Goal: Task Accomplishment & Management: Complete application form

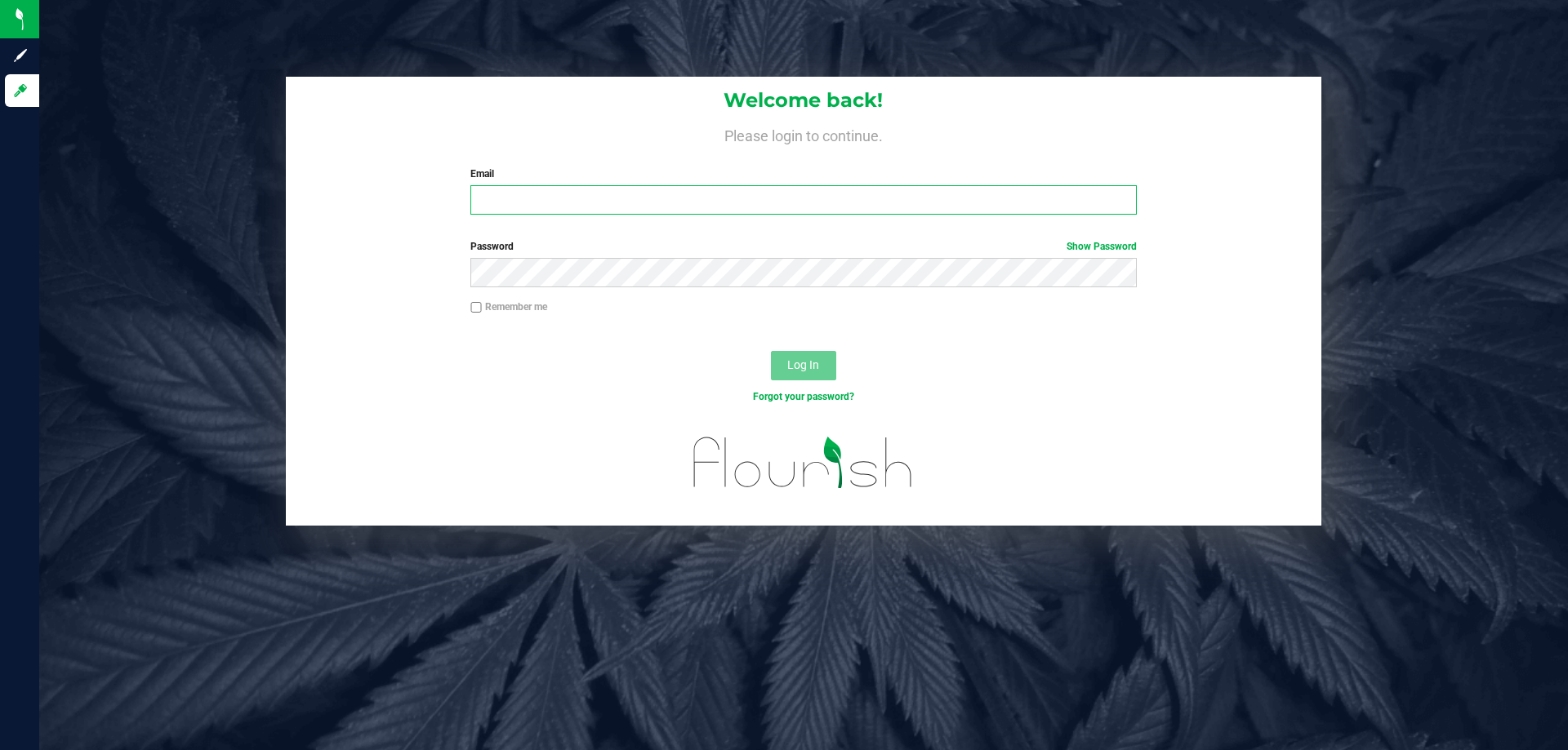
click at [506, 205] on input "Email" at bounding box center [803, 200] width 666 height 30
type input "[EMAIL_ADDRESS][DOMAIN_NAME]"
click at [771, 351] on button "Log In" at bounding box center [804, 366] width 65 height 30
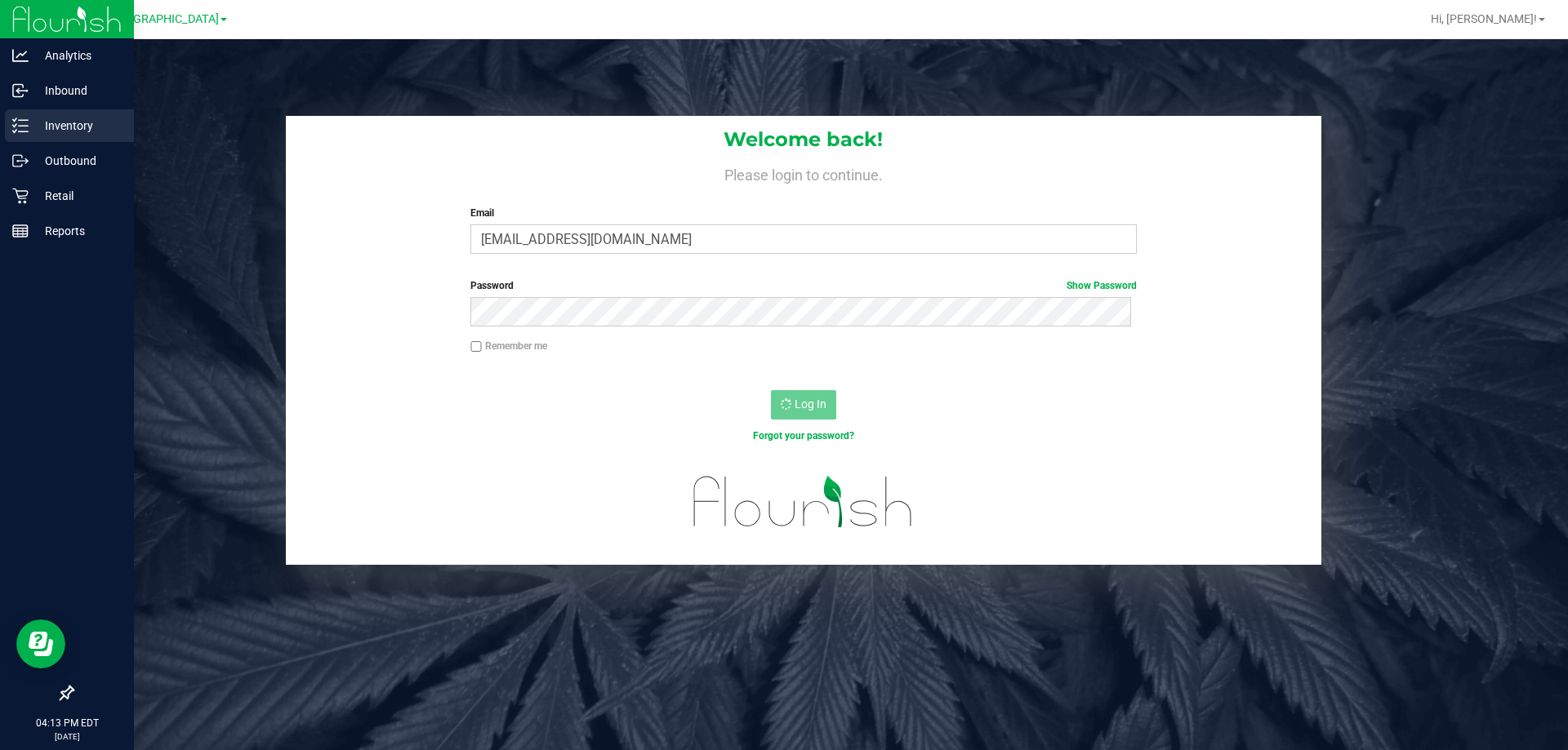
click at [14, 125] on icon at bounding box center [20, 125] width 16 height 16
click at [39, 182] on div "Retail" at bounding box center [69, 195] width 129 height 33
click at [53, 127] on p "Inventory" at bounding box center [77, 126] width 98 height 20
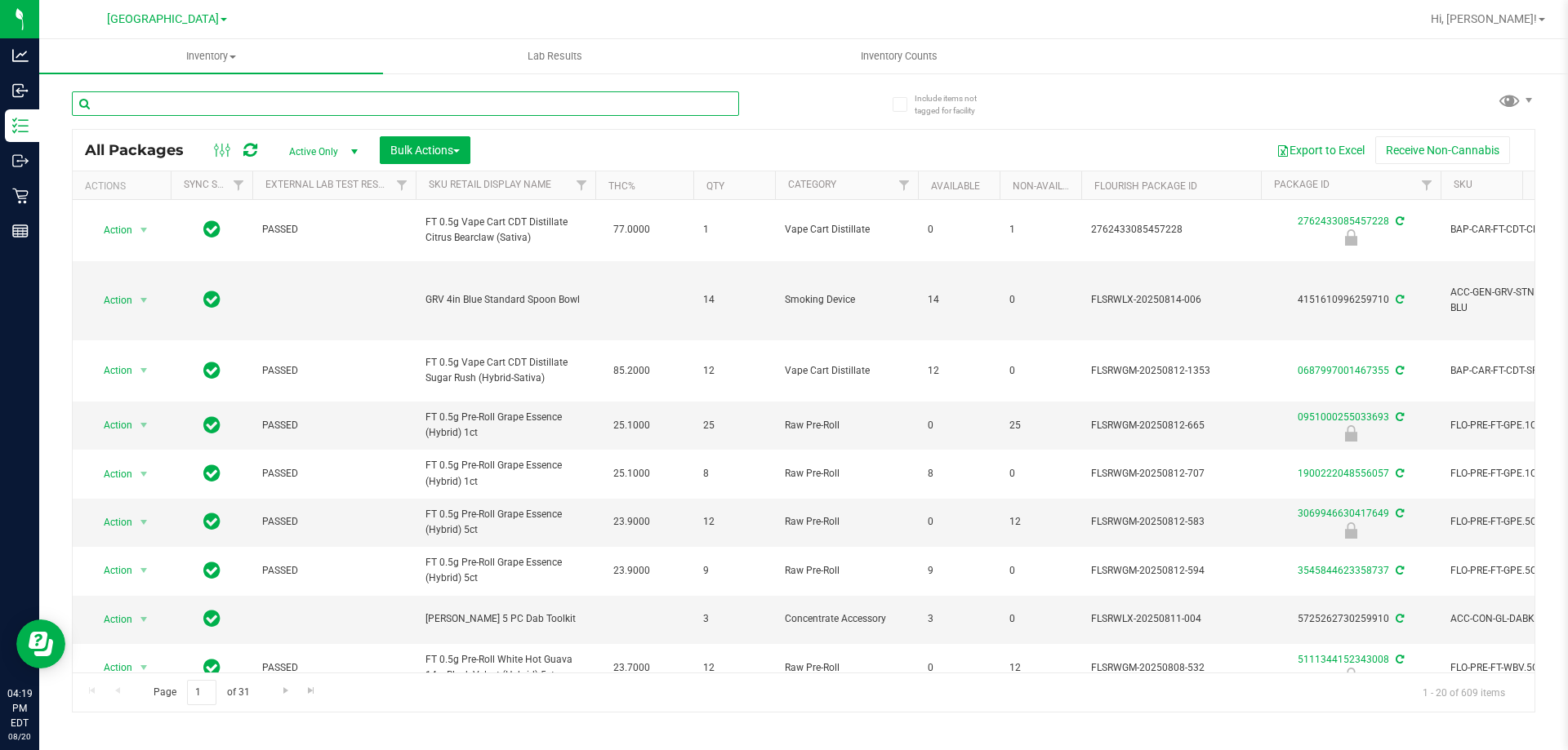
click at [222, 106] on input "text" at bounding box center [405, 103] width 667 height 25
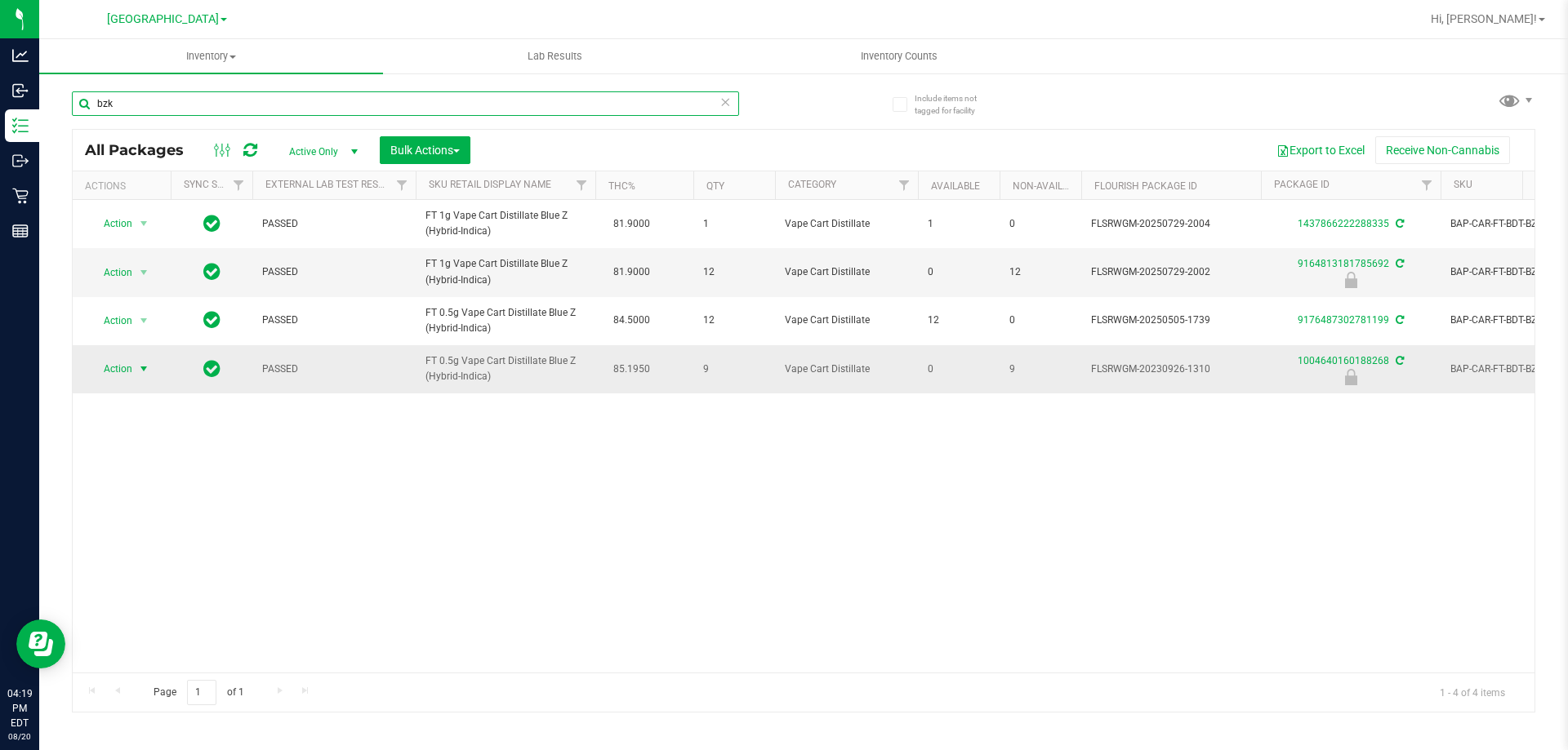
type input "bzk"
click at [129, 366] on span "Action" at bounding box center [111, 368] width 44 height 23
click at [116, 373] on span "Action" at bounding box center [111, 368] width 44 height 23
click at [122, 371] on span "Action" at bounding box center [111, 368] width 44 height 23
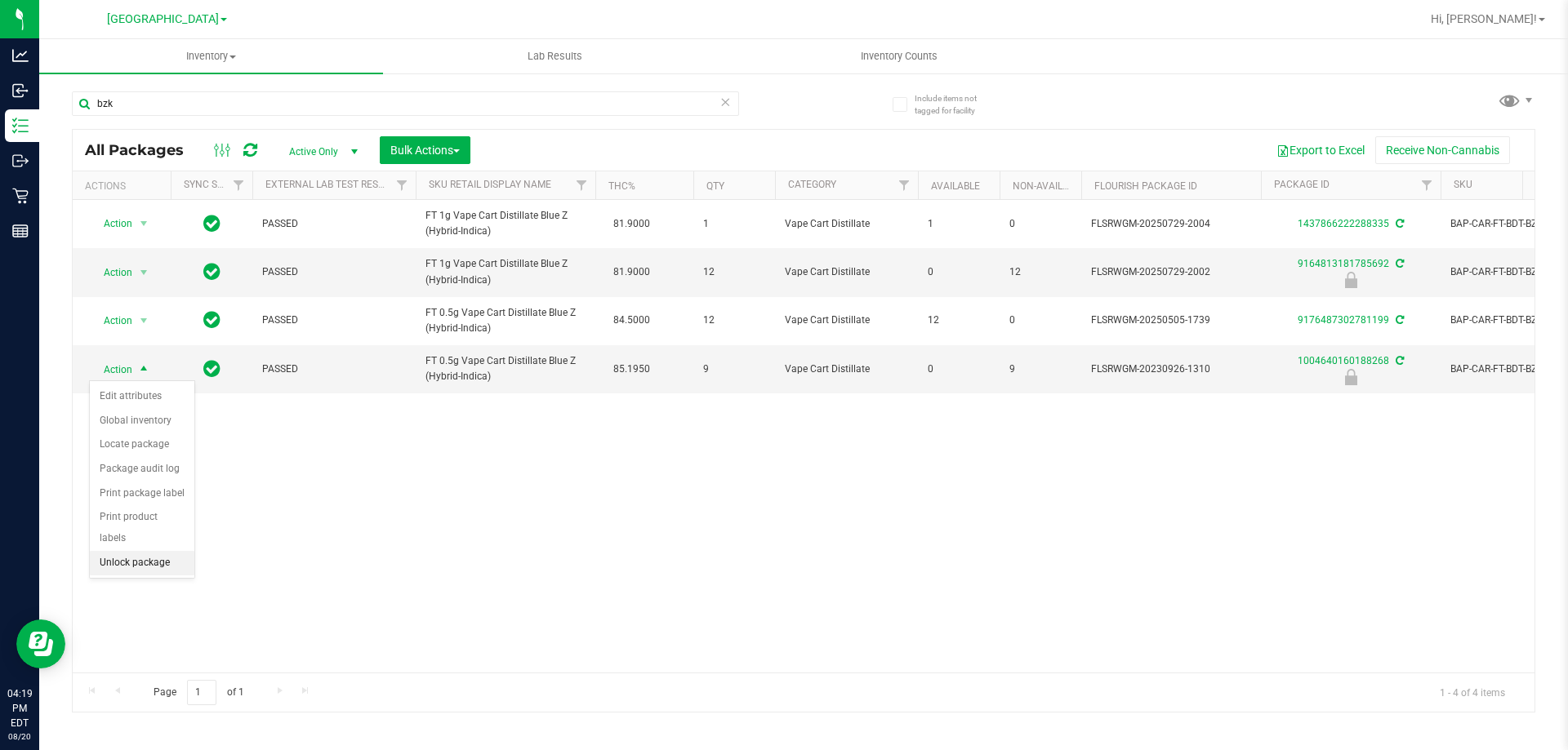
click at [141, 551] on li "Unlock package" at bounding box center [142, 562] width 104 height 25
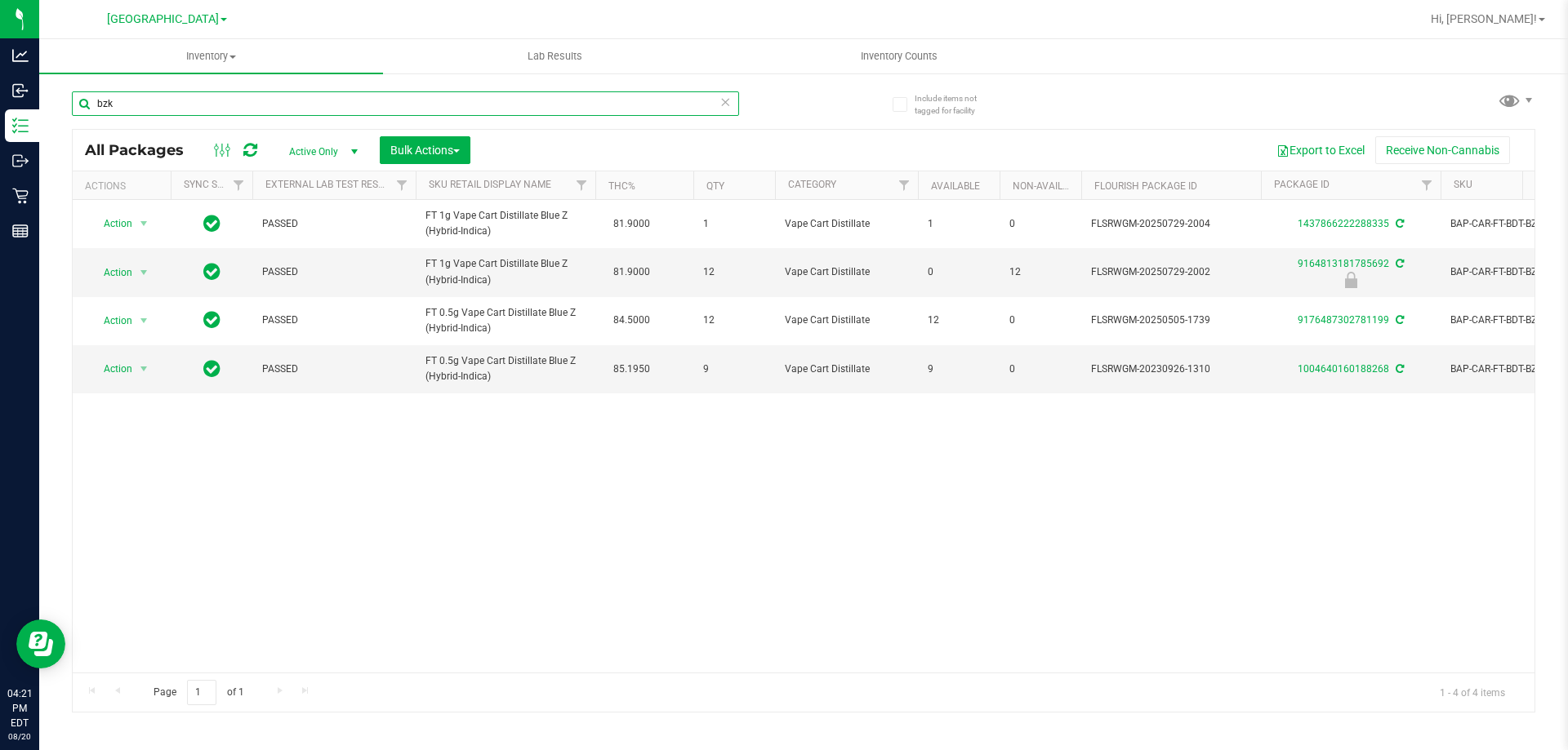
click at [286, 103] on input "bzk" at bounding box center [405, 103] width 667 height 25
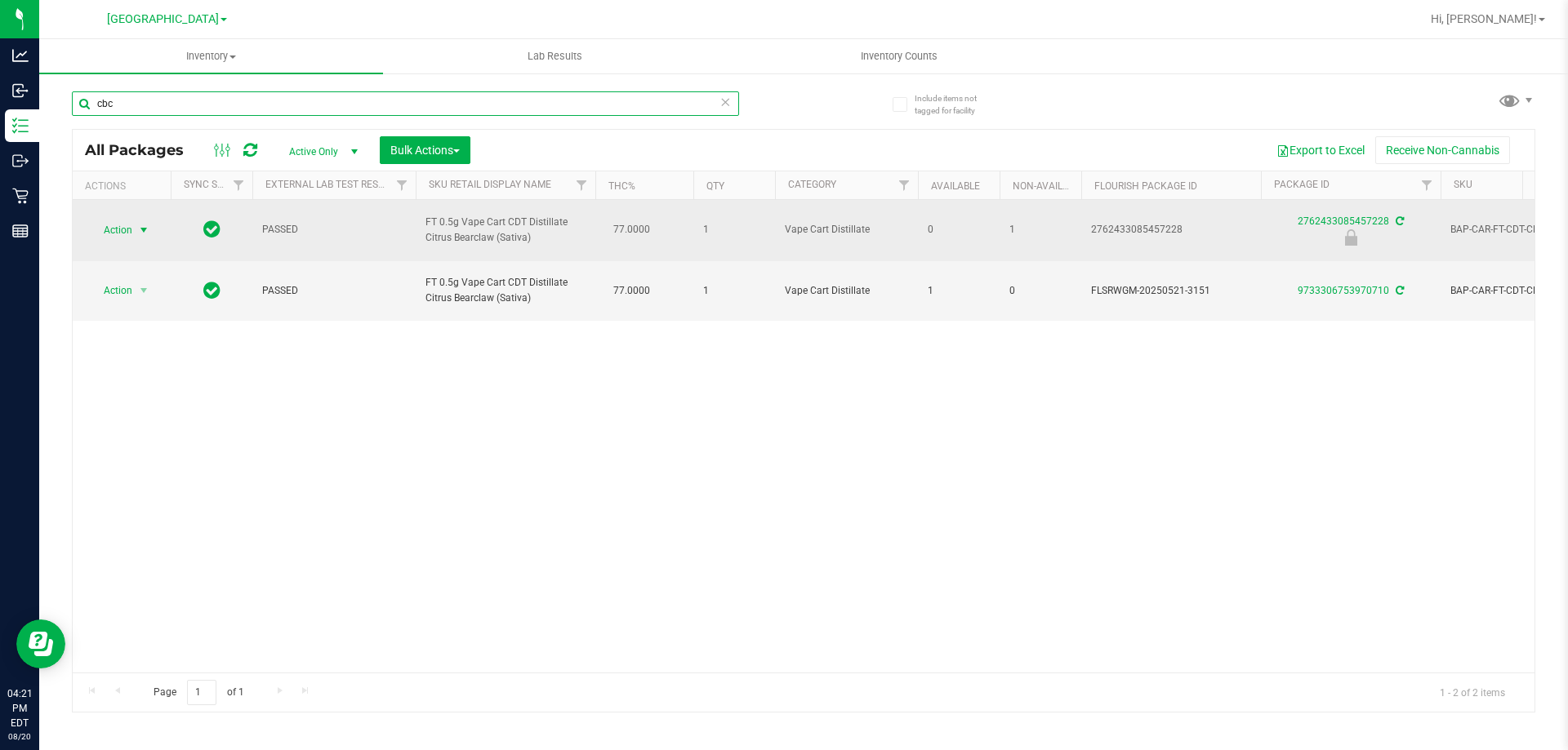
type input "cbc"
click at [129, 223] on span "Action" at bounding box center [111, 230] width 44 height 23
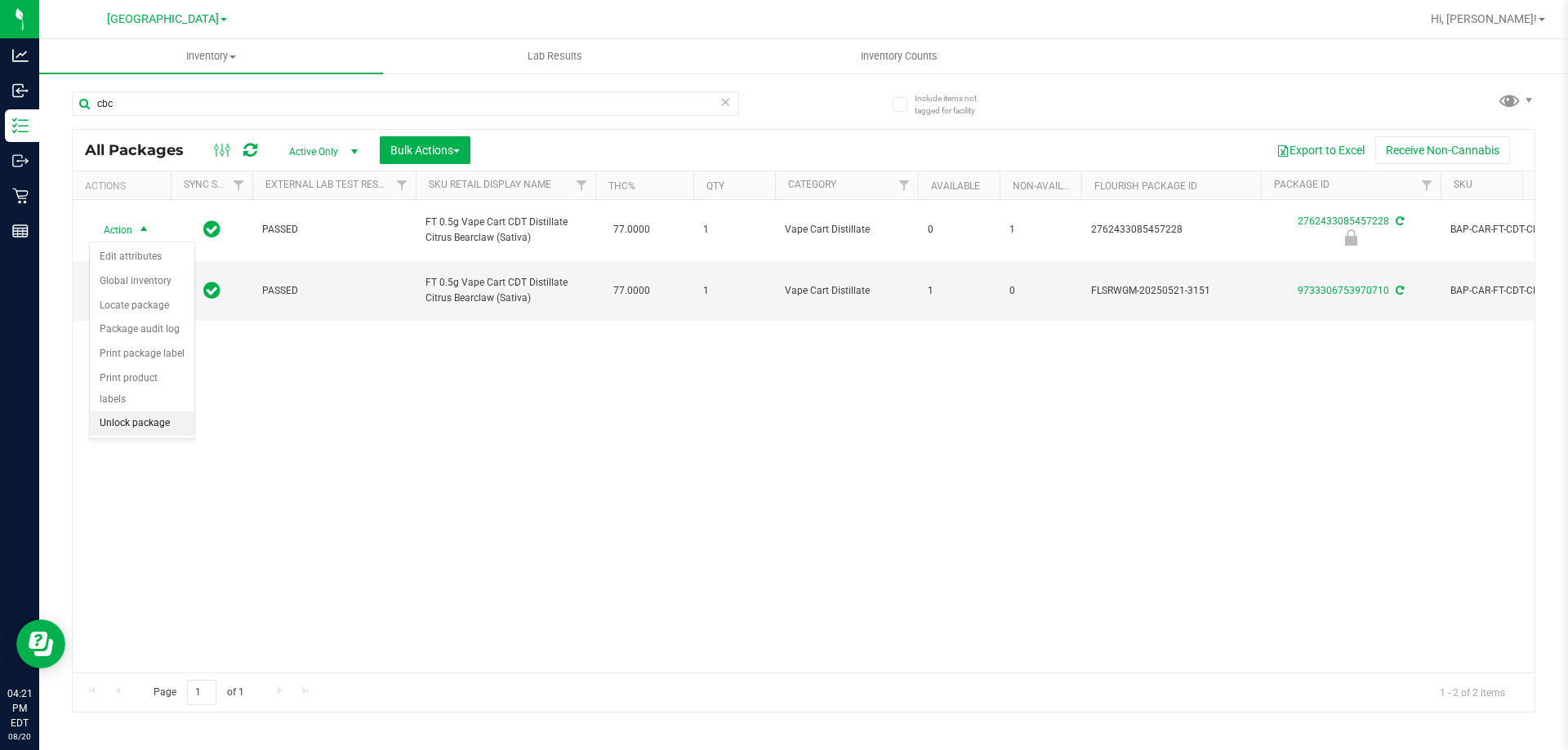
click at [137, 412] on li "Unlock package" at bounding box center [142, 424] width 104 height 25
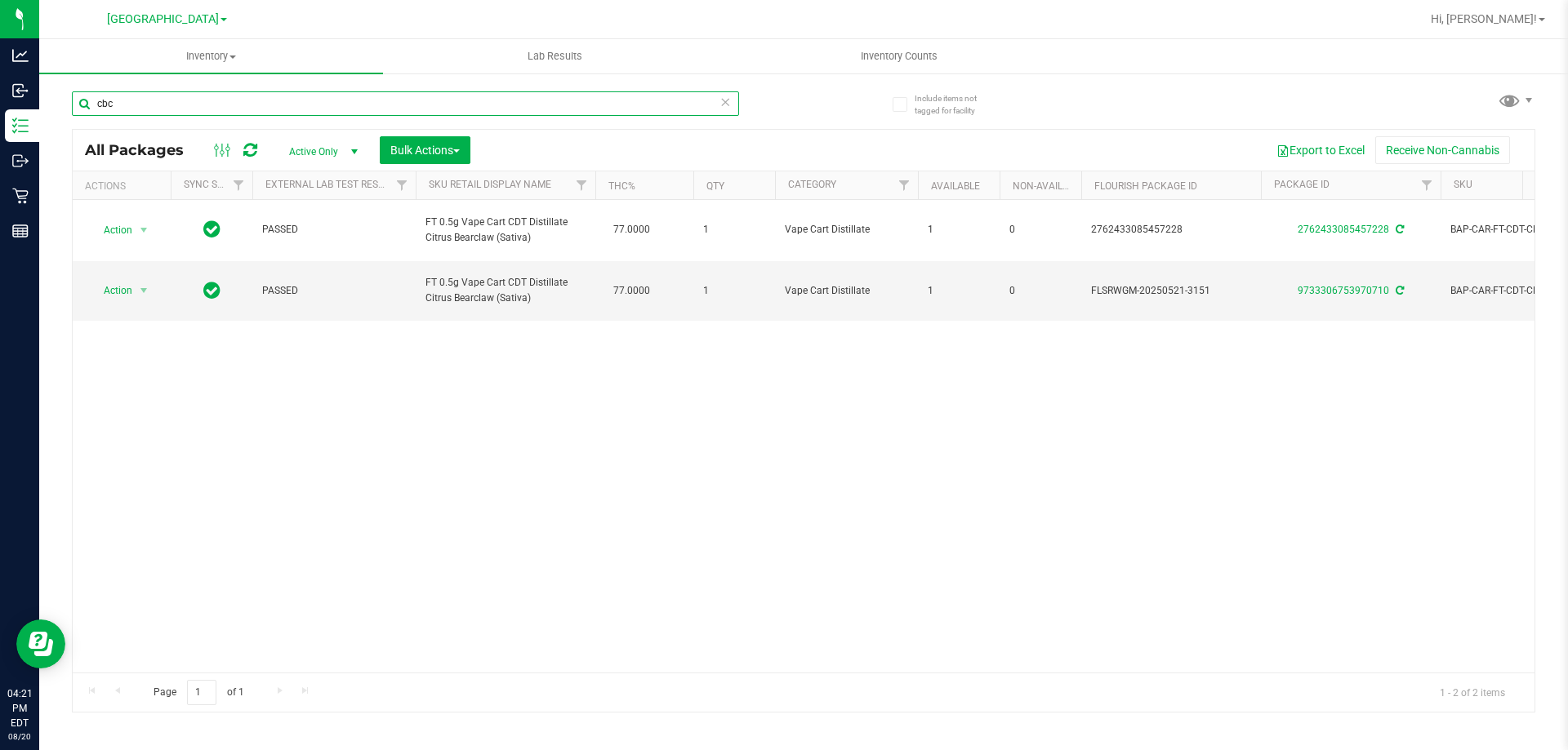
click at [174, 94] on input "cbc" at bounding box center [405, 103] width 667 height 25
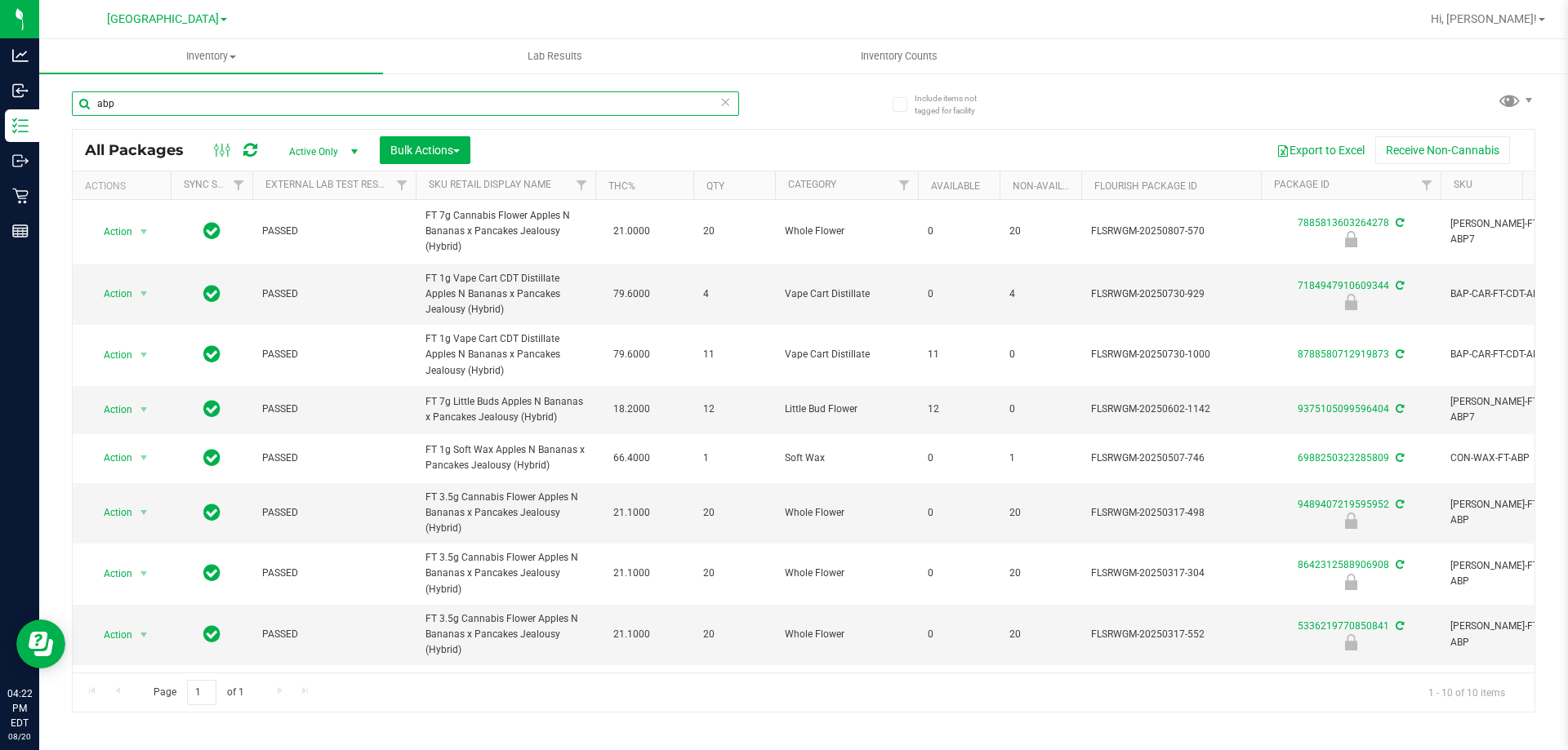
type input "abp"
click at [556, 187] on th "Sku Retail Display Name" at bounding box center [505, 186] width 180 height 29
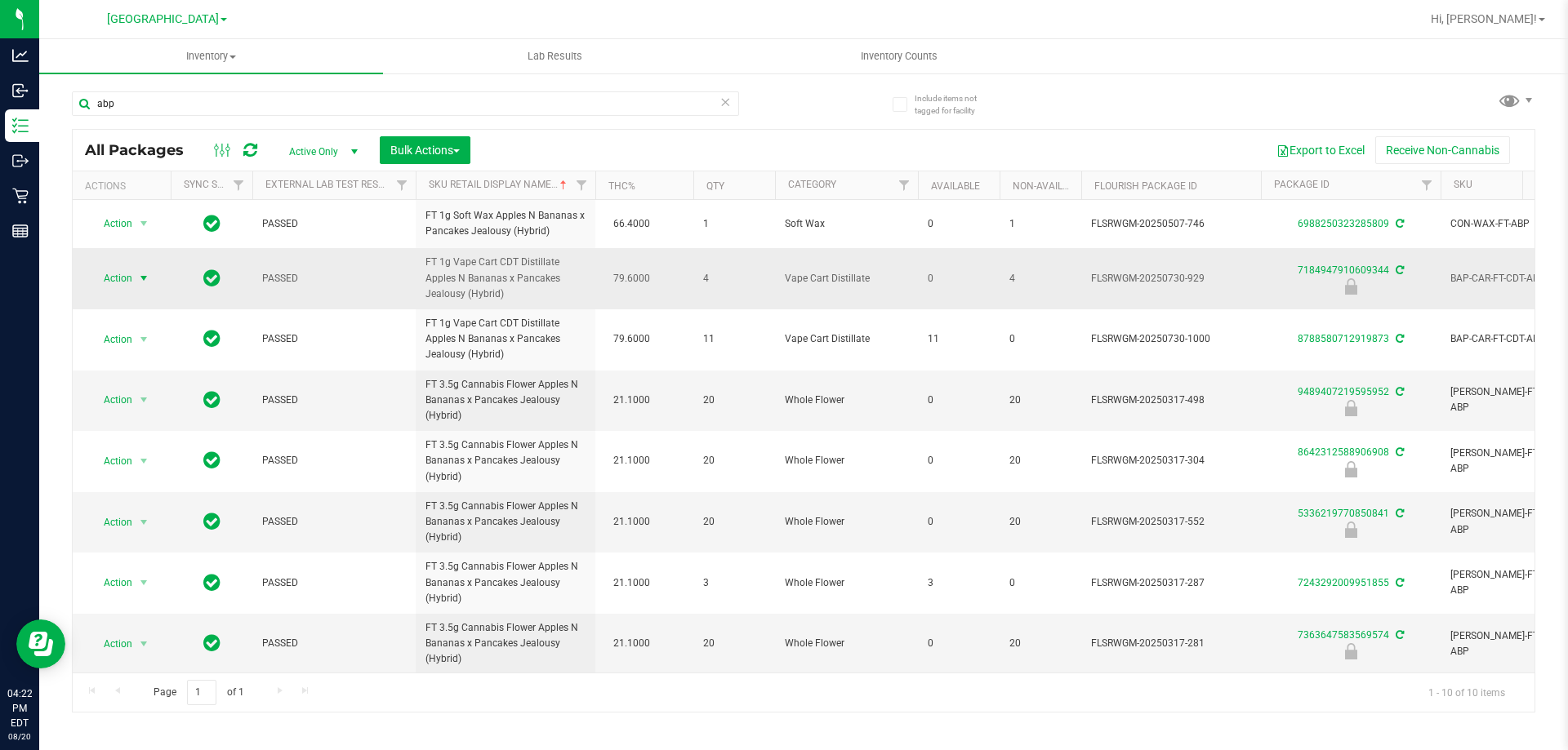
click at [141, 279] on span "select" at bounding box center [143, 278] width 13 height 13
click at [130, 460] on li "Unlock package" at bounding box center [142, 472] width 104 height 25
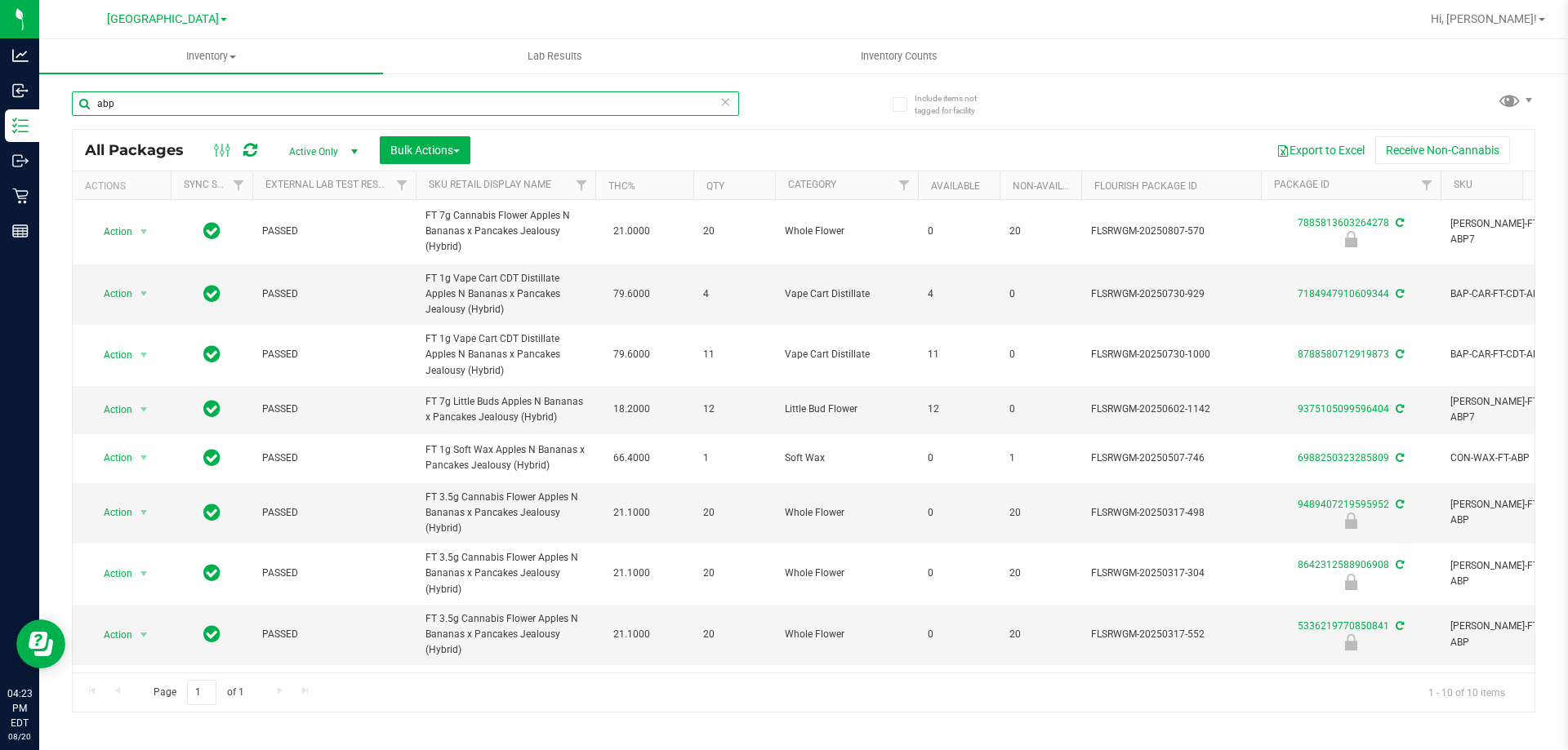
click at [131, 104] on input "abp" at bounding box center [405, 103] width 667 height 25
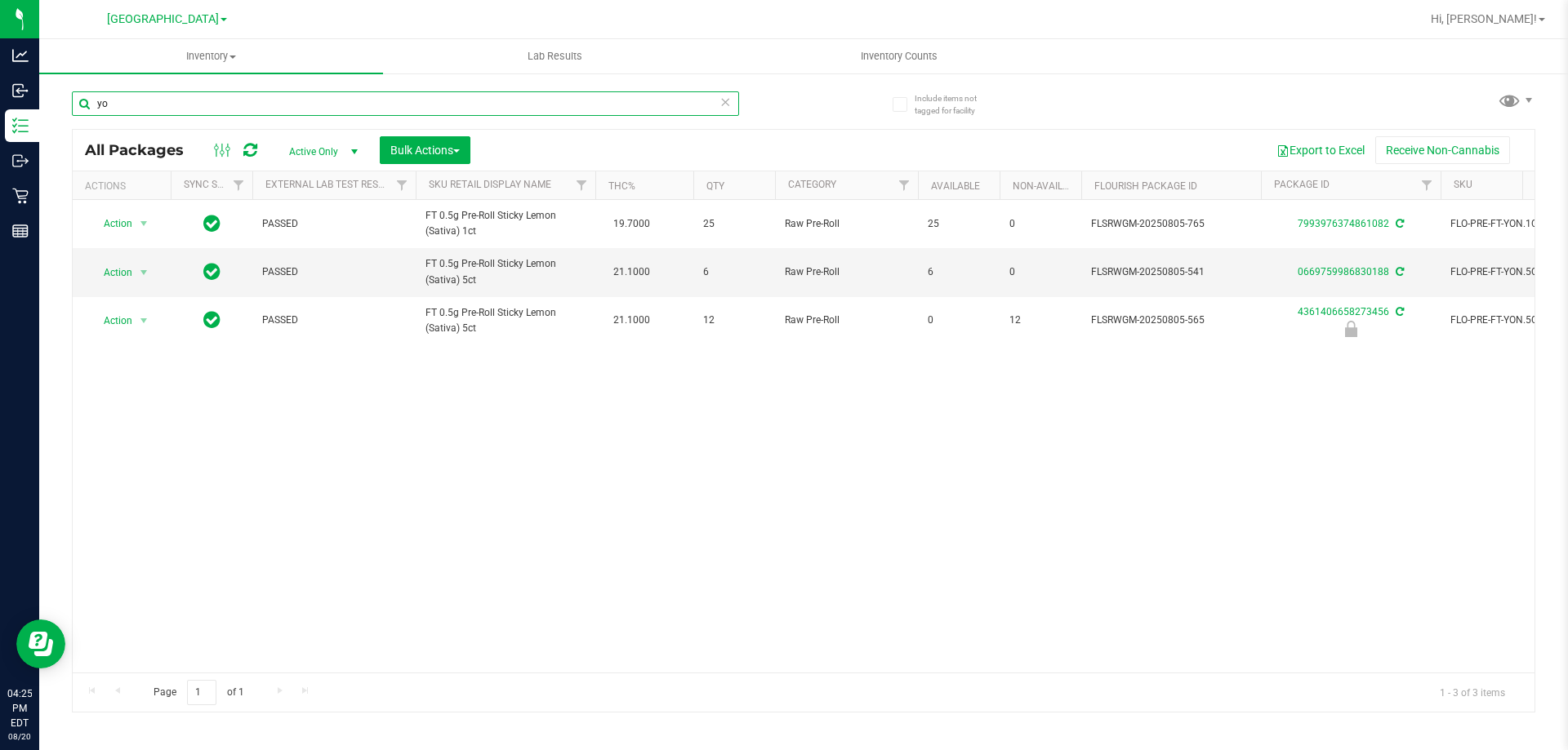
type input "y"
type input "sny"
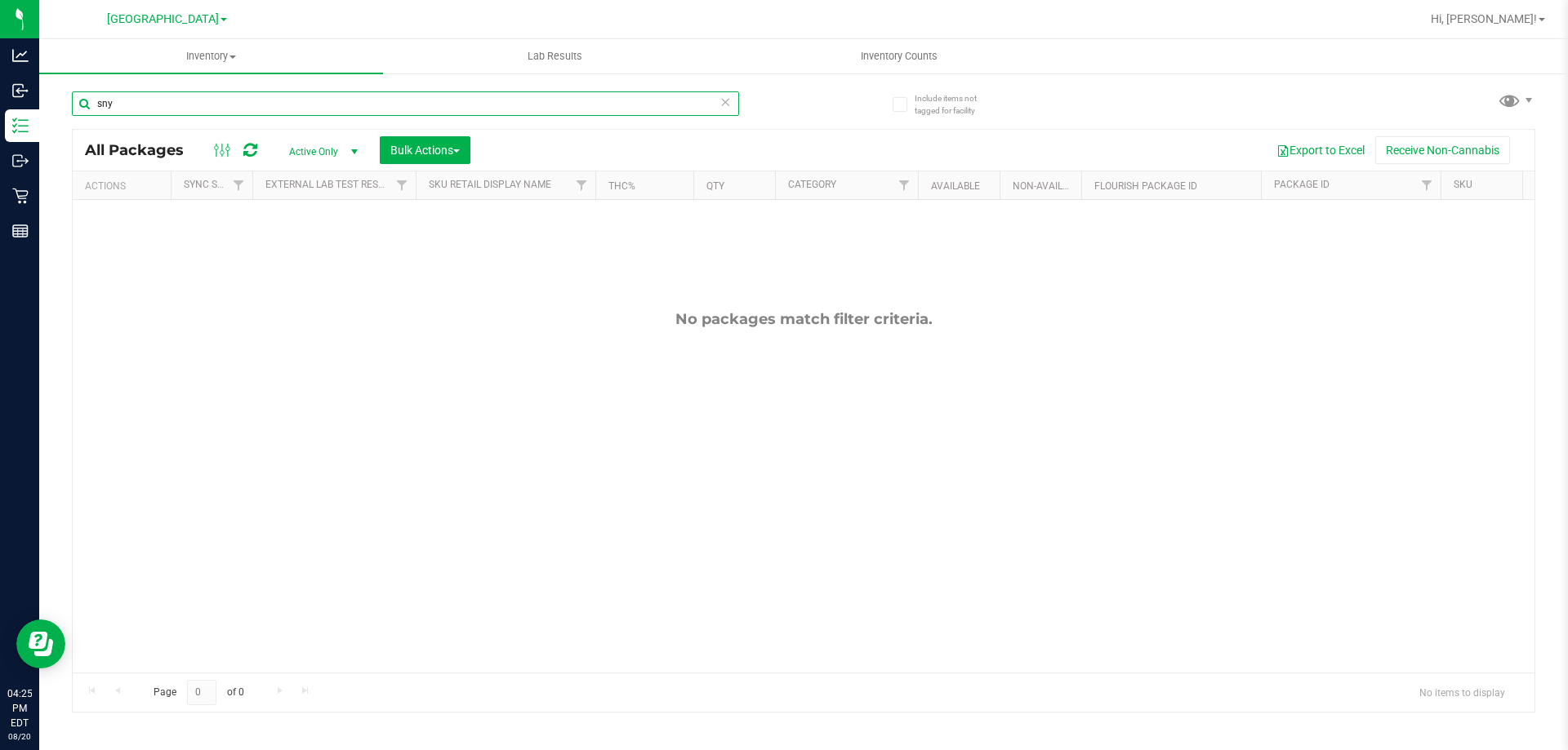
click at [240, 108] on input "sny" at bounding box center [405, 103] width 667 height 25
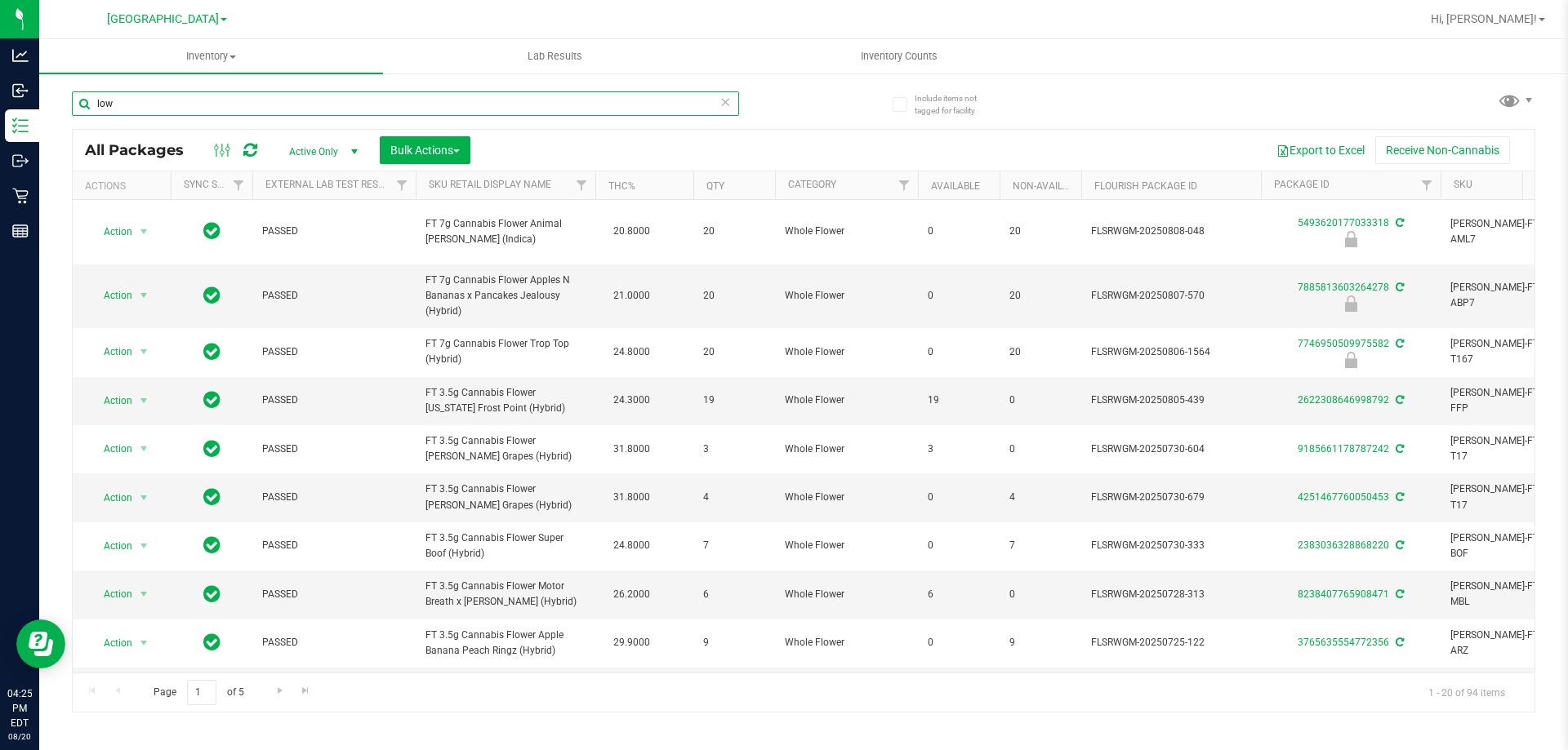
type input "low"
click at [565, 188] on th "Sku Retail Display Name" at bounding box center [505, 186] width 180 height 29
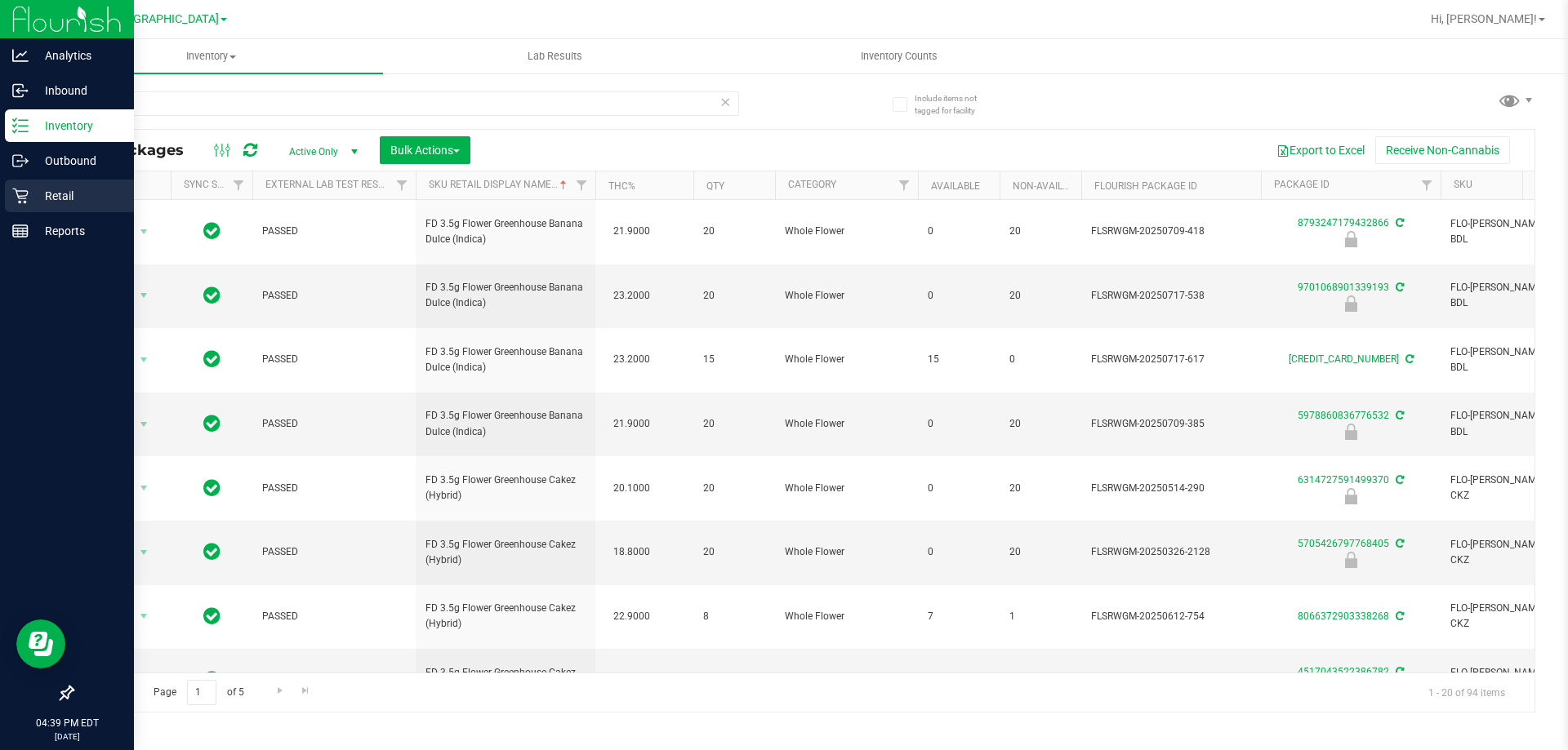
click at [0, 203] on link "Retail" at bounding box center [66, 196] width 134 height 35
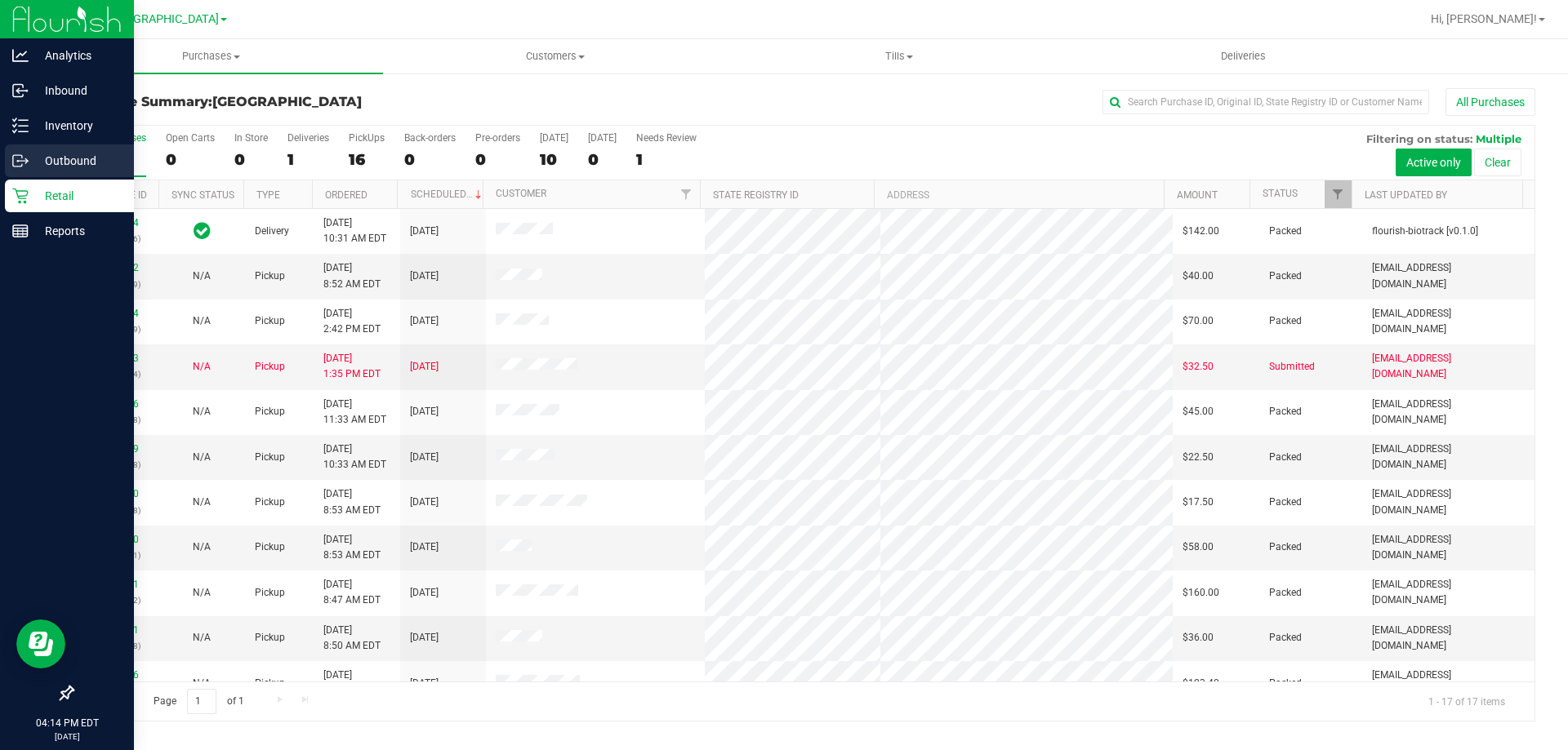
click at [80, 159] on p "Outbound" at bounding box center [77, 161] width 98 height 20
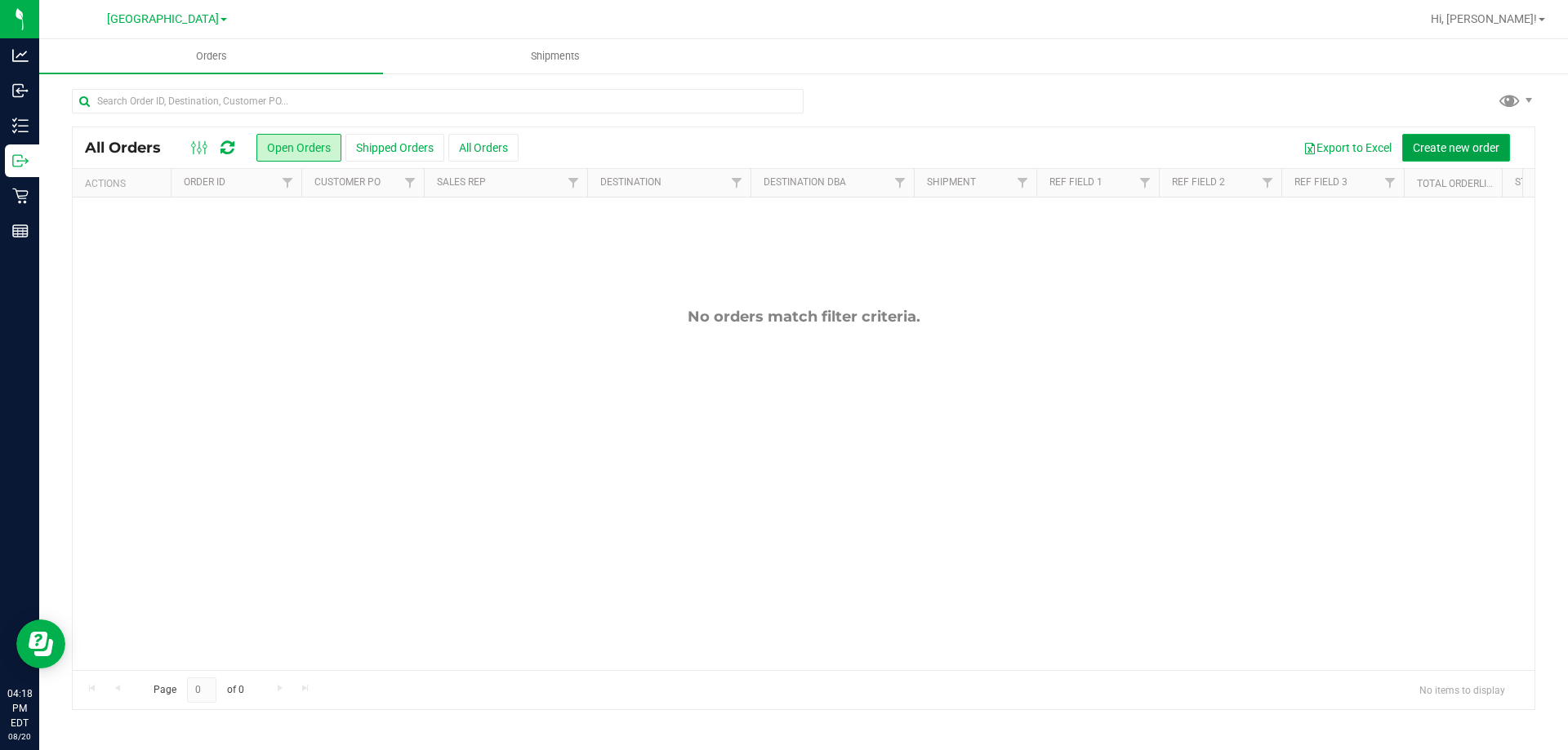
click at [1453, 151] on span "Create new order" at bounding box center [1455, 147] width 86 height 13
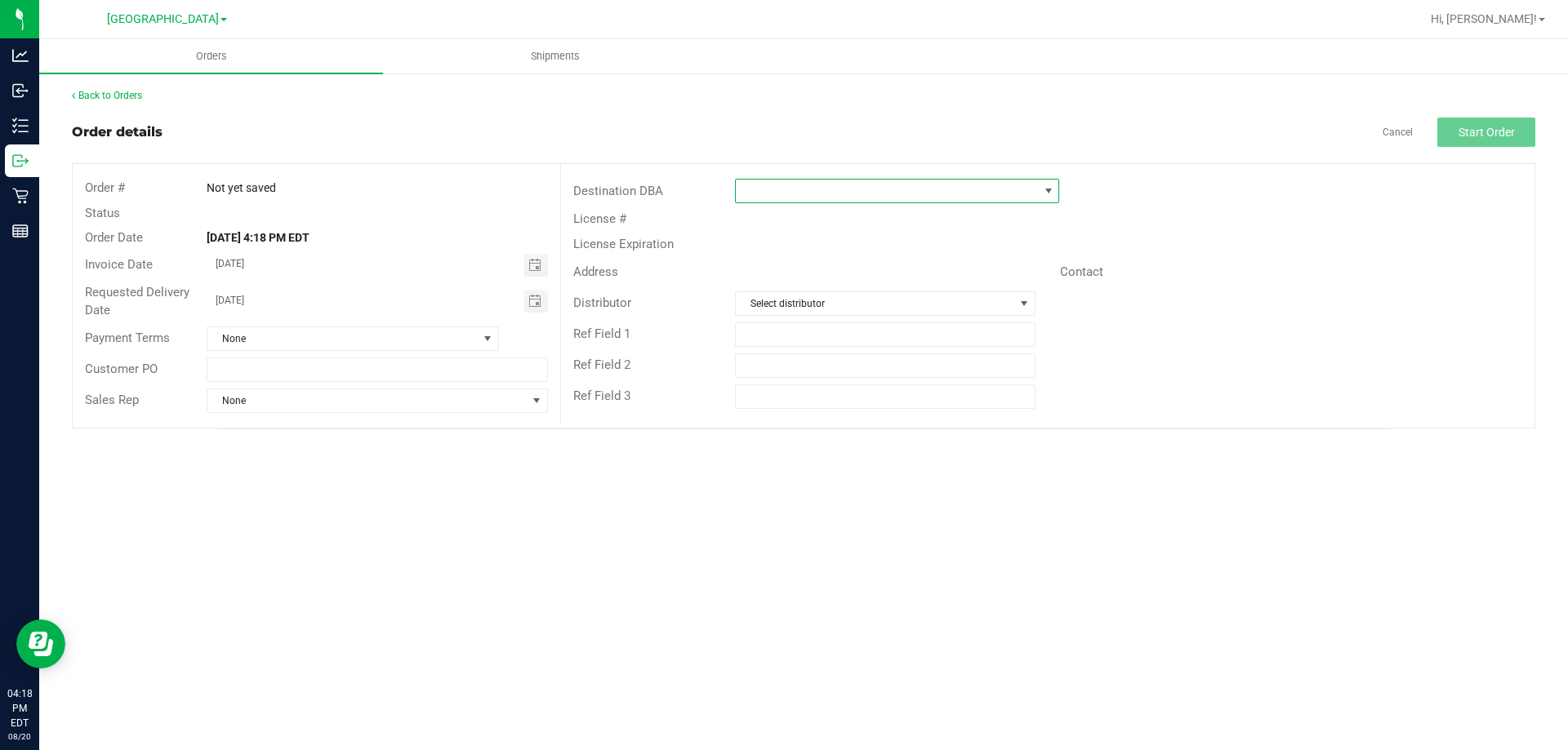
click at [1016, 195] on span at bounding box center [886, 190] width 302 height 23
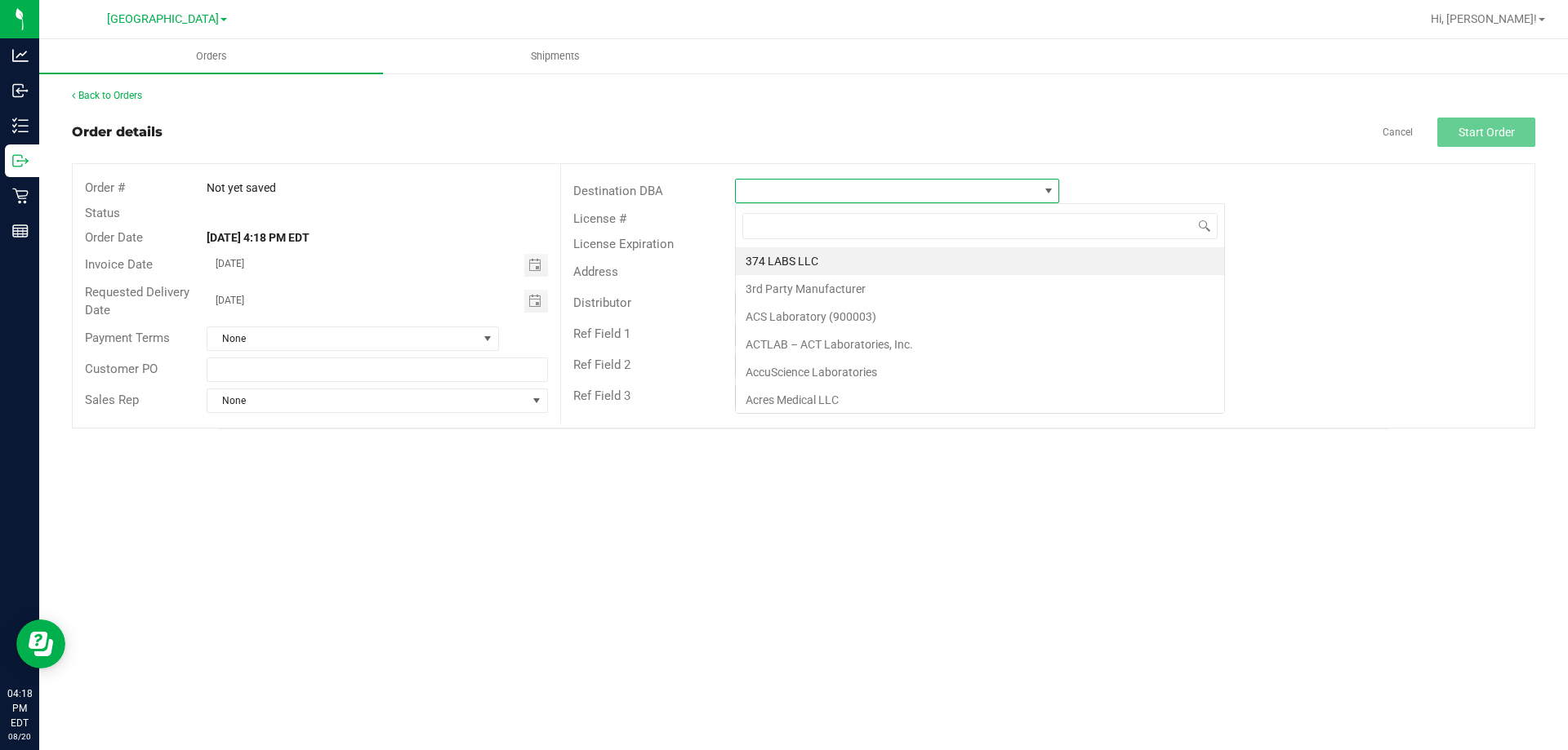
scroll to position [25, 325]
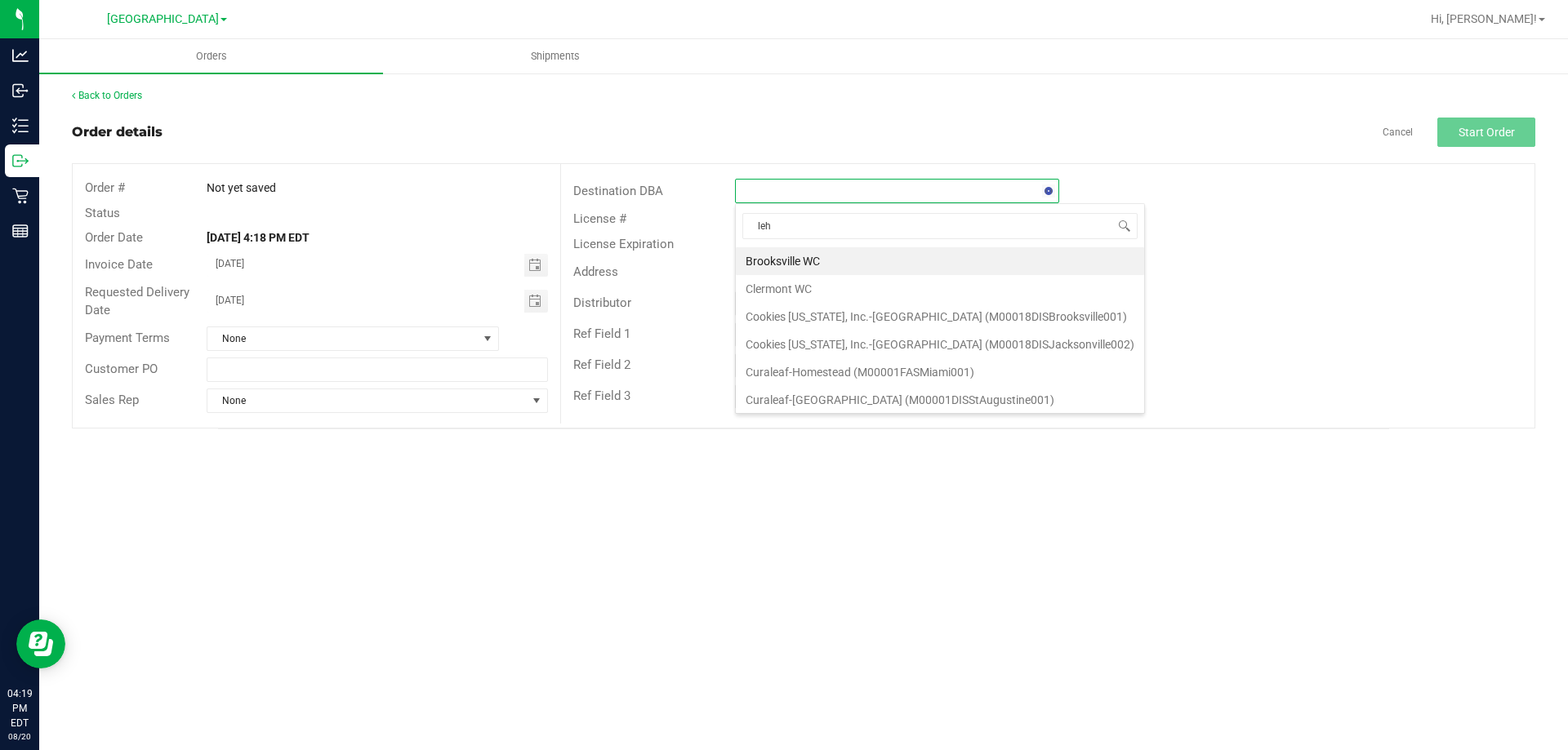
type input "lehi"
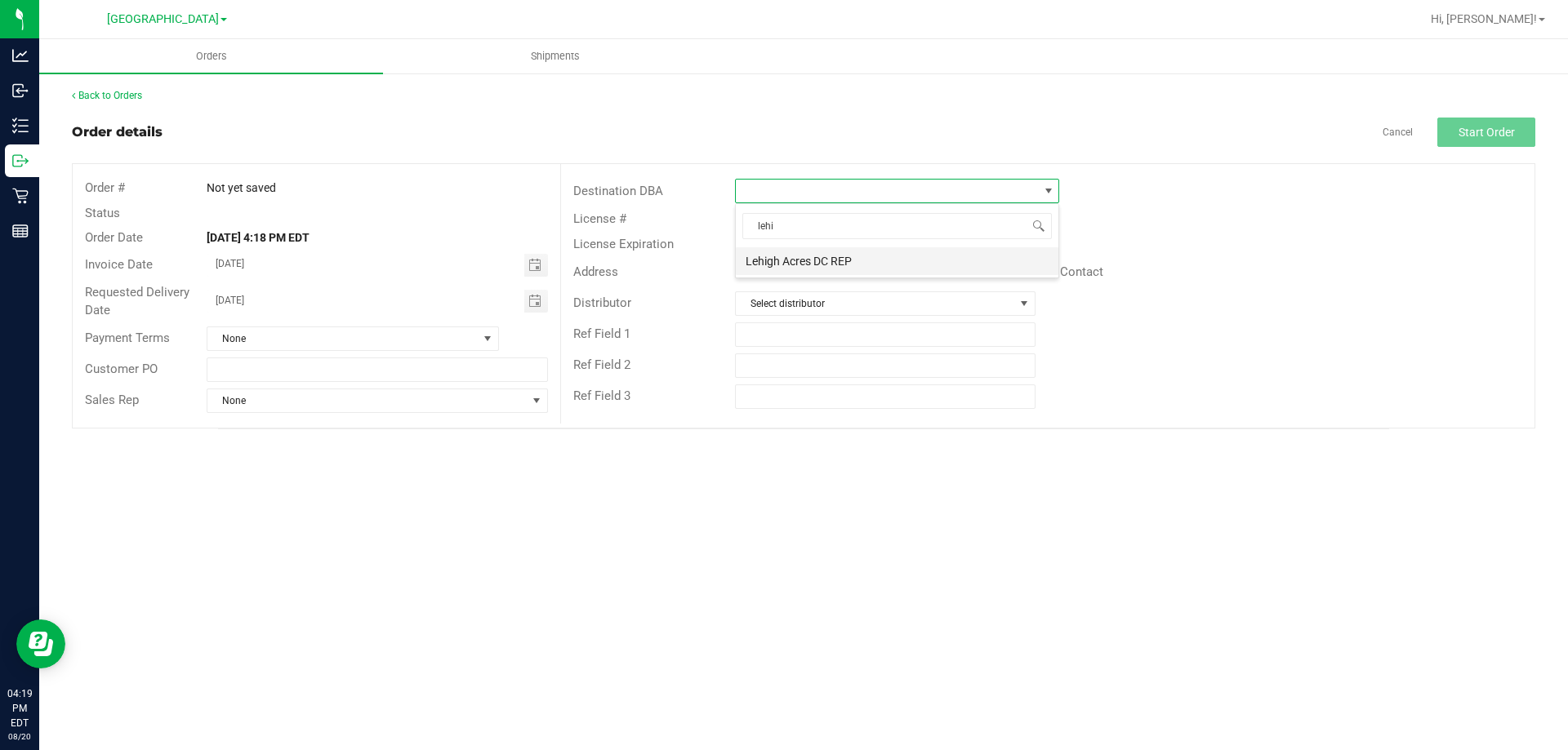
click at [814, 255] on li "Lehigh Acres DC REP" at bounding box center [896, 261] width 323 height 28
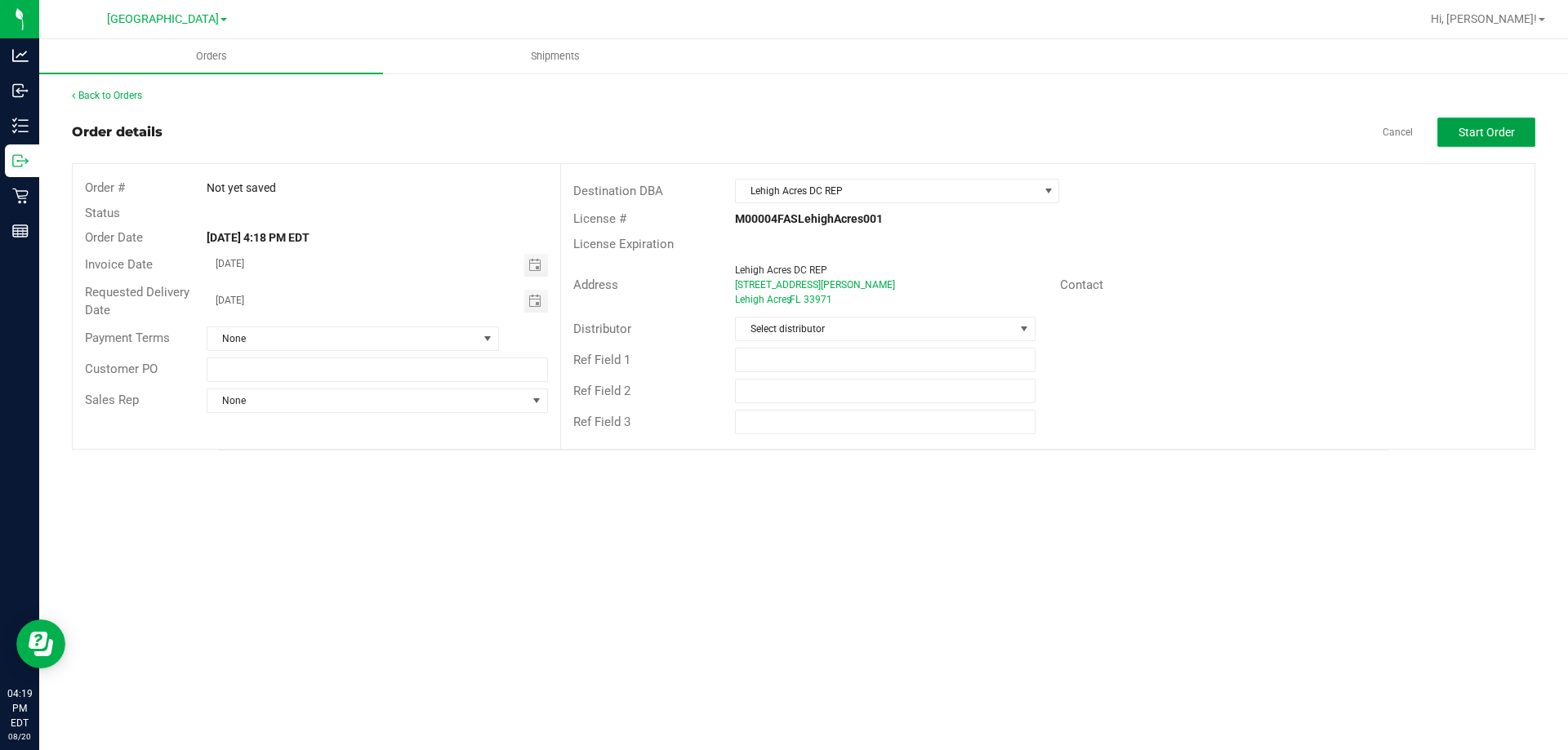
click at [1484, 138] on span "Start Order" at bounding box center [1487, 132] width 57 height 13
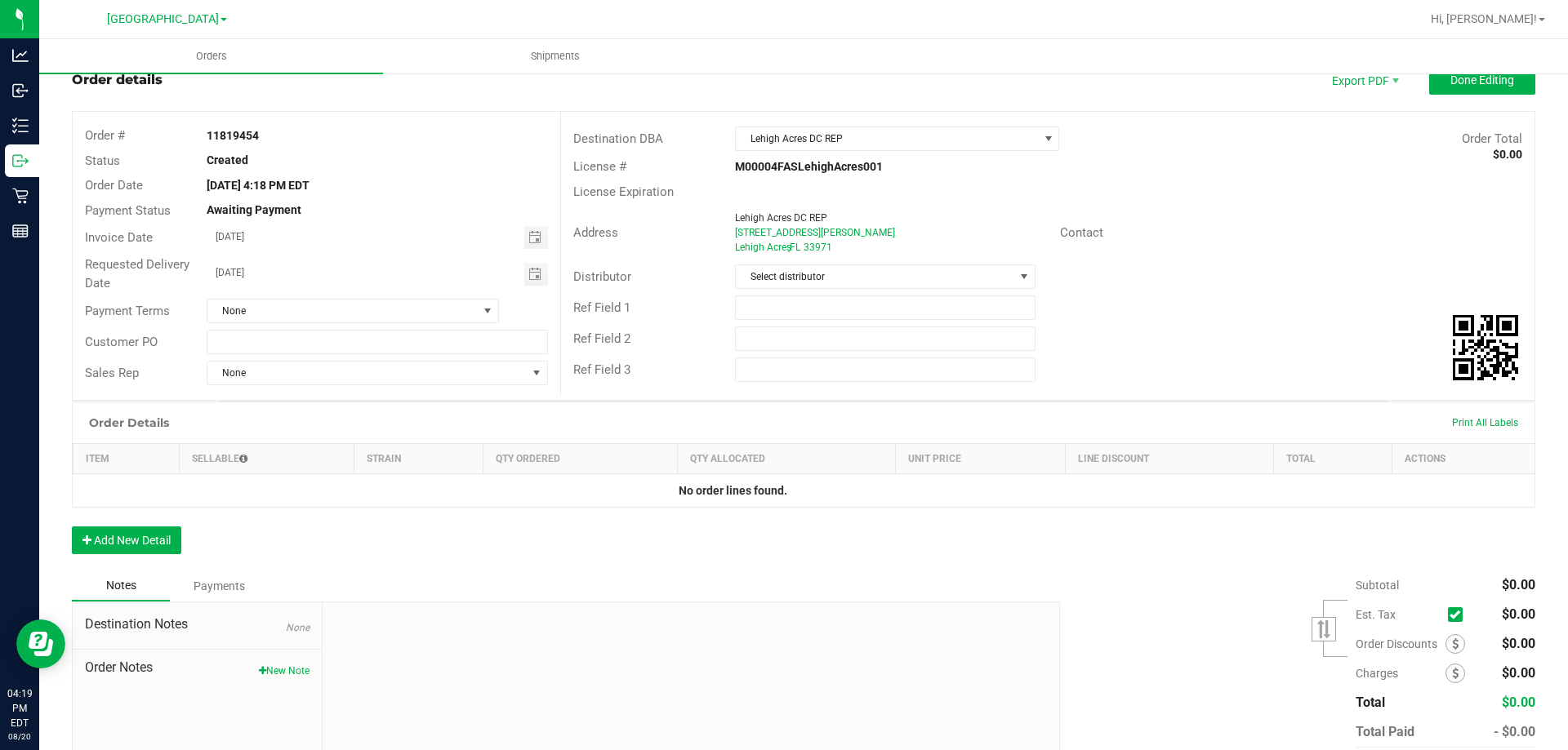
scroll to position [141, 0]
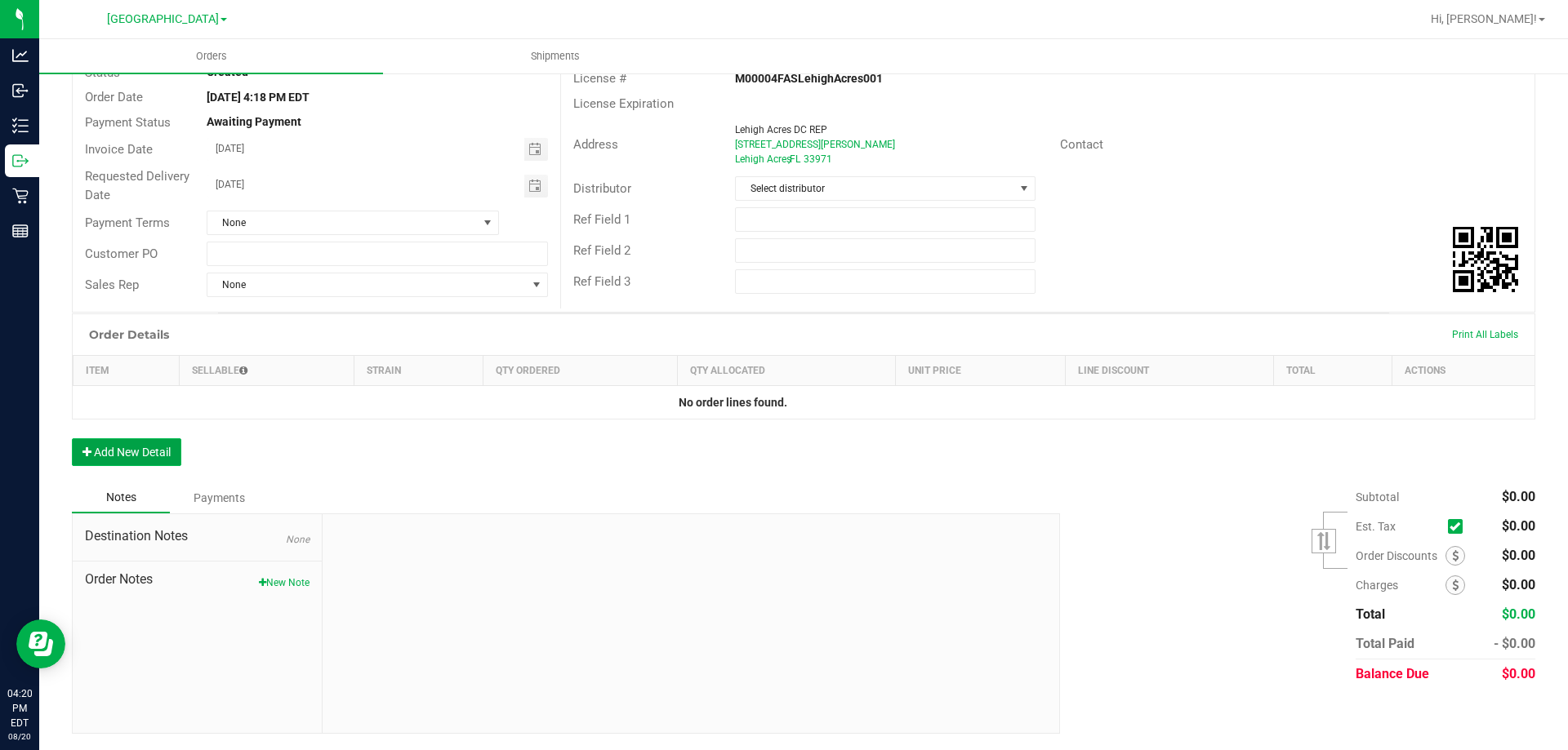
click at [132, 448] on button "Add New Detail" at bounding box center [126, 452] width 109 height 28
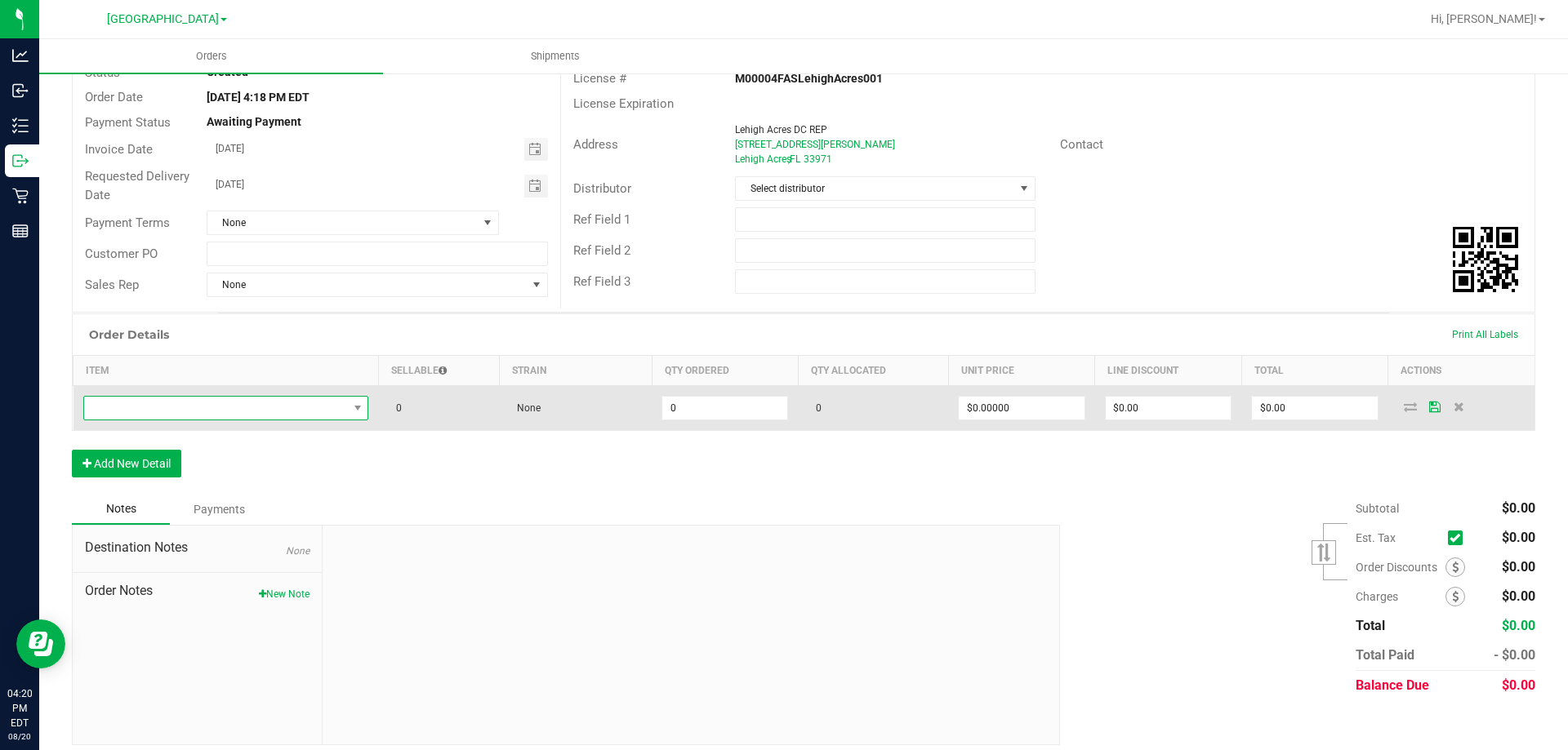
click at [204, 406] on span "NO DATA FOUND" at bounding box center [216, 408] width 264 height 23
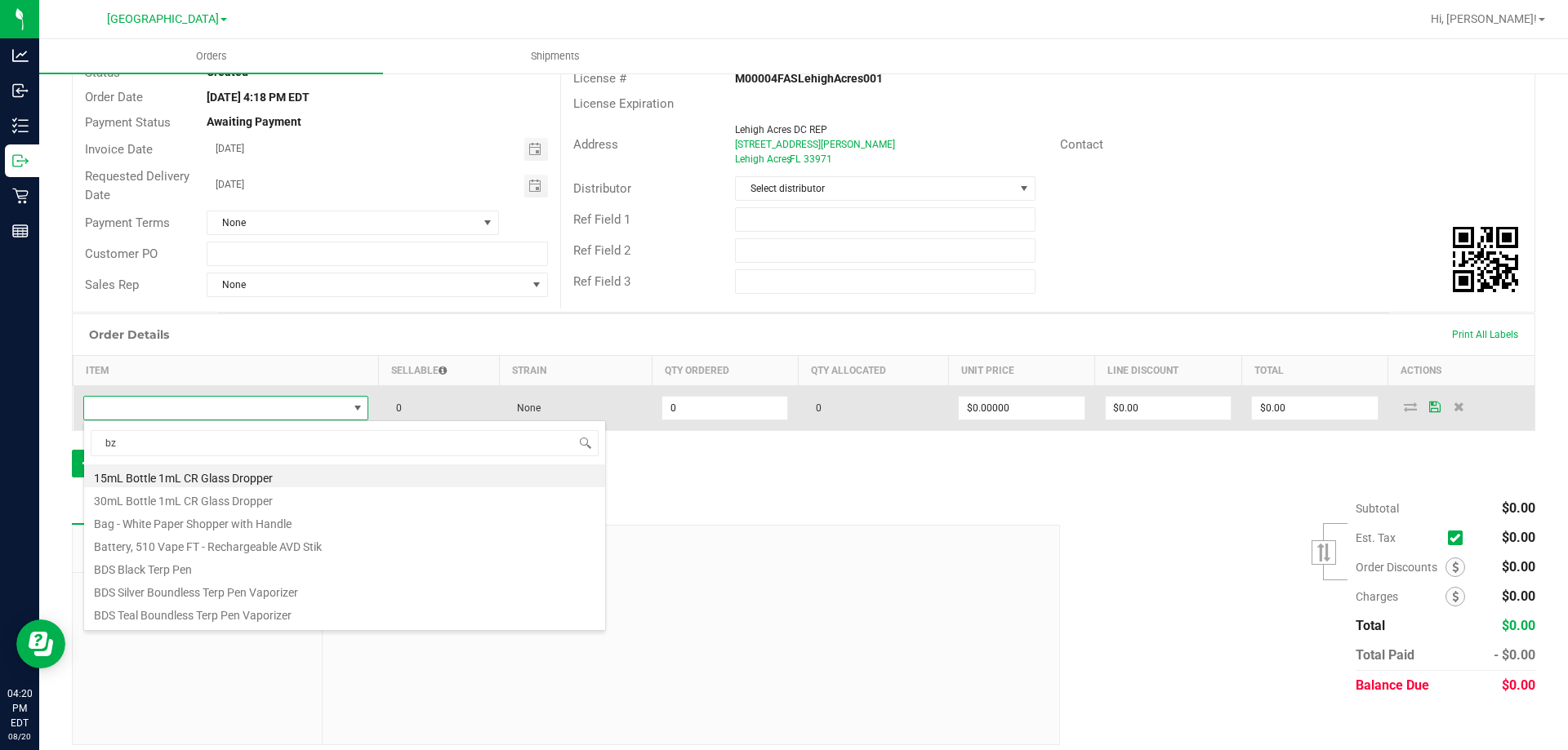
type input "bzk"
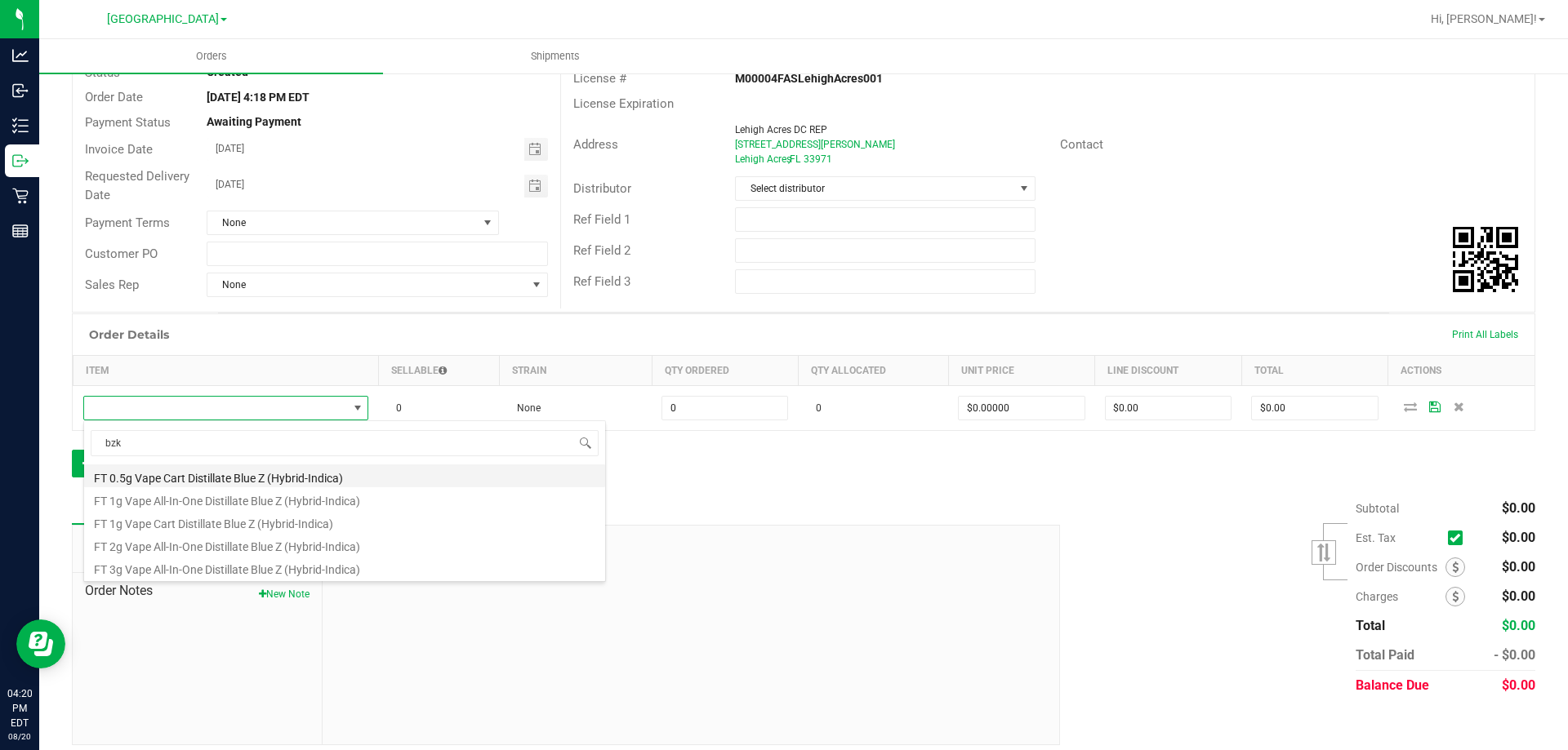
click at [217, 474] on li "FT 0.5g Vape Cart Distillate Blue Z (Hybrid-Indica)" at bounding box center [344, 475] width 521 height 23
type input "0 ea"
type input "$50.00000"
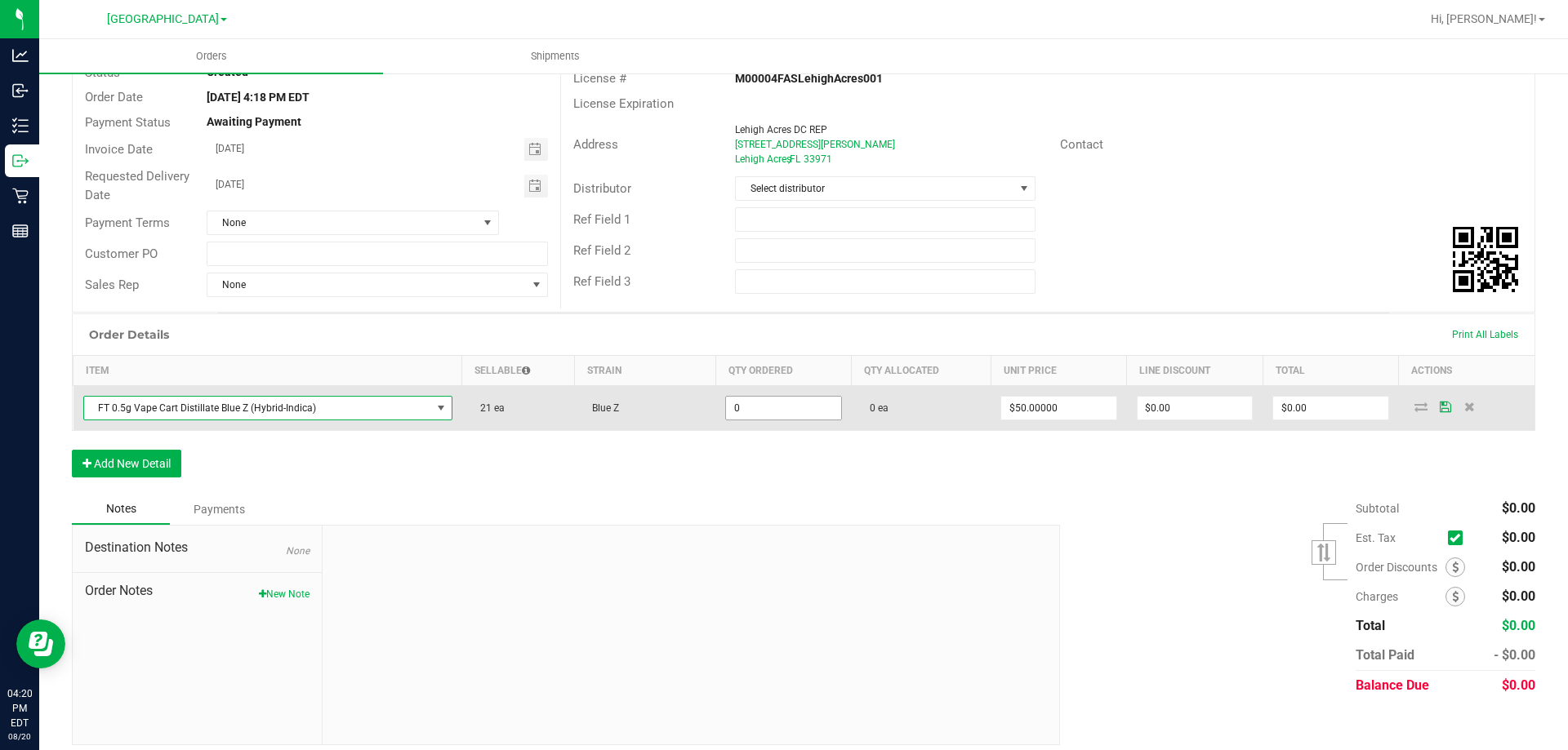
click at [755, 408] on input "0" at bounding box center [782, 408] width 114 height 23
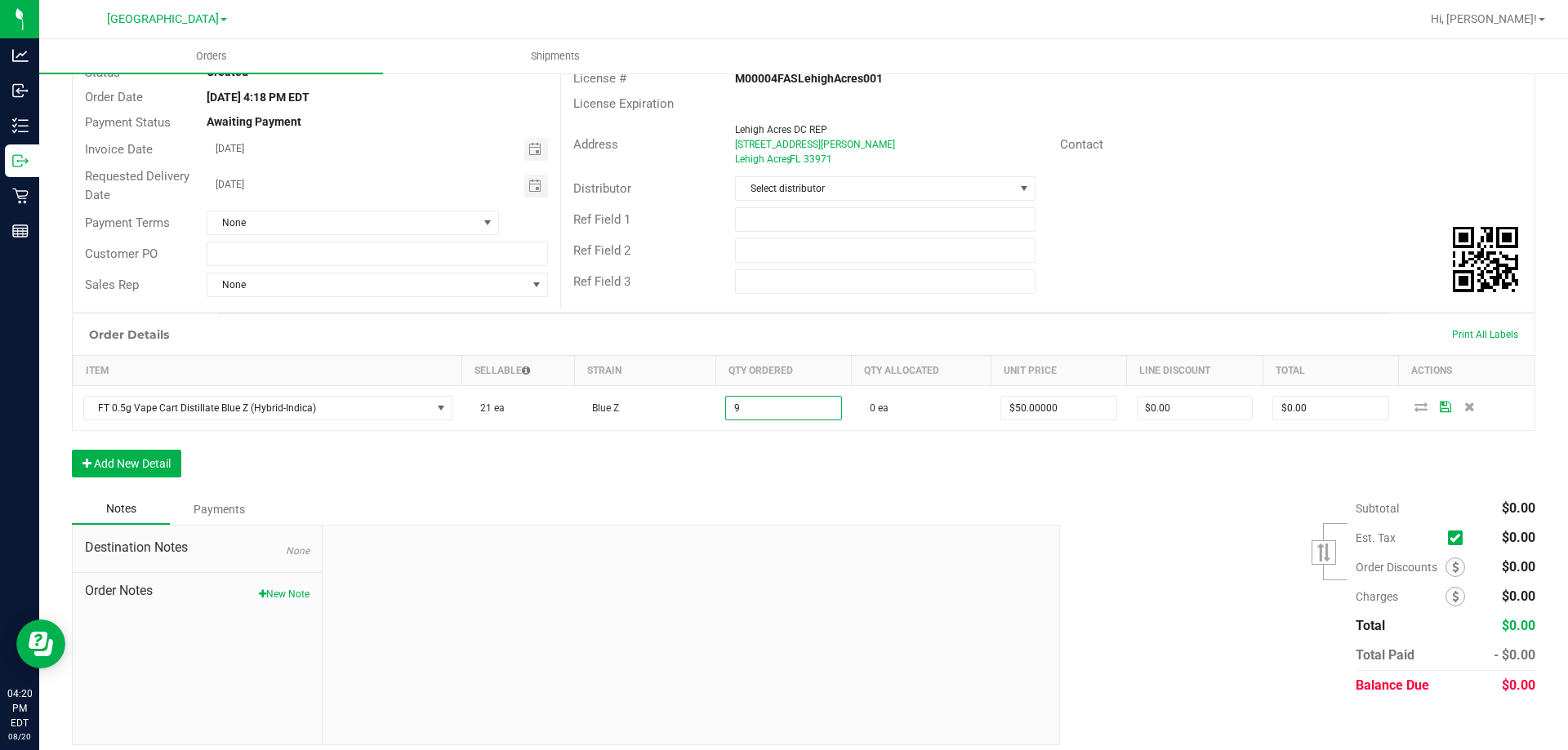
type input "9 ea"
type input "$450.00"
click at [1218, 496] on div "Subtotal $0.00 Est. Tax" at bounding box center [1291, 597] width 487 height 206
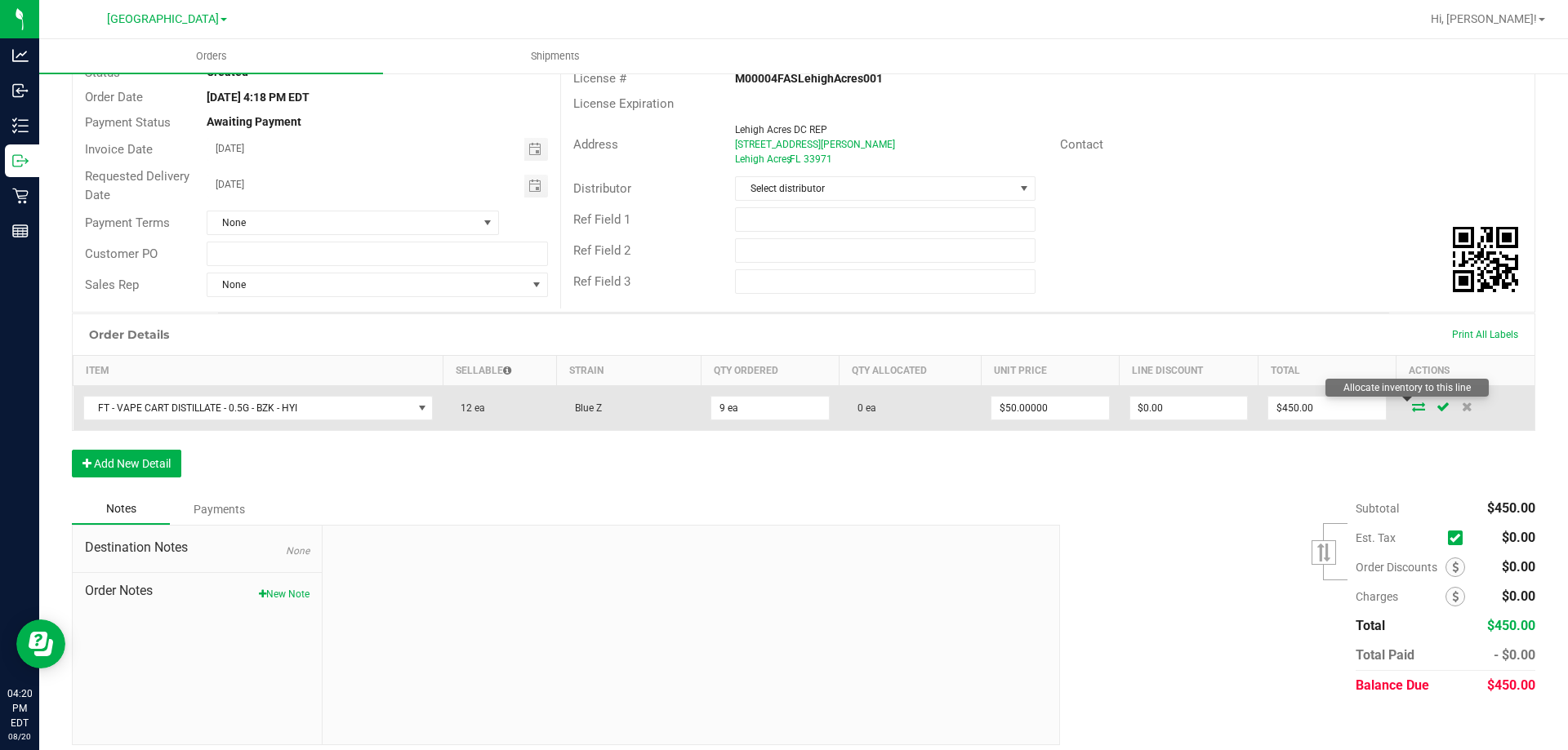
click at [1412, 409] on icon at bounding box center [1418, 407] width 13 height 10
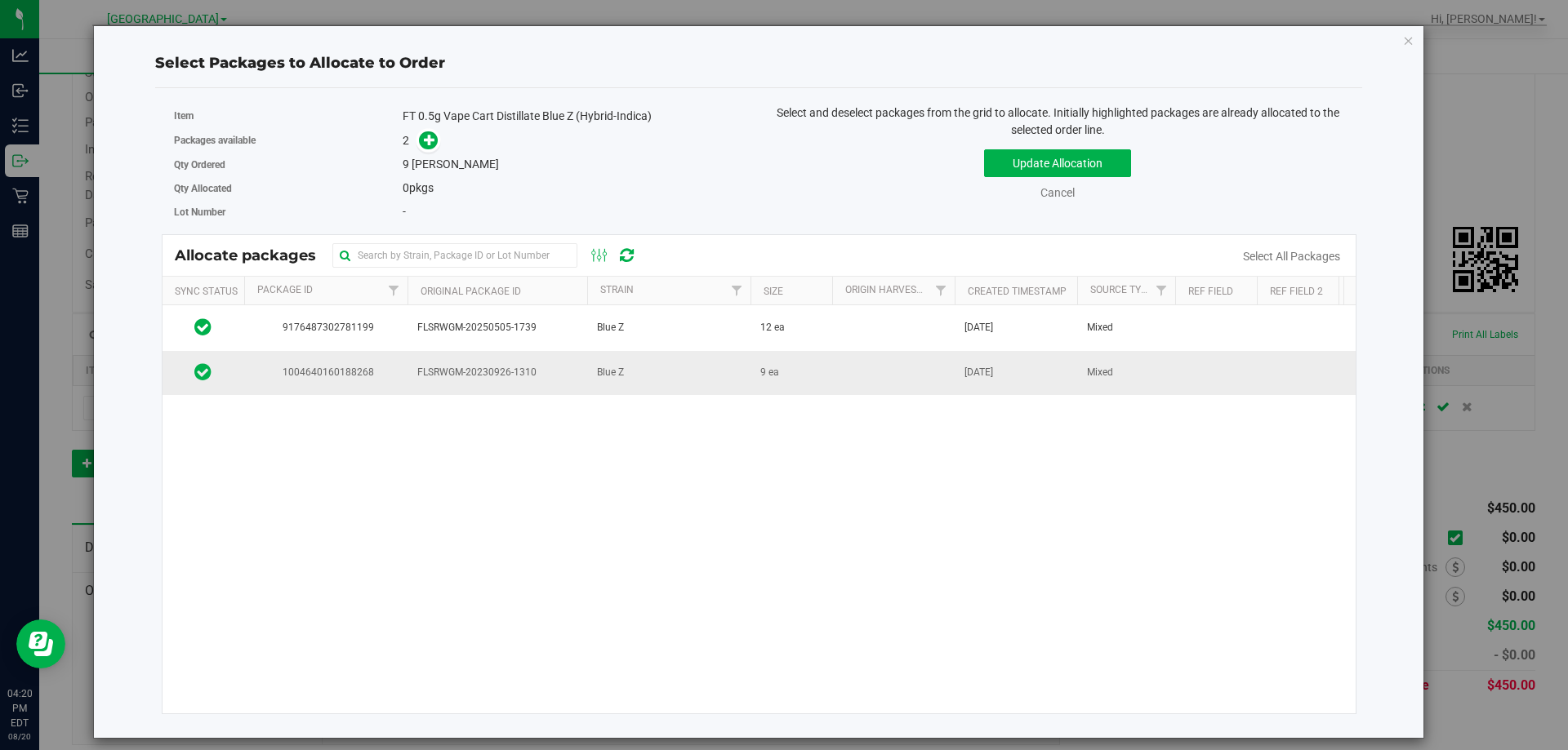
click at [735, 379] on td "Blue Z" at bounding box center [669, 373] width 164 height 44
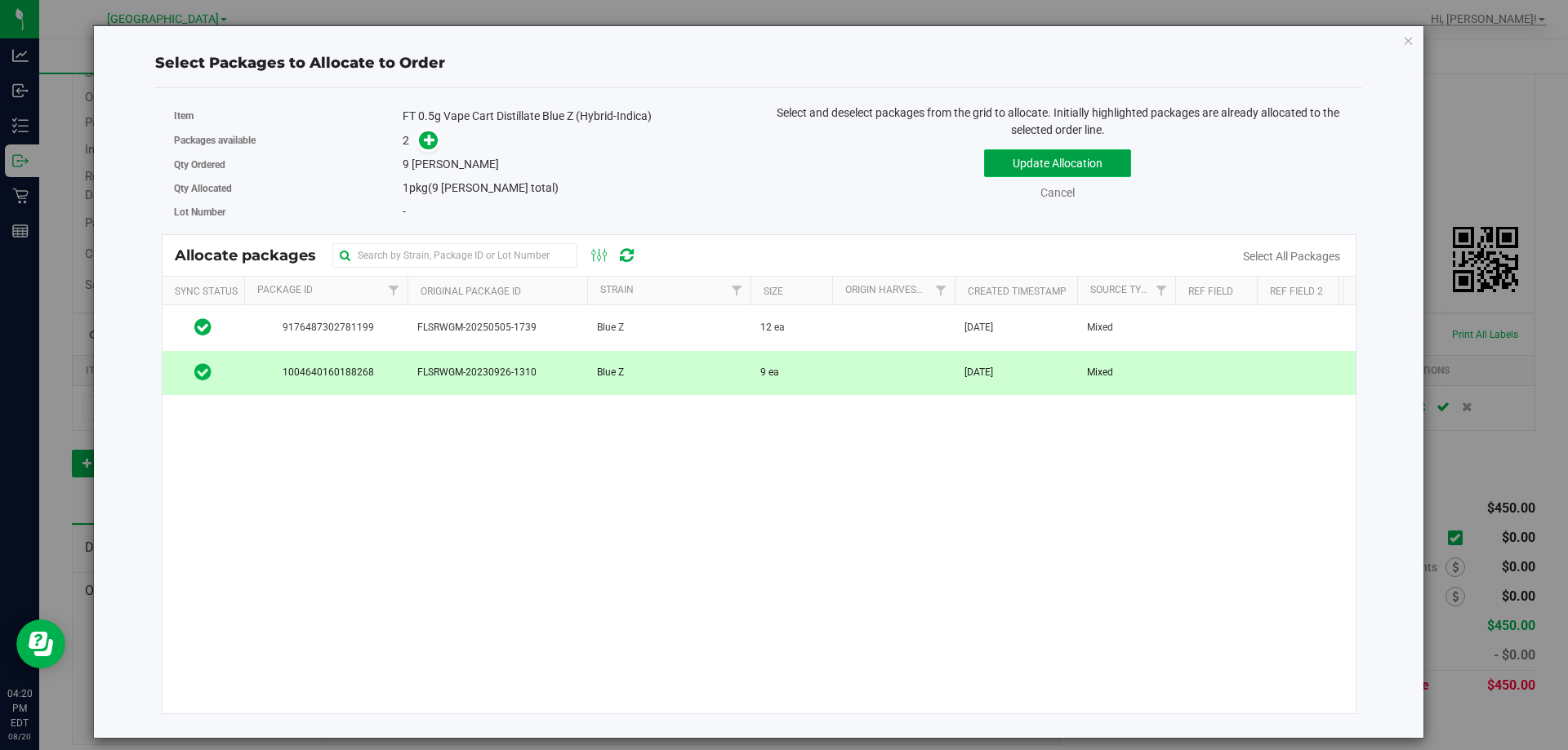
click at [1089, 153] on button "Update Allocation" at bounding box center [1057, 164] width 147 height 28
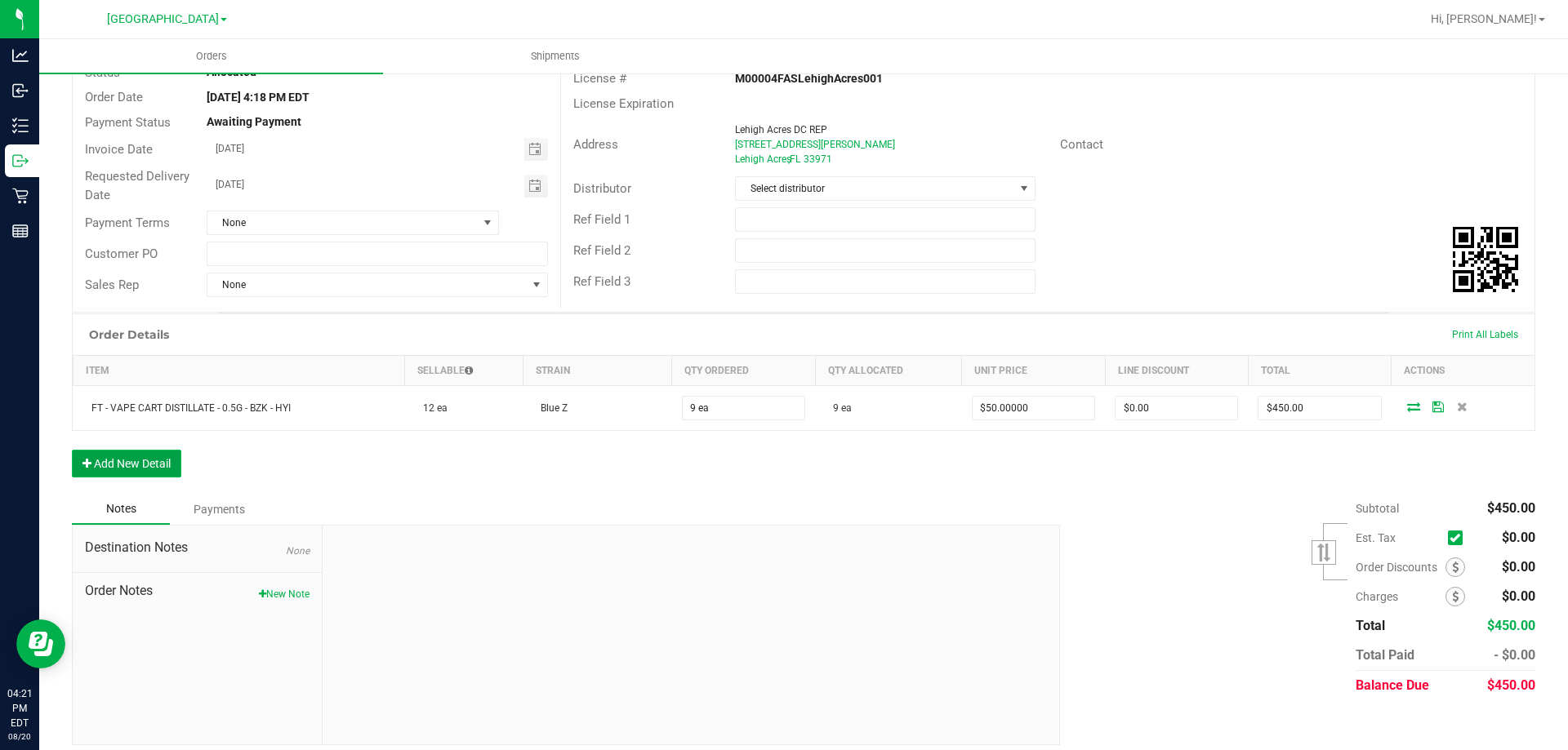
click at [118, 466] on button "Add New Detail" at bounding box center [126, 463] width 109 height 28
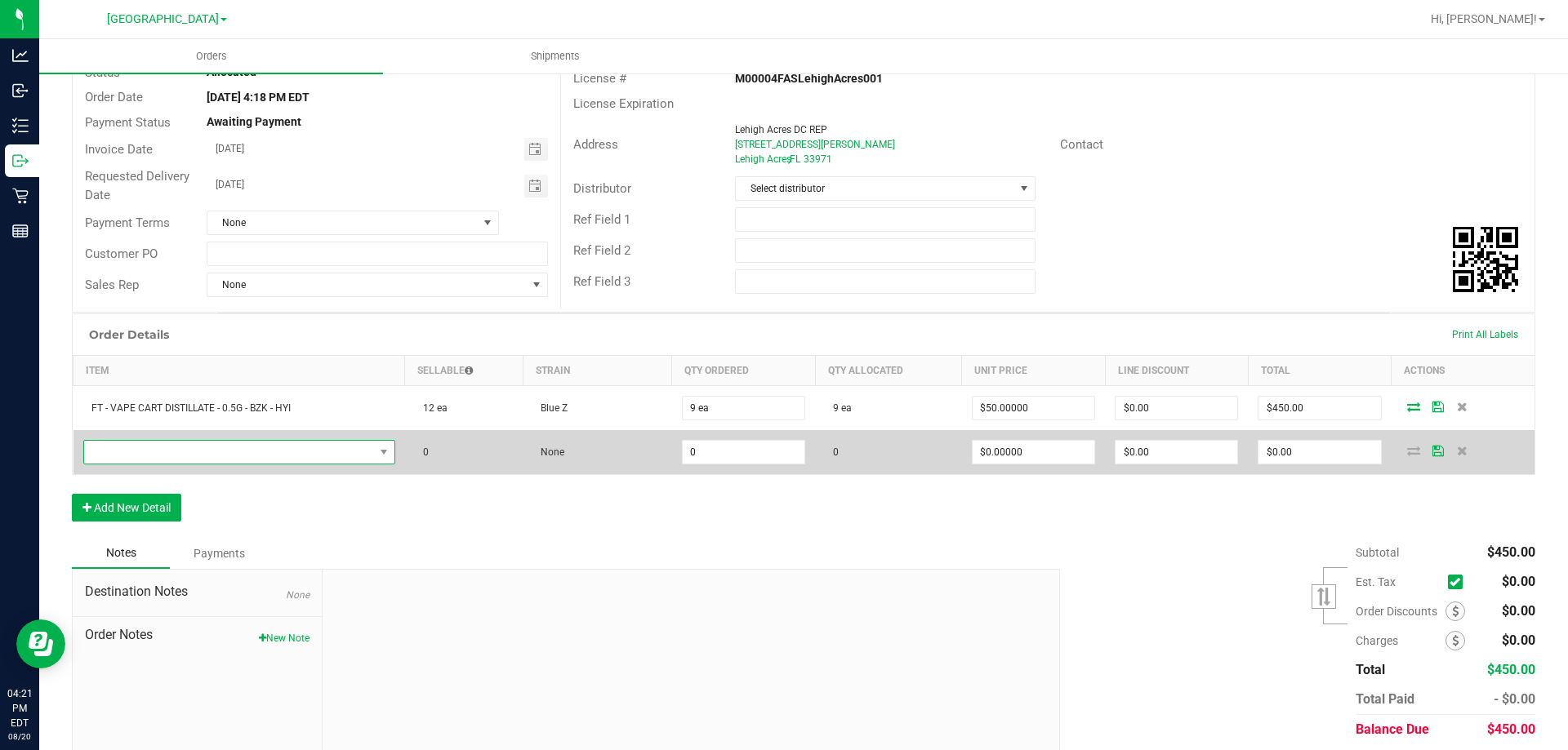
click at [198, 443] on span "NO DATA FOUND" at bounding box center [229, 451] width 290 height 23
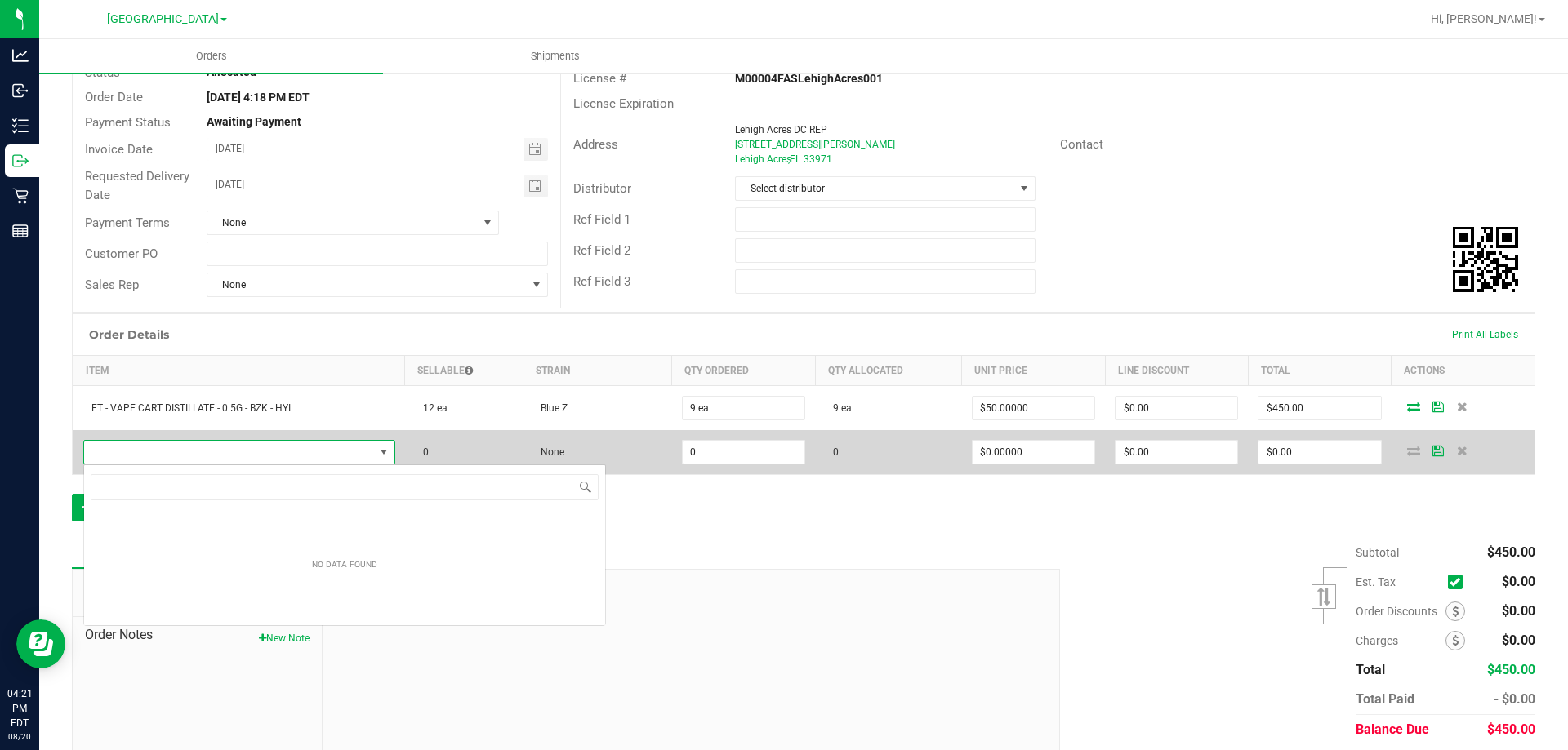
scroll to position [25, 309]
type input "cbc"
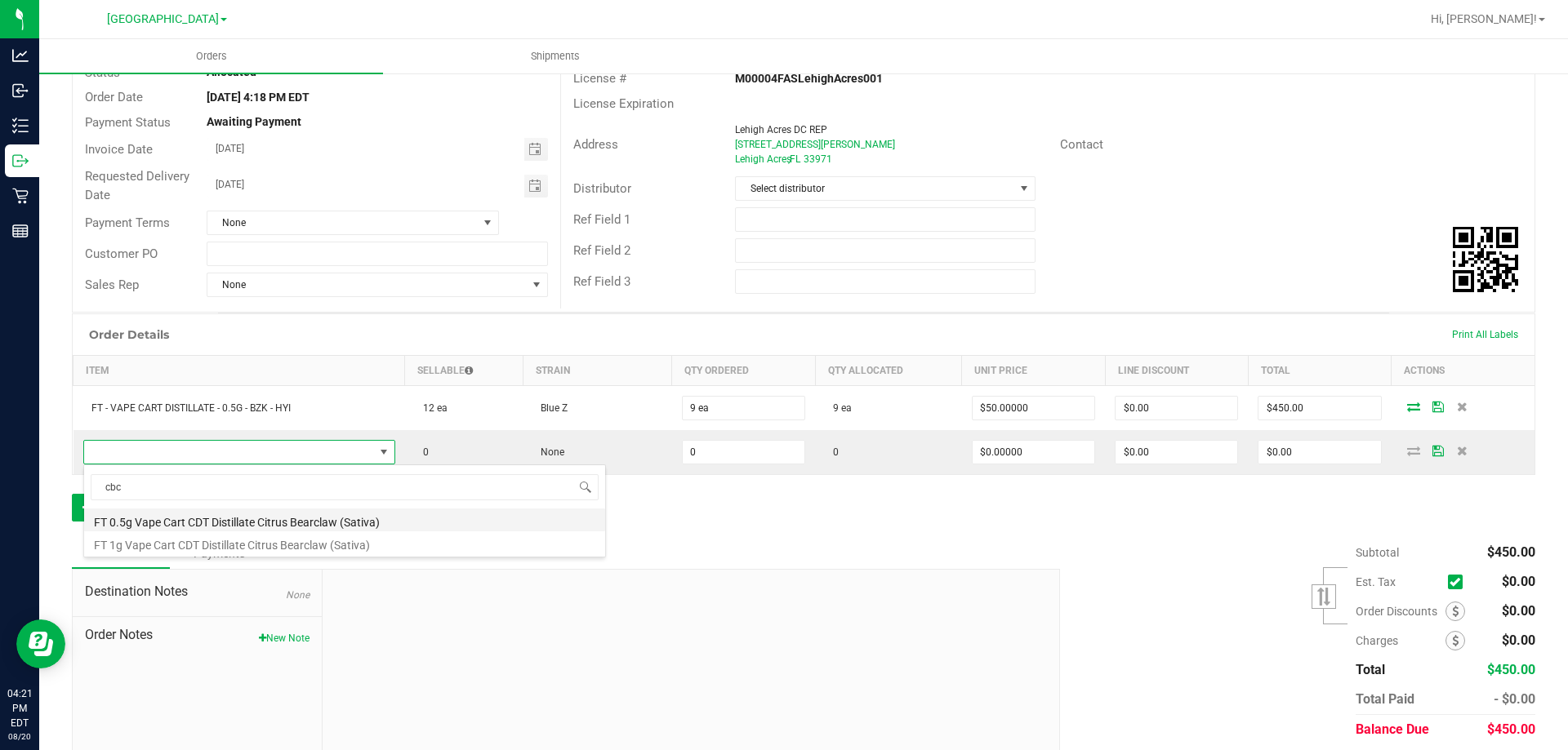
click at [192, 516] on li "FT 0.5g Vape Cart CDT Distillate Citrus Bearclaw (Sativa)" at bounding box center [344, 520] width 521 height 23
type input "0 ea"
type input "$55.00000"
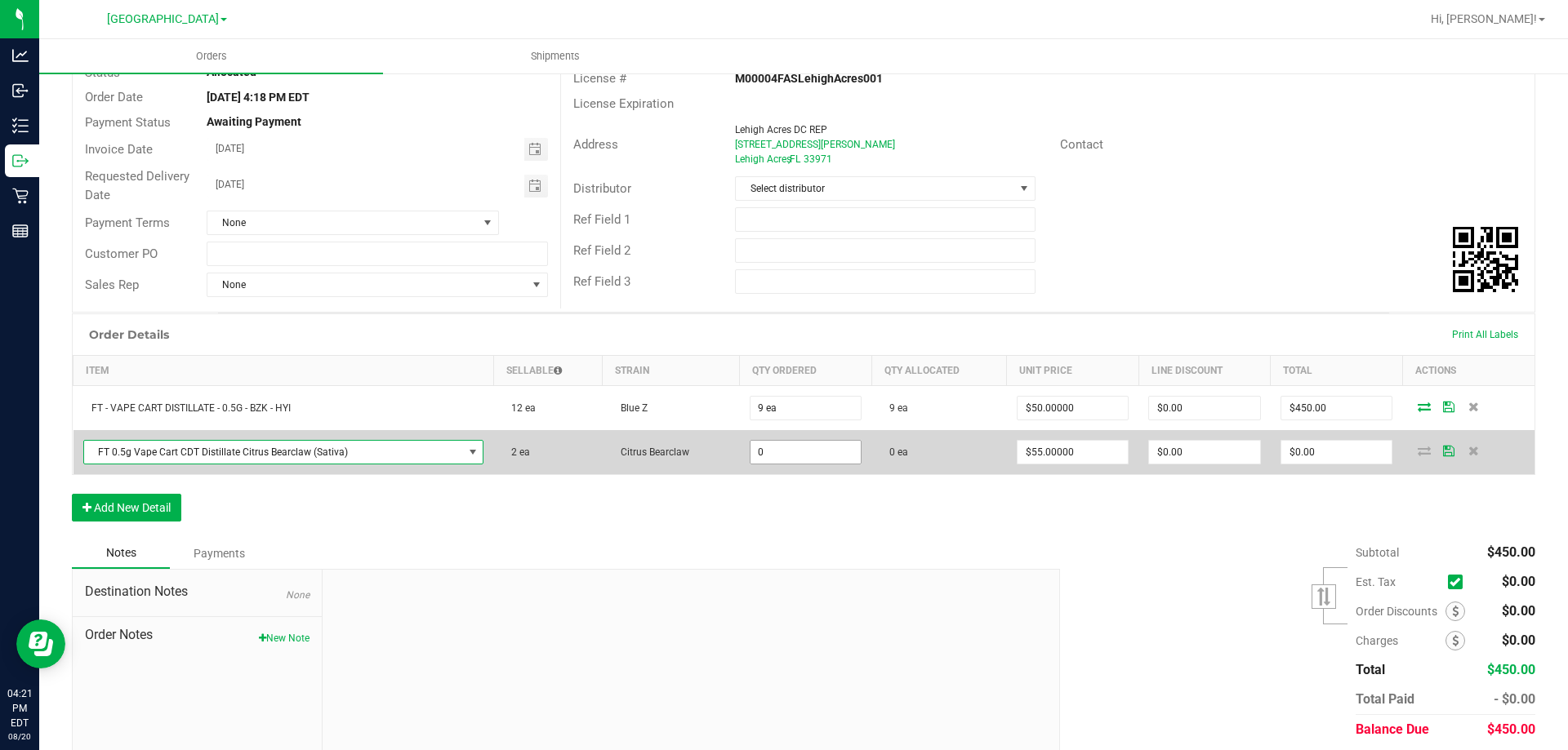
click at [772, 458] on input "0" at bounding box center [806, 451] width 111 height 23
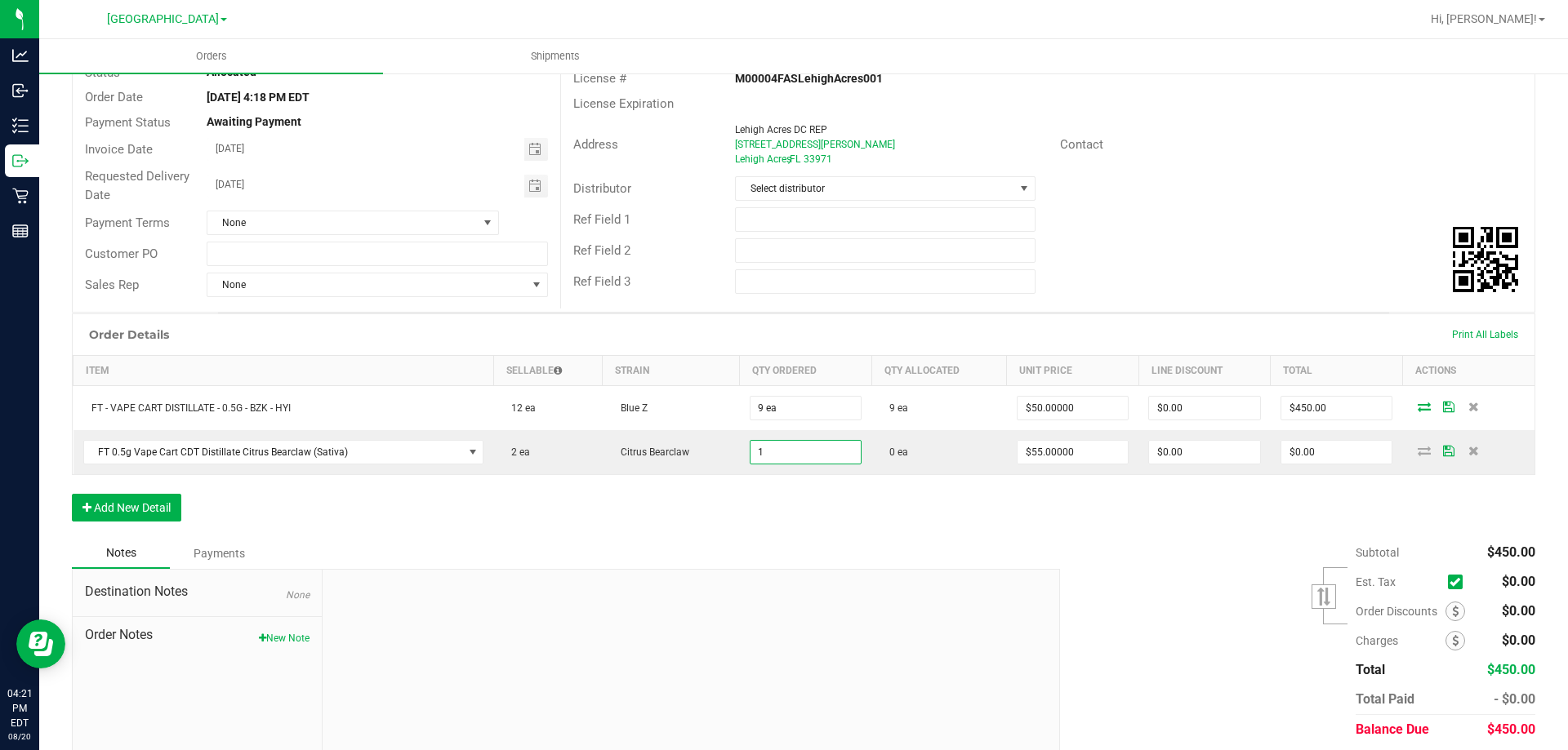
type input "1 ea"
type input "$55.00"
click at [1057, 545] on div "Subtotal $450.00 Est. Tax" at bounding box center [1291, 641] width 487 height 206
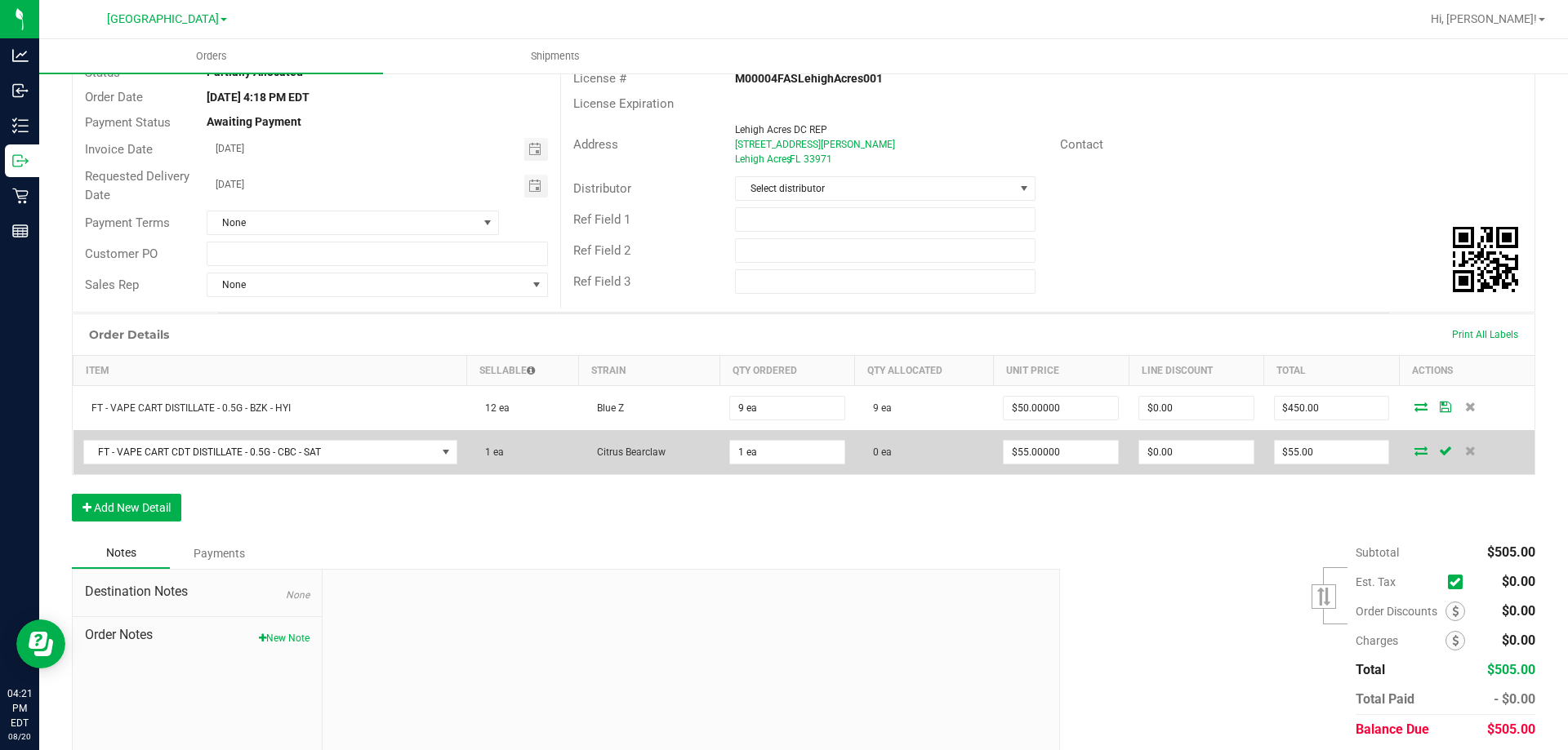
click at [1415, 453] on icon at bounding box center [1420, 450] width 13 height 10
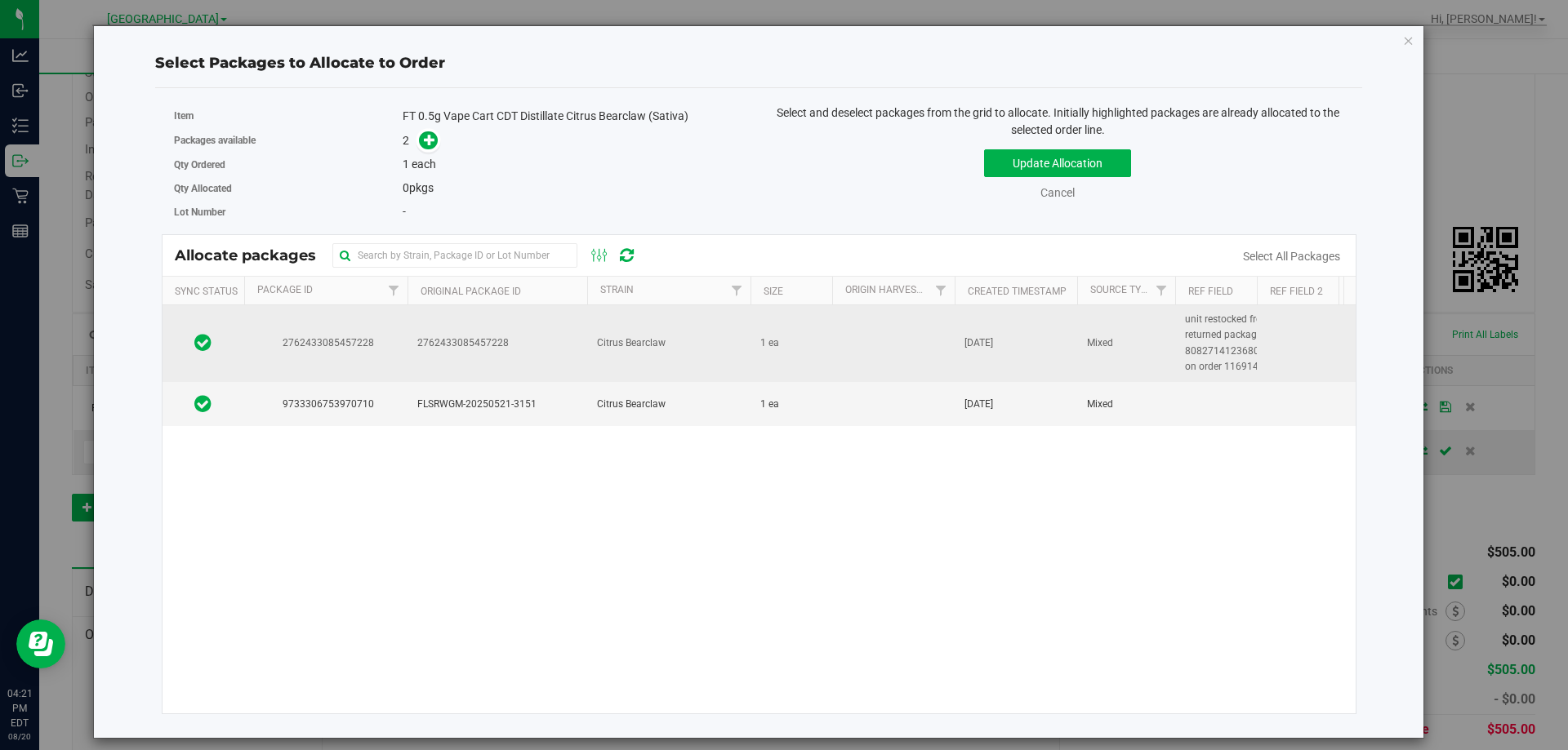
click at [256, 343] on span "2762433085457228" at bounding box center [326, 343] width 144 height 16
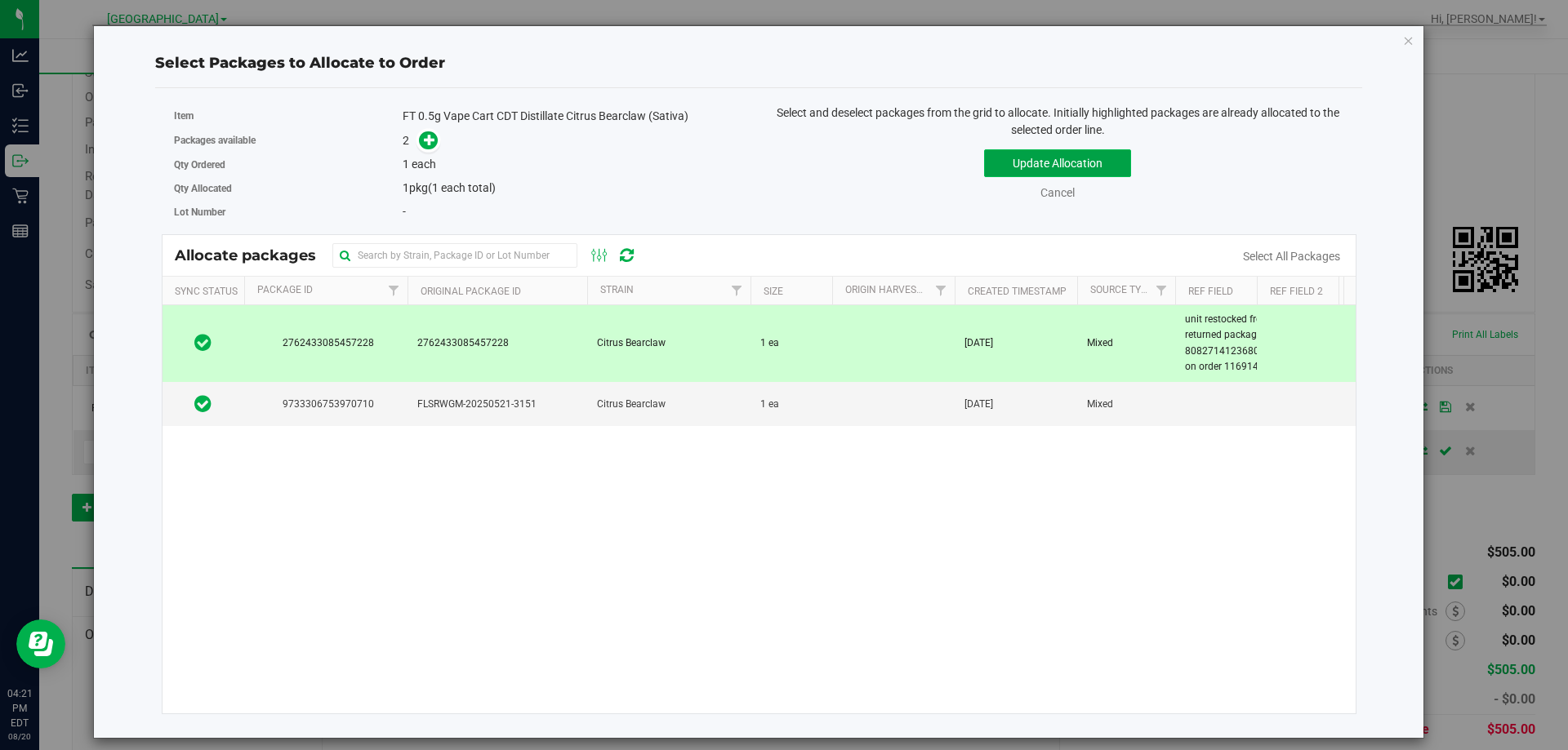
click at [1082, 165] on button "Update Allocation" at bounding box center [1057, 164] width 147 height 28
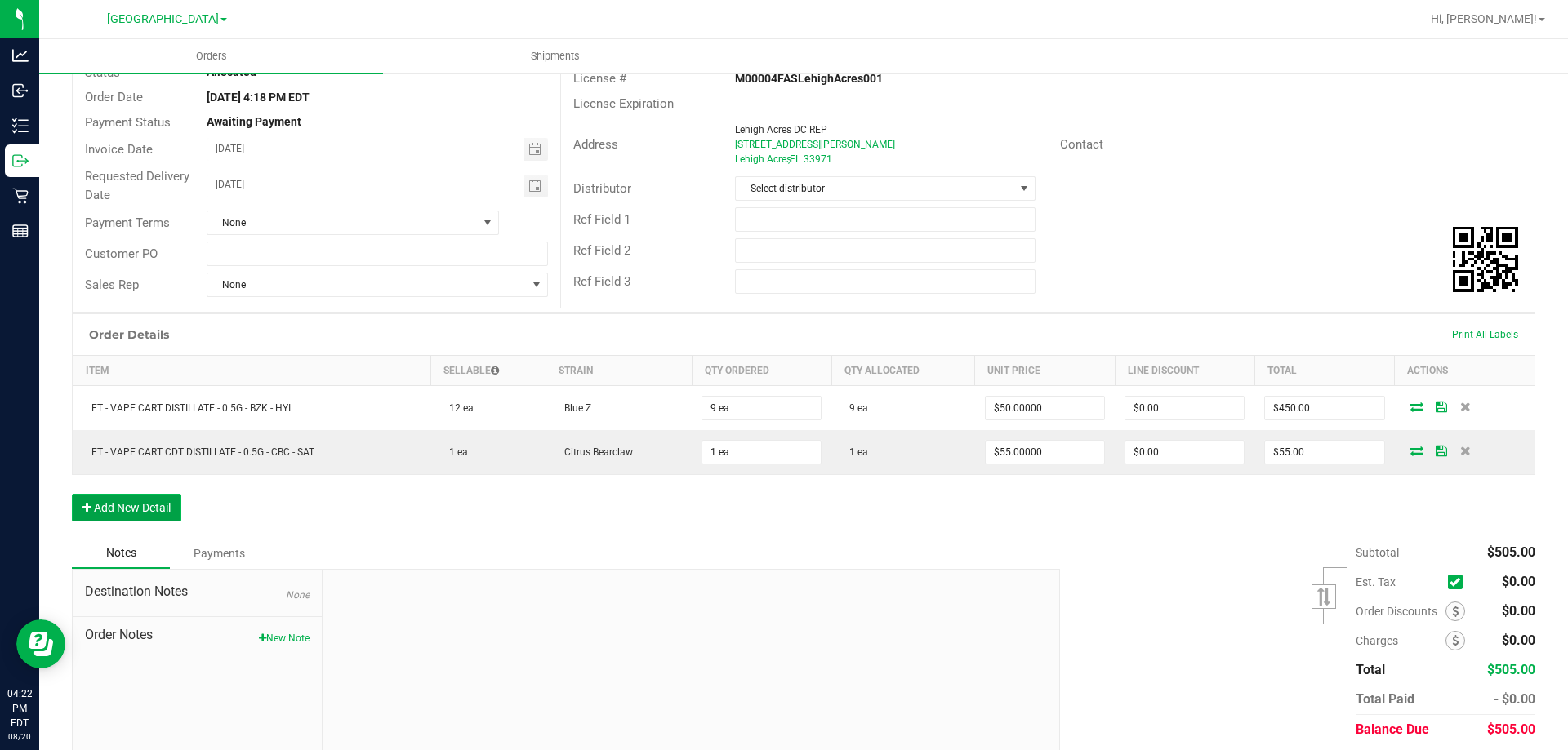
click at [159, 506] on button "Add New Detail" at bounding box center [126, 508] width 109 height 28
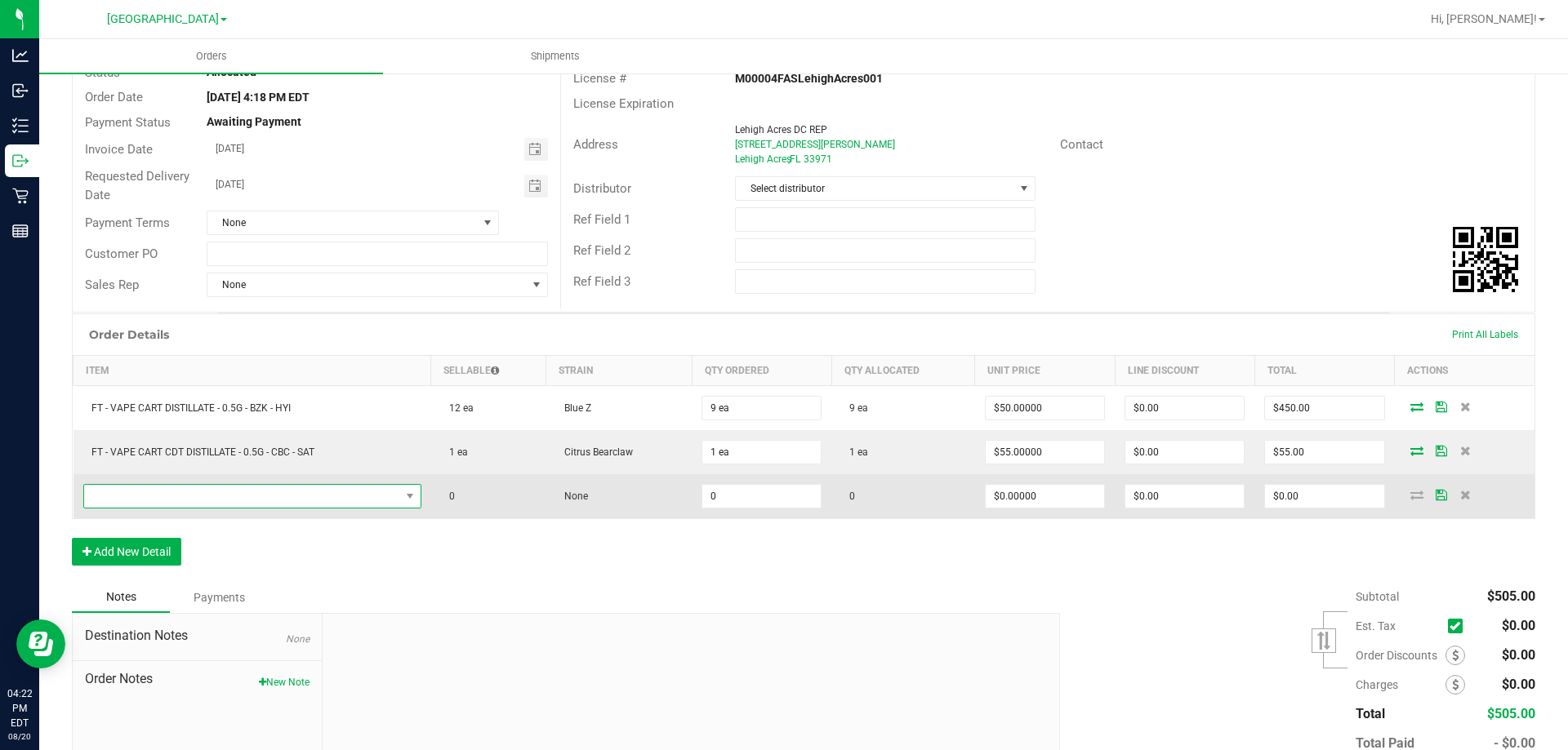
click at [224, 496] on span "NO DATA FOUND" at bounding box center [242, 496] width 316 height 23
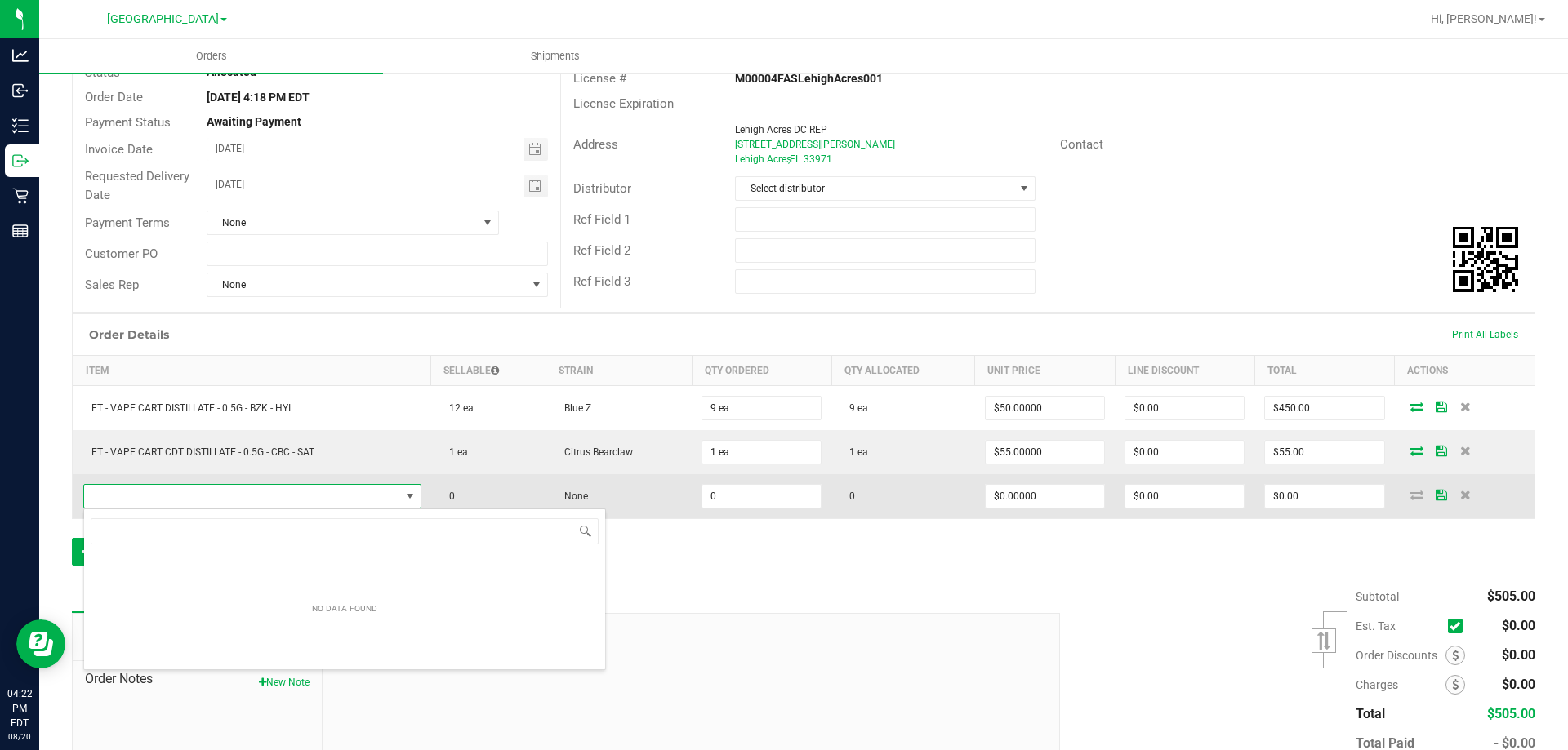
scroll to position [25, 332]
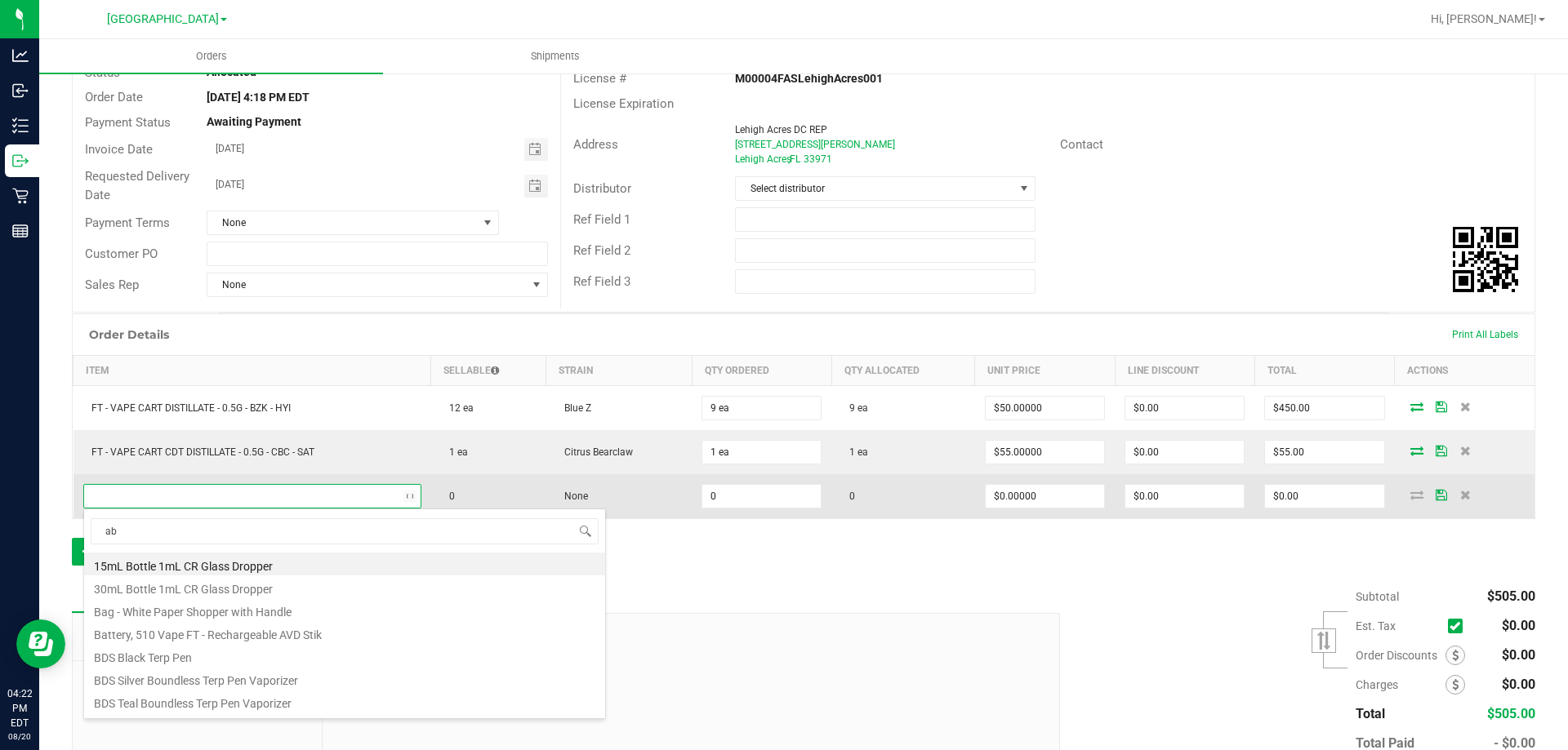
type input "abp"
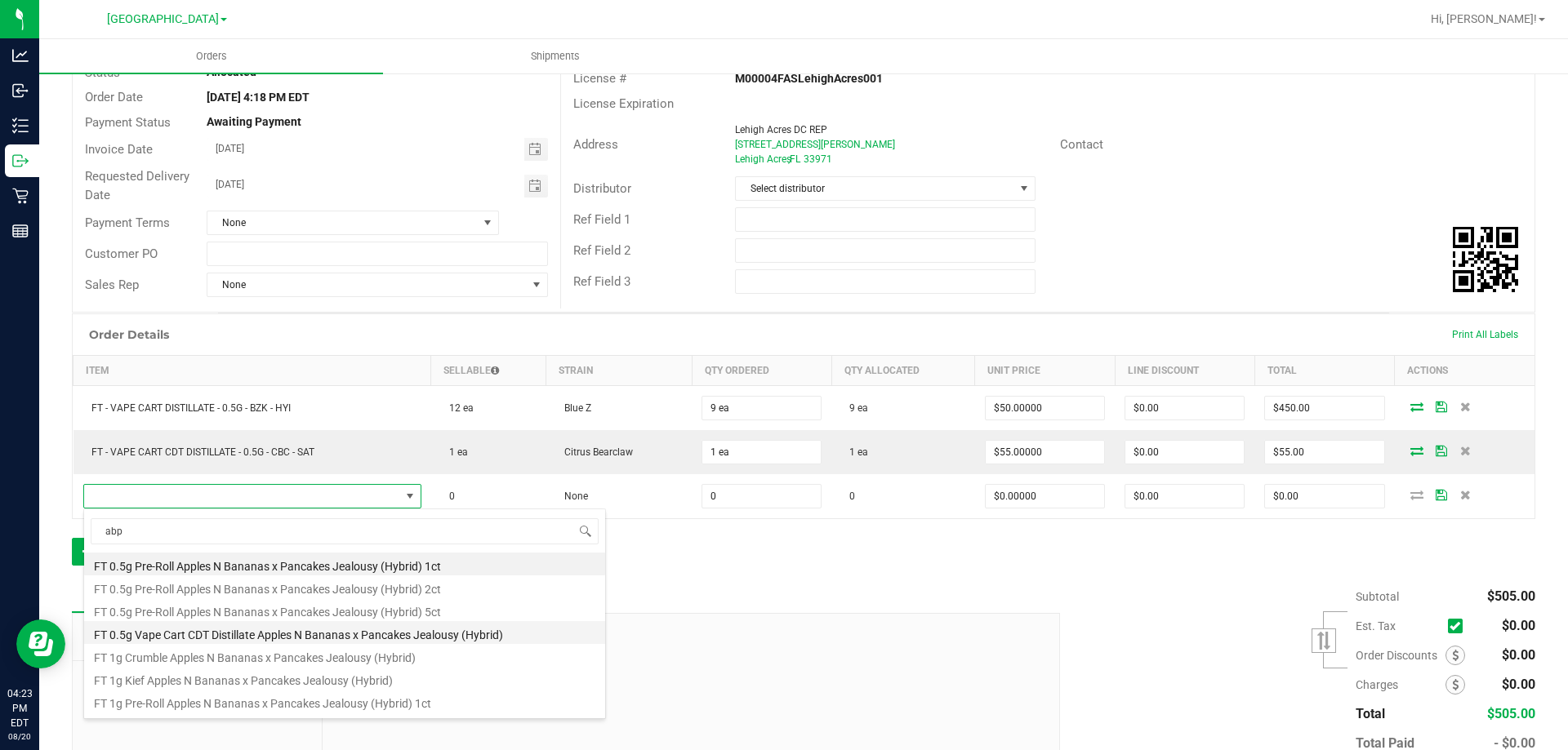
click at [371, 635] on li "FT 0.5g Vape Cart CDT Distillate Apples N Bananas x Pancakes Jealousy (Hybrid)" at bounding box center [344, 632] width 521 height 23
type input "0 ea"
type input "$55.00000"
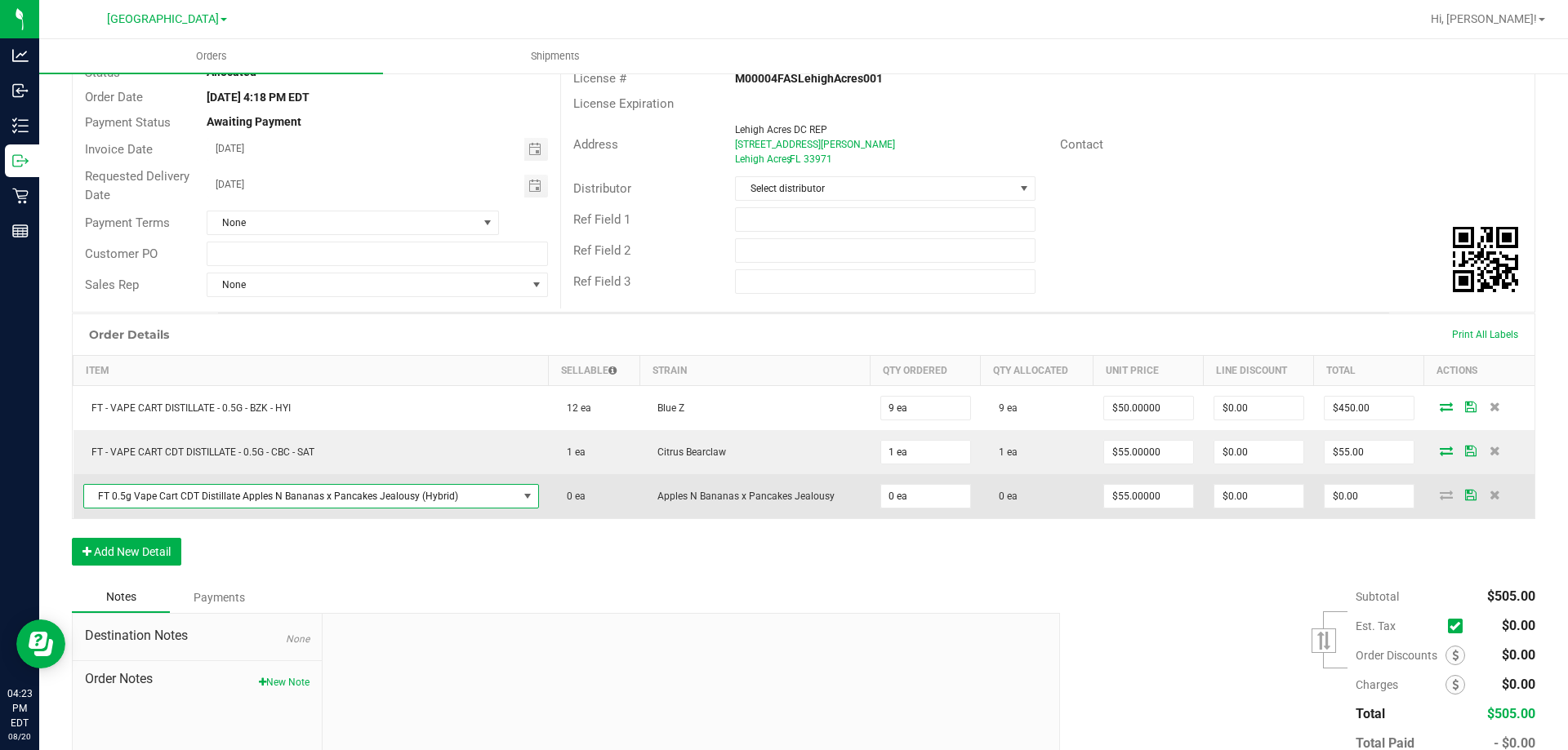
click at [455, 491] on span "FT 0.5g Vape Cart CDT Distillate Apples N Bananas x Pancakes Jealousy (Hybrid)" at bounding box center [301, 496] width 434 height 23
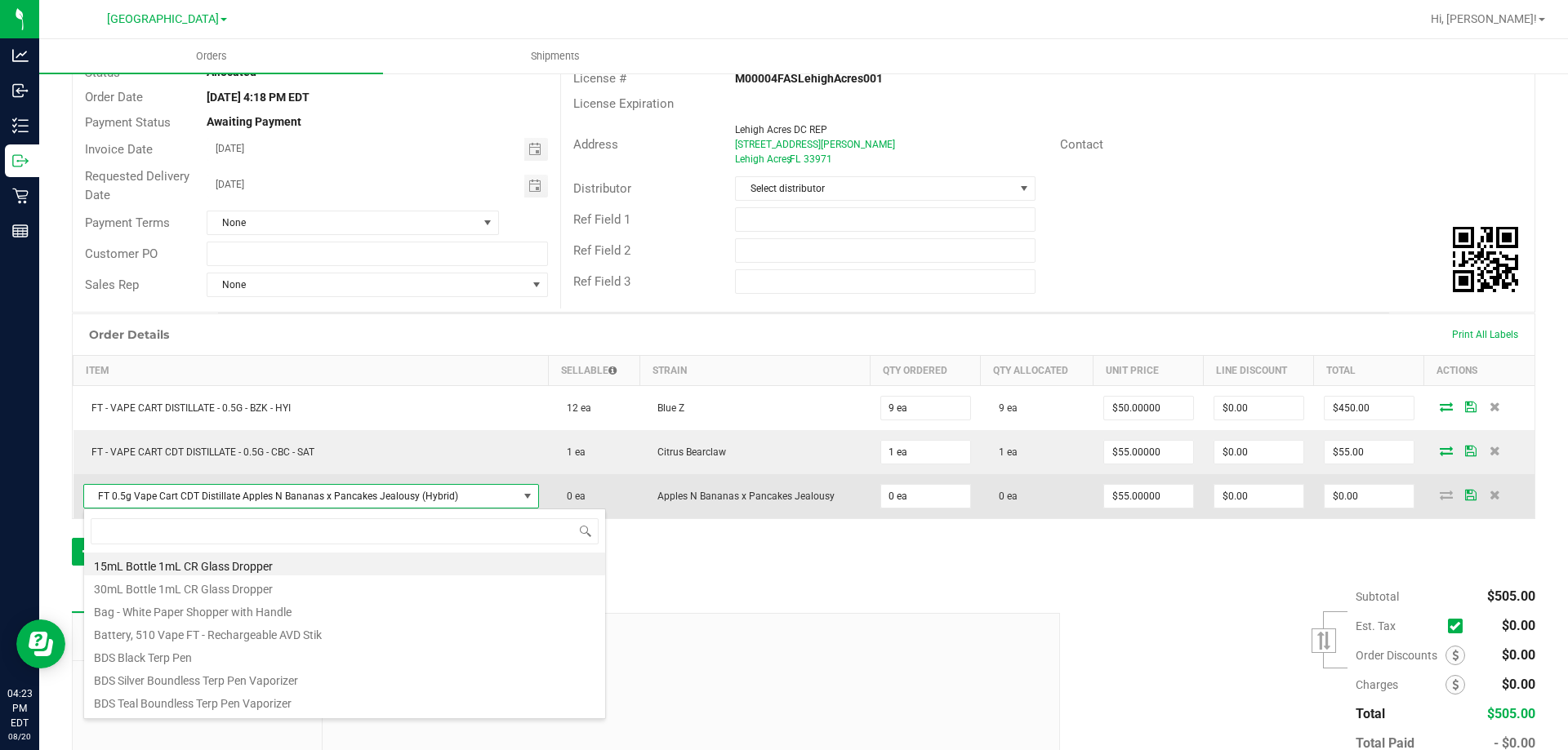
scroll to position [25, 447]
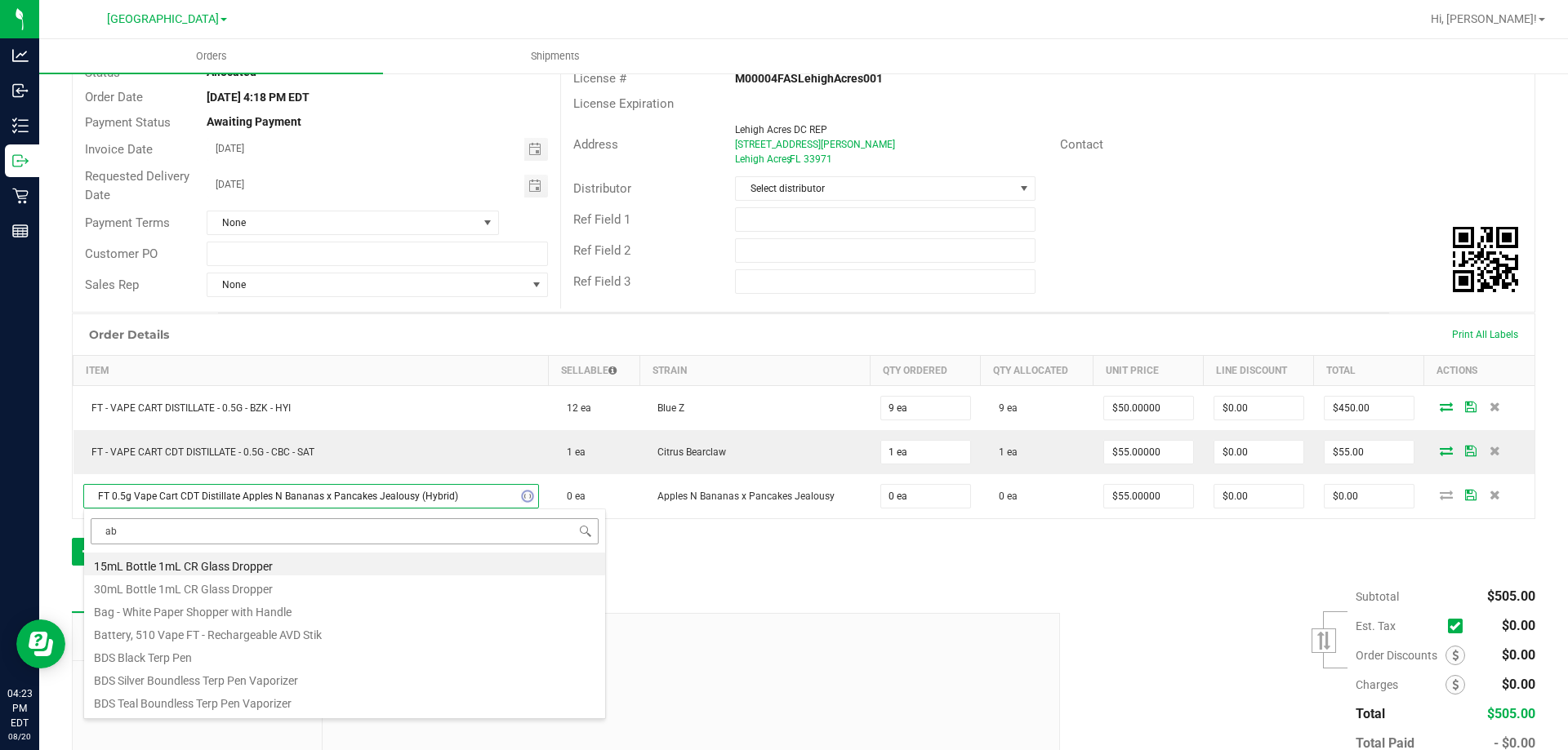
type input "abp"
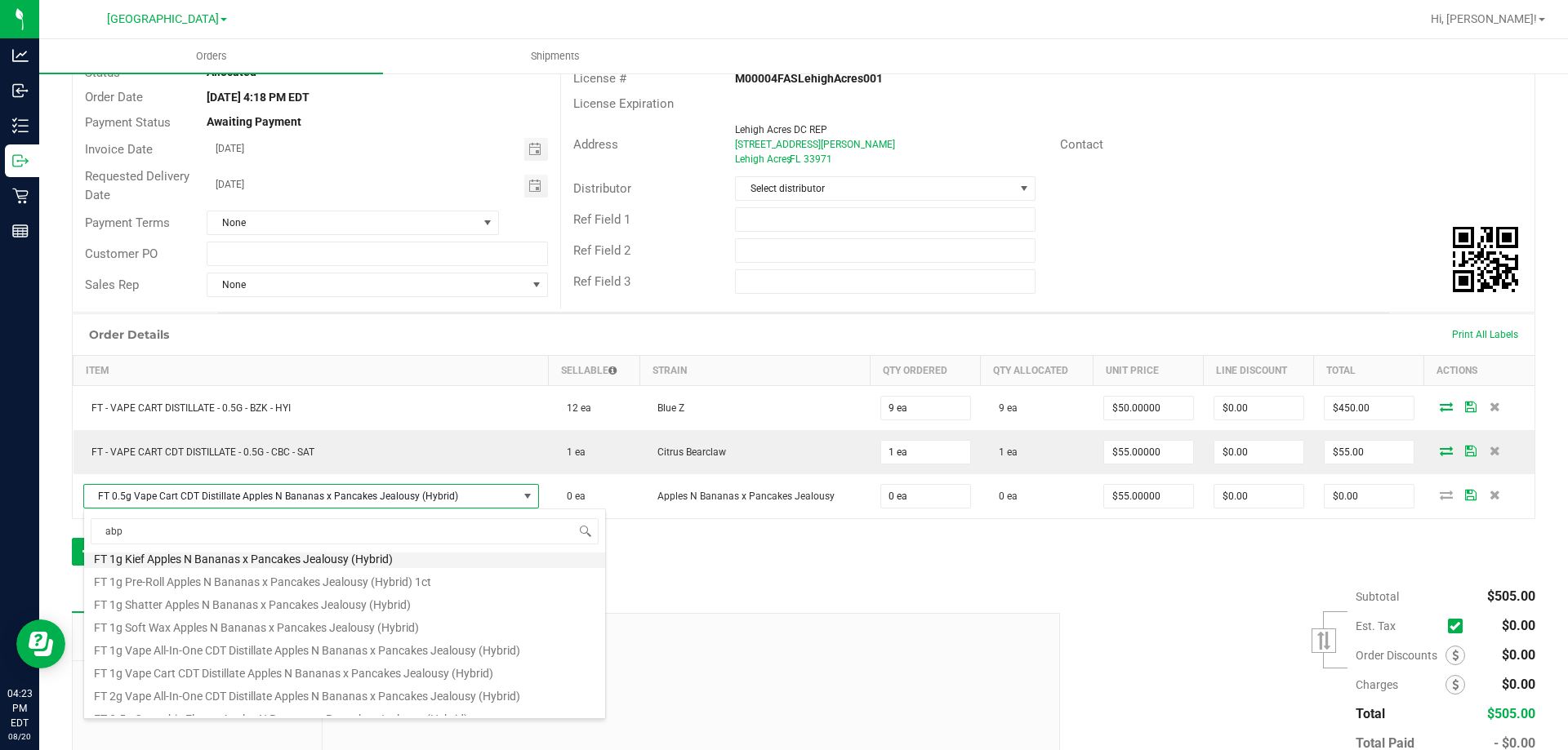
scroll to position [150, 0]
click at [410, 644] on li "FT 1g Vape Cart CDT Distillate Apples N Bananas x Pancakes Jealousy (Hybrid)" at bounding box center [344, 642] width 521 height 23
type input "$95.00000"
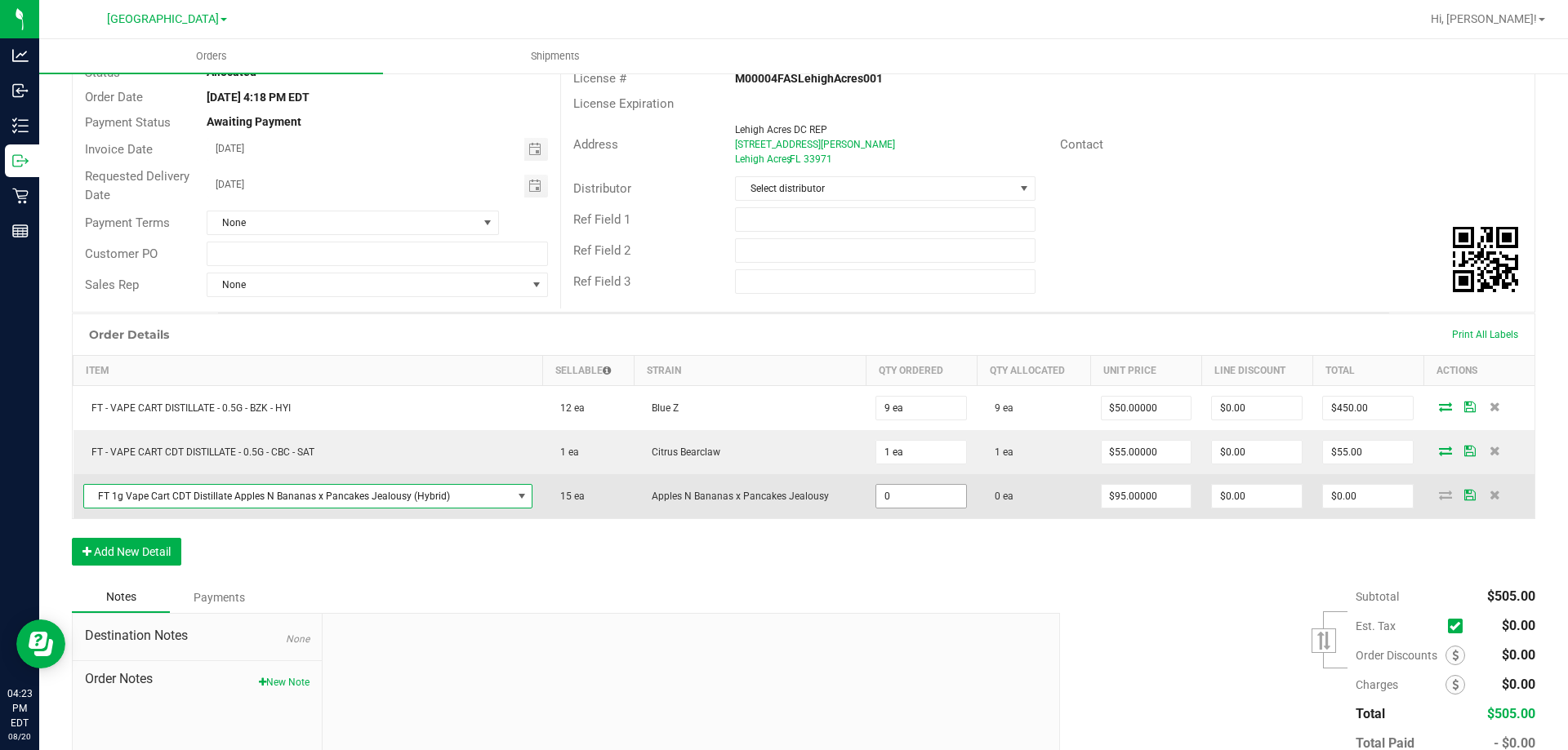
click at [931, 495] on input "0" at bounding box center [921, 496] width 90 height 23
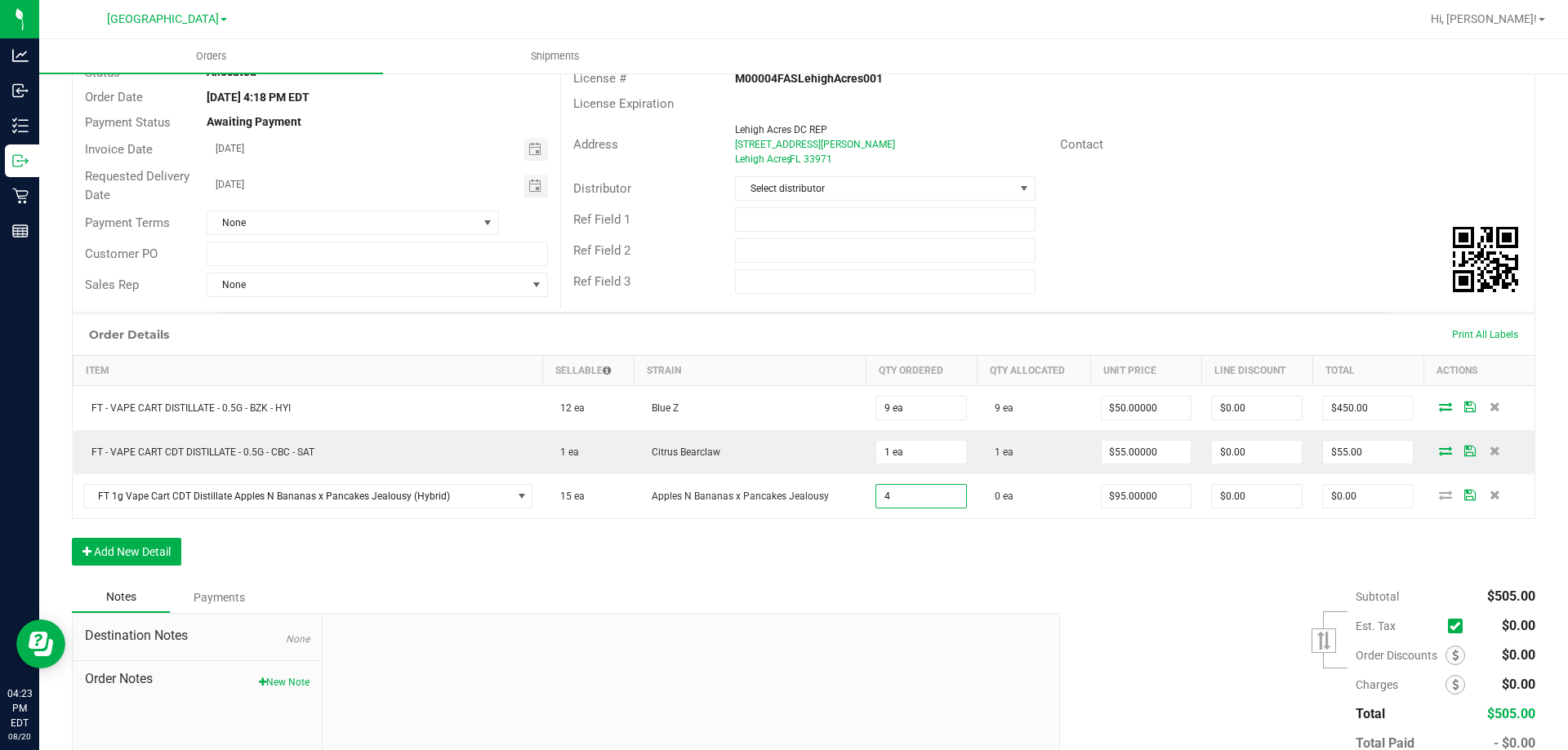
type input "4 ea"
type input "$380.00"
click at [1458, 531] on div "Order Details Print All Labels Item Sellable Strain Qty Ordered Qty Allocated U…" at bounding box center [803, 447] width 1463 height 269
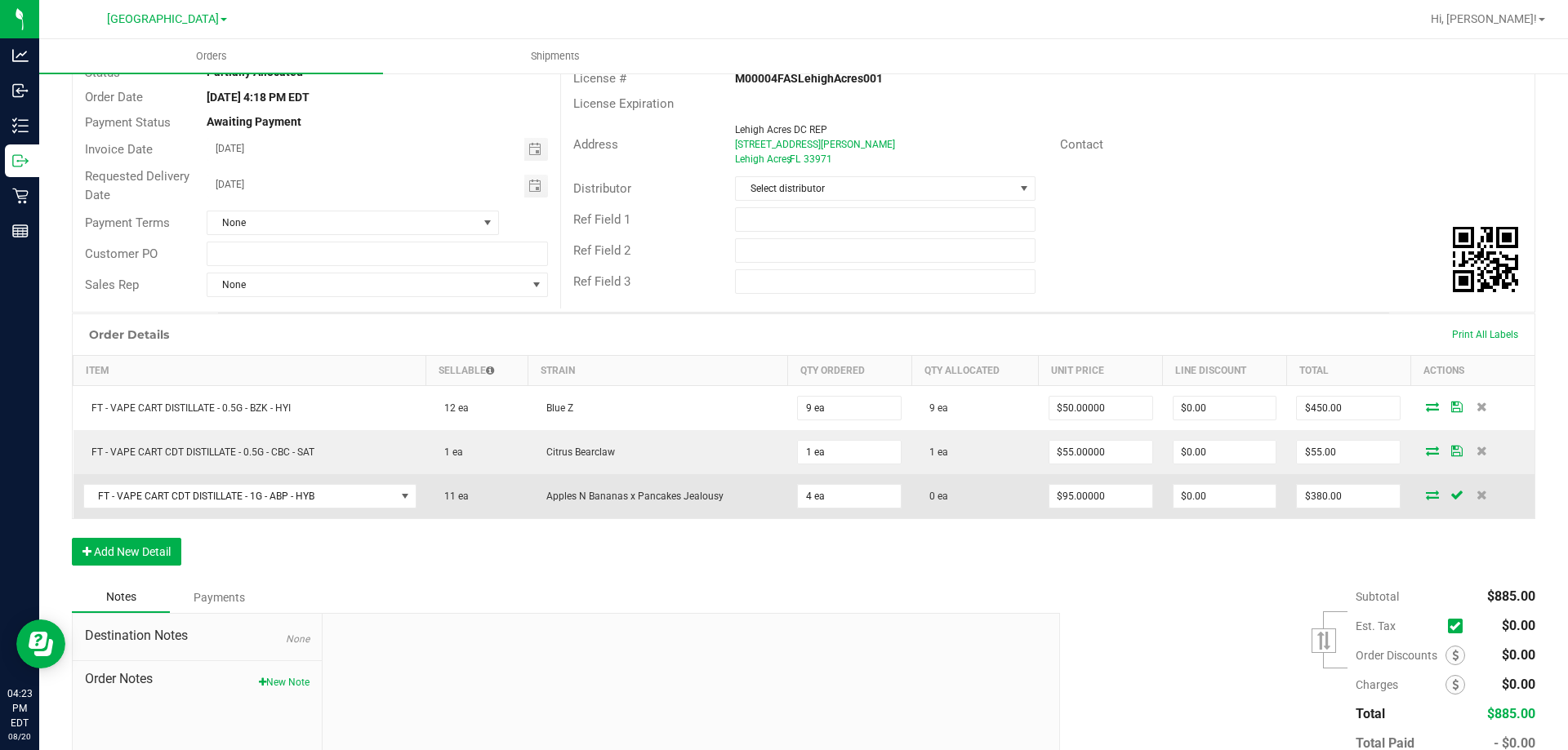
click at [1426, 490] on icon at bounding box center [1432, 495] width 13 height 10
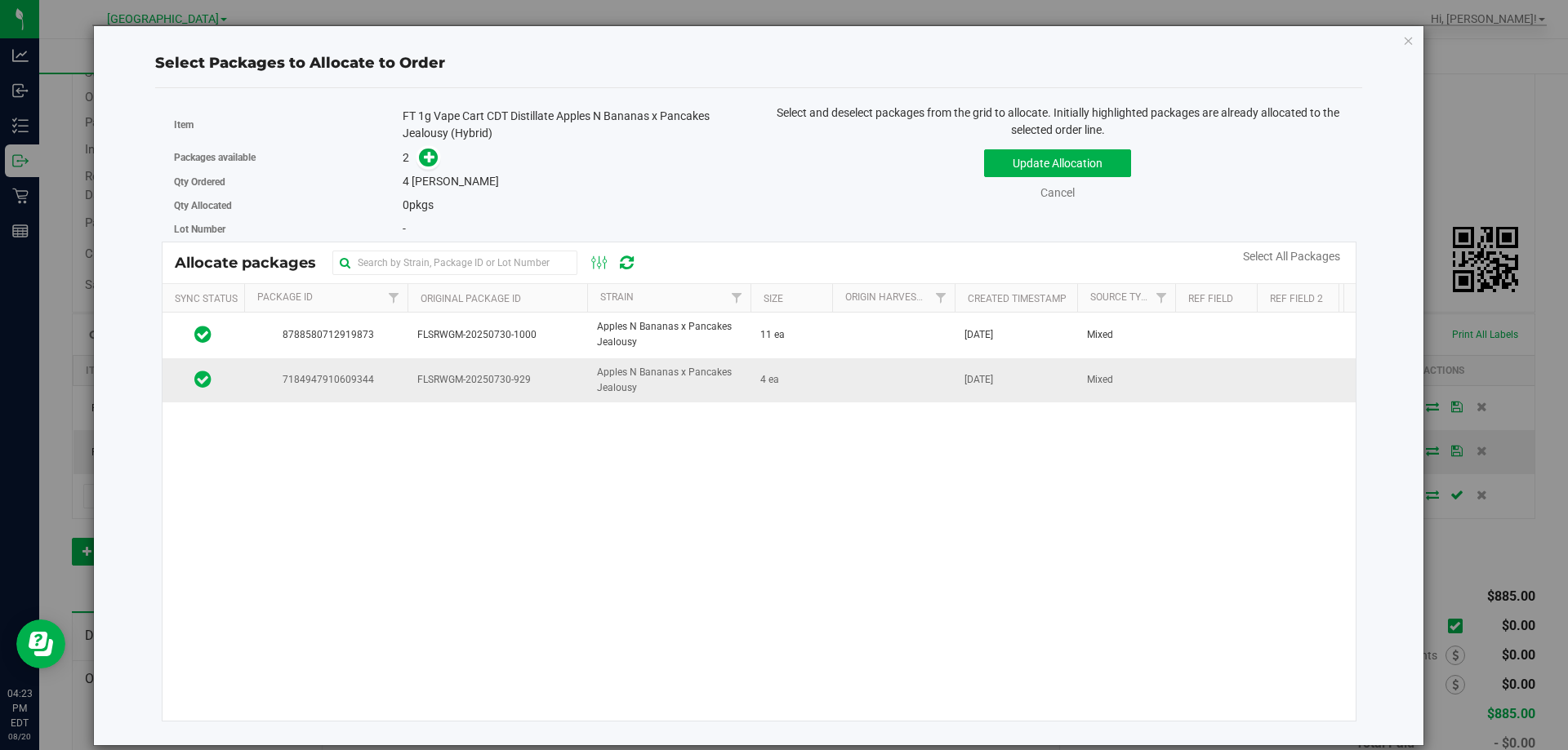
click at [490, 375] on span "FLSRWGM-20250730-929" at bounding box center [496, 380] width 160 height 16
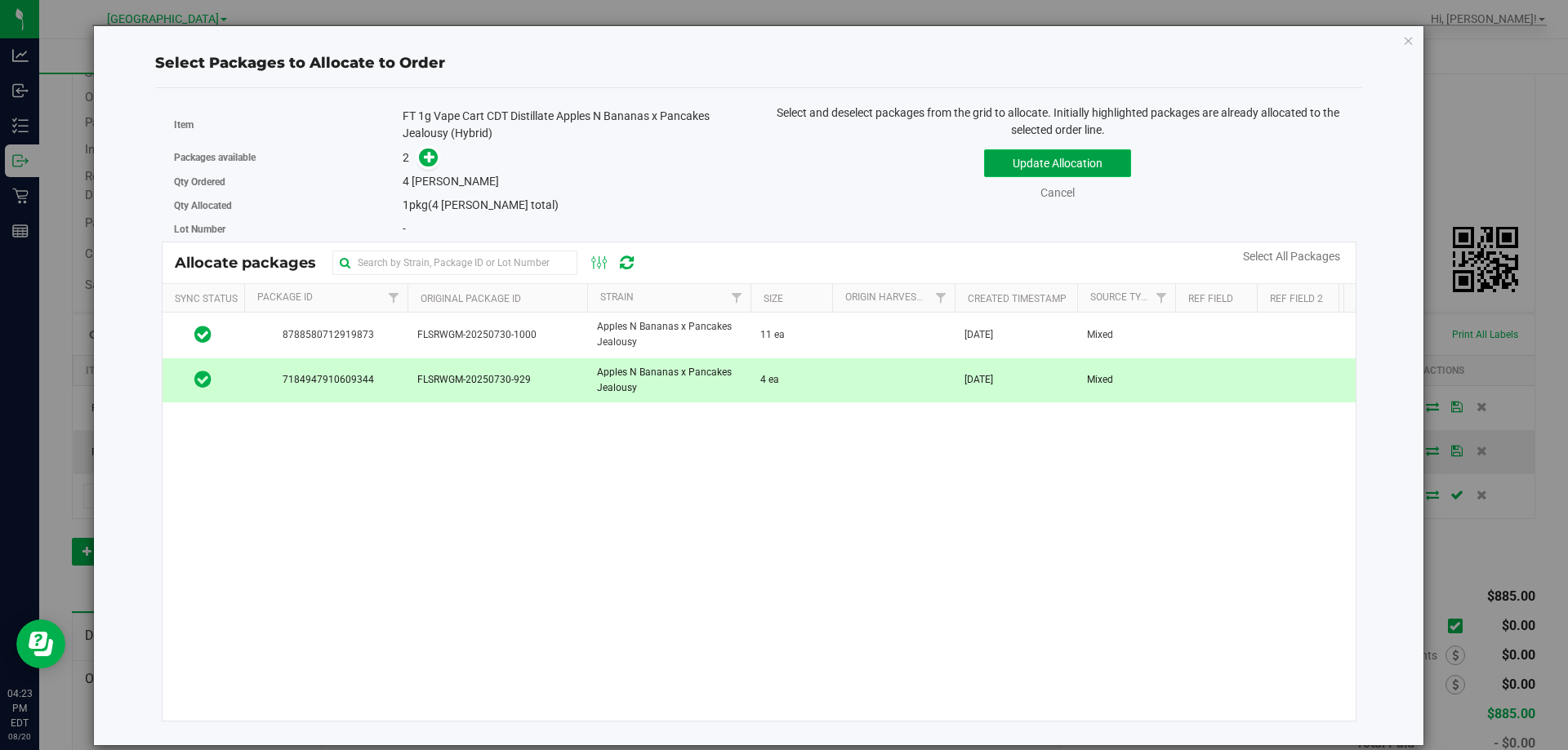
click at [1101, 155] on button "Update Allocation" at bounding box center [1057, 164] width 147 height 28
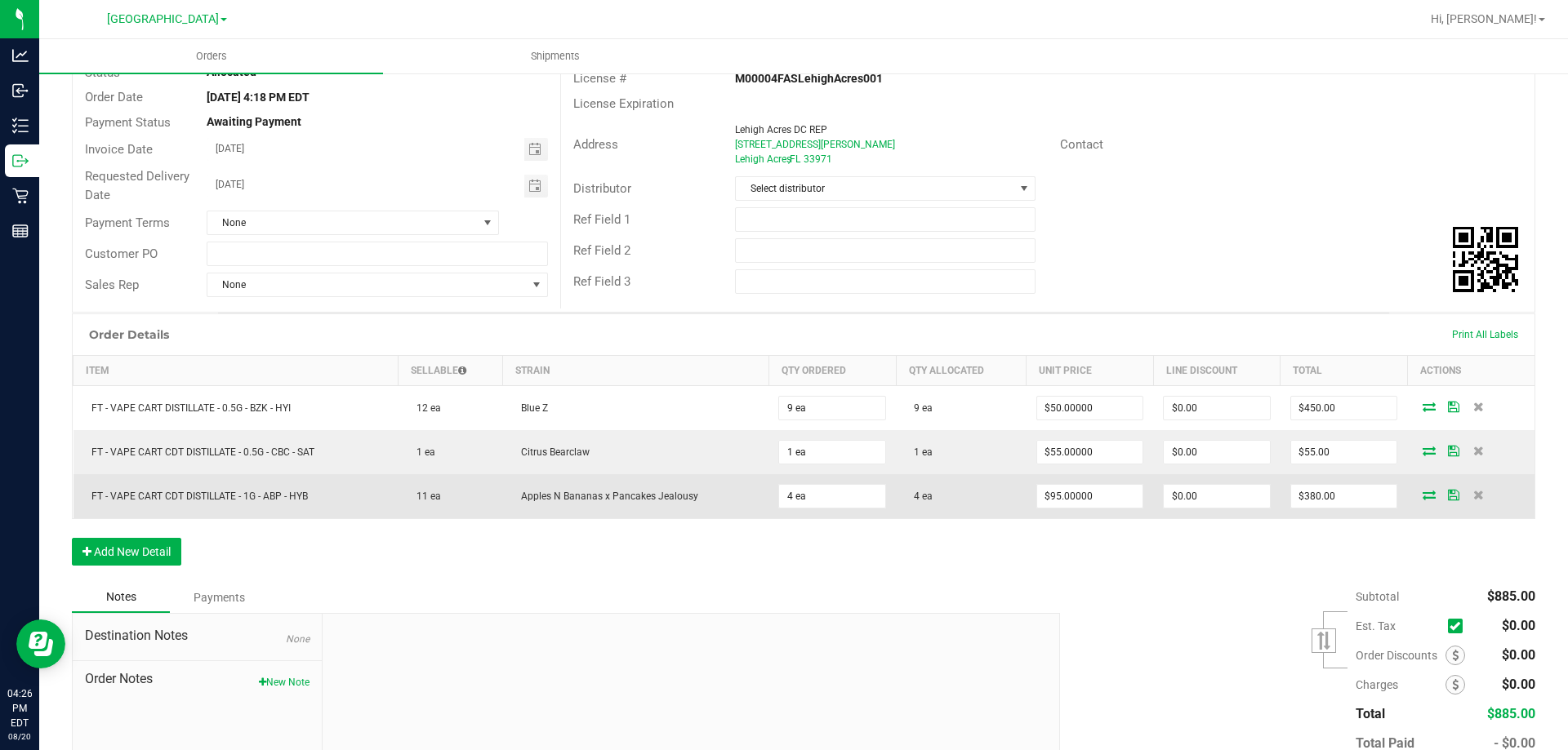
click at [1422, 496] on icon at bounding box center [1428, 495] width 13 height 10
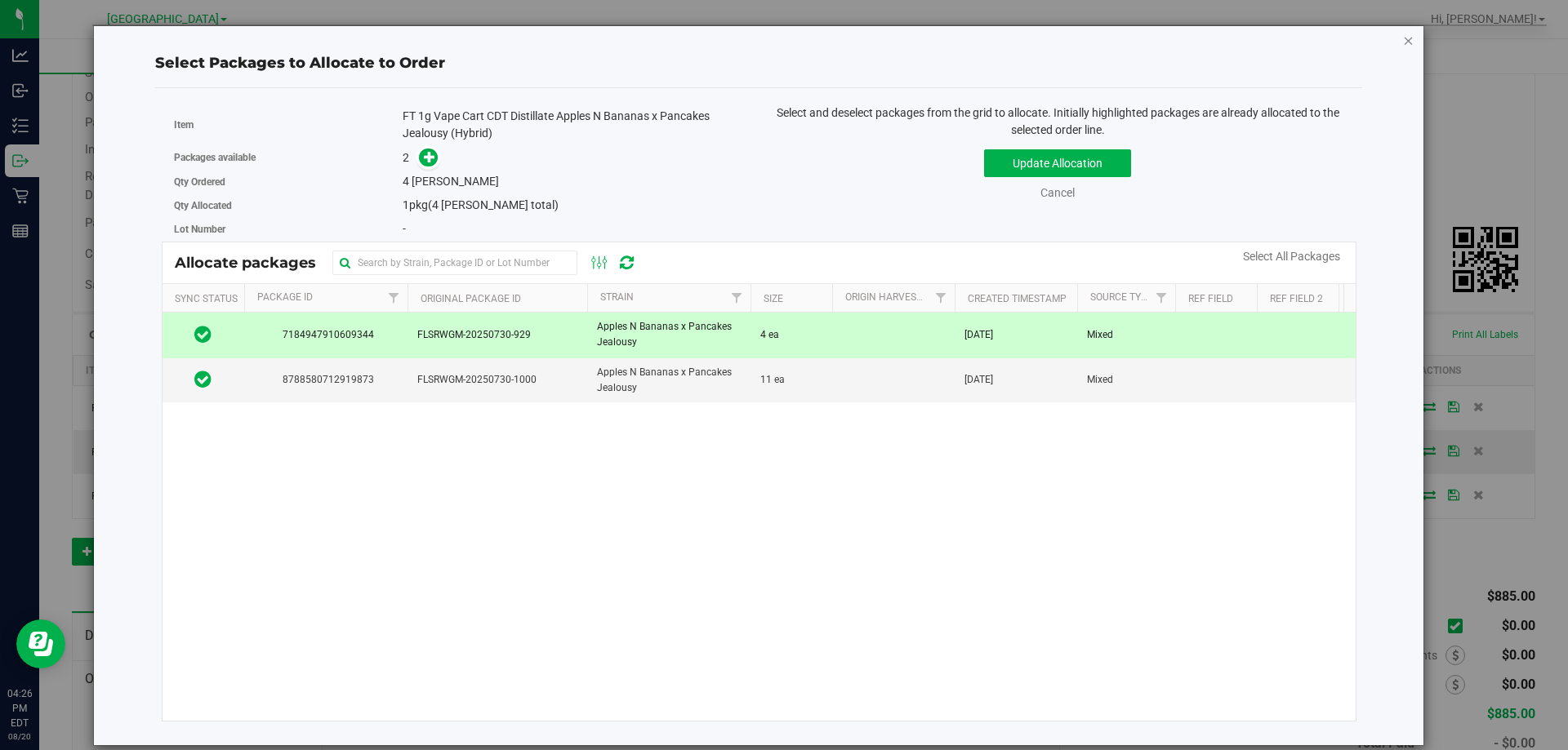
click at [1404, 41] on icon "button" at bounding box center [1409, 40] width 12 height 20
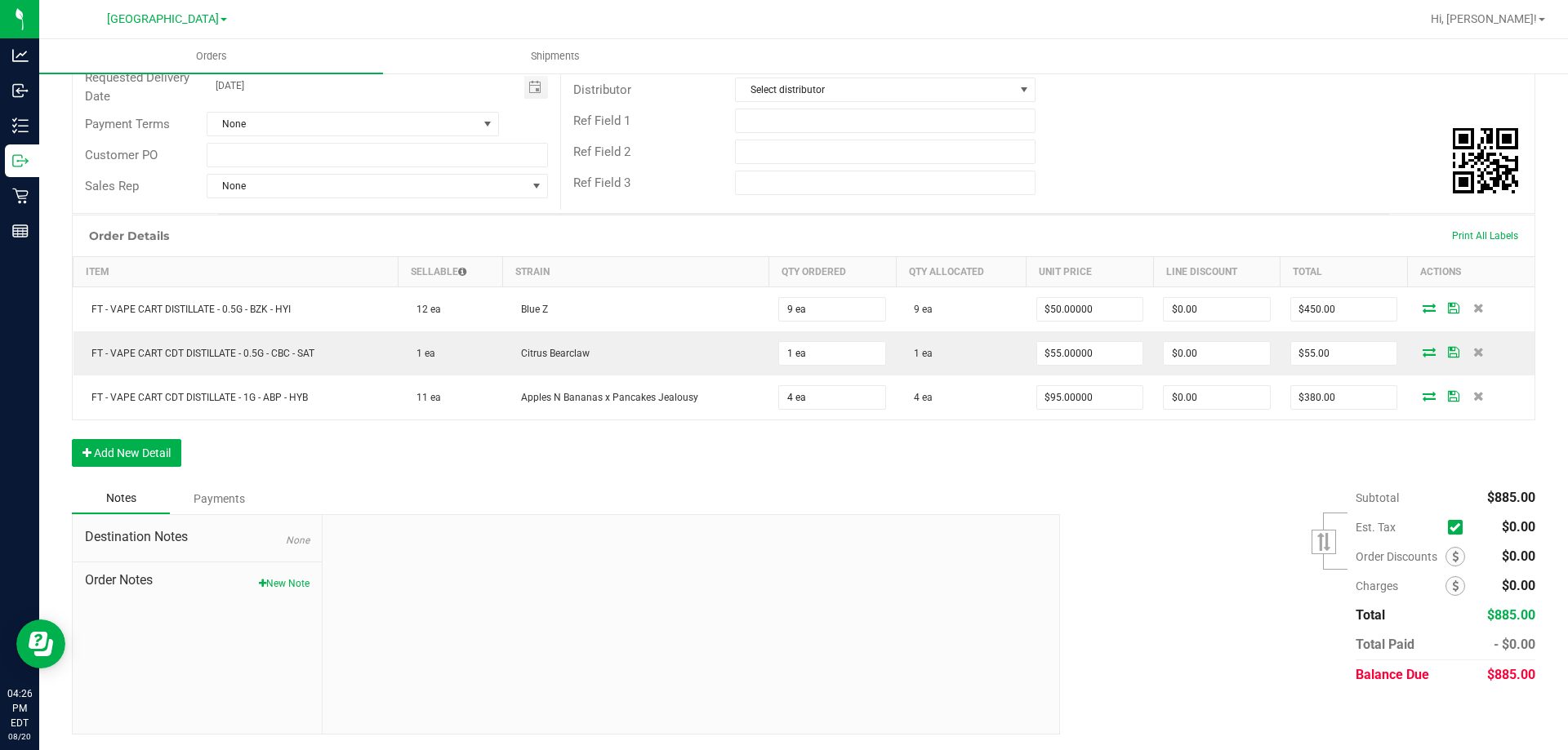
scroll to position [240, 0]
click at [290, 587] on button "New Note" at bounding box center [284, 582] width 51 height 15
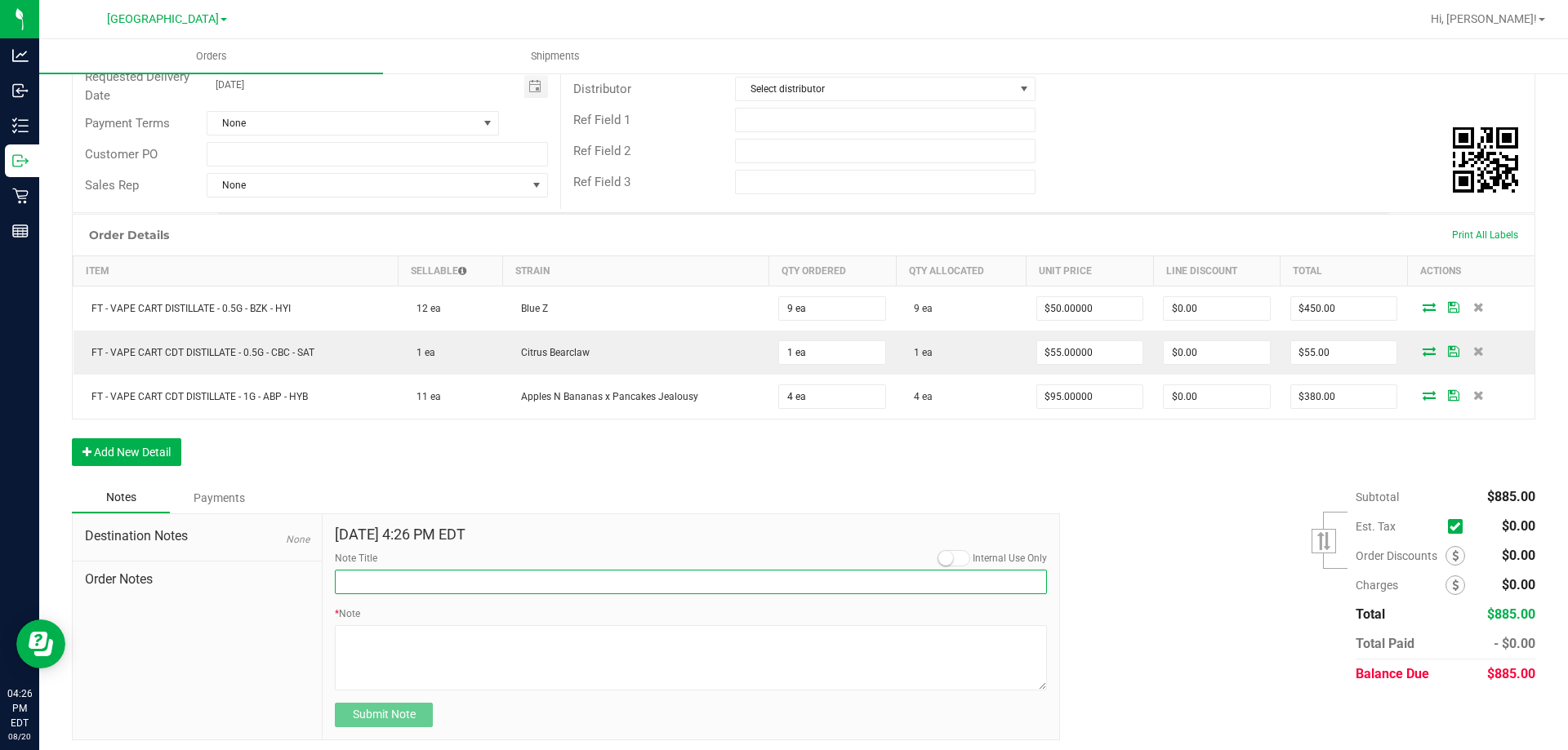
click at [531, 587] on input "Note Title" at bounding box center [690, 581] width 712 height 25
type input "Contains Pullback"
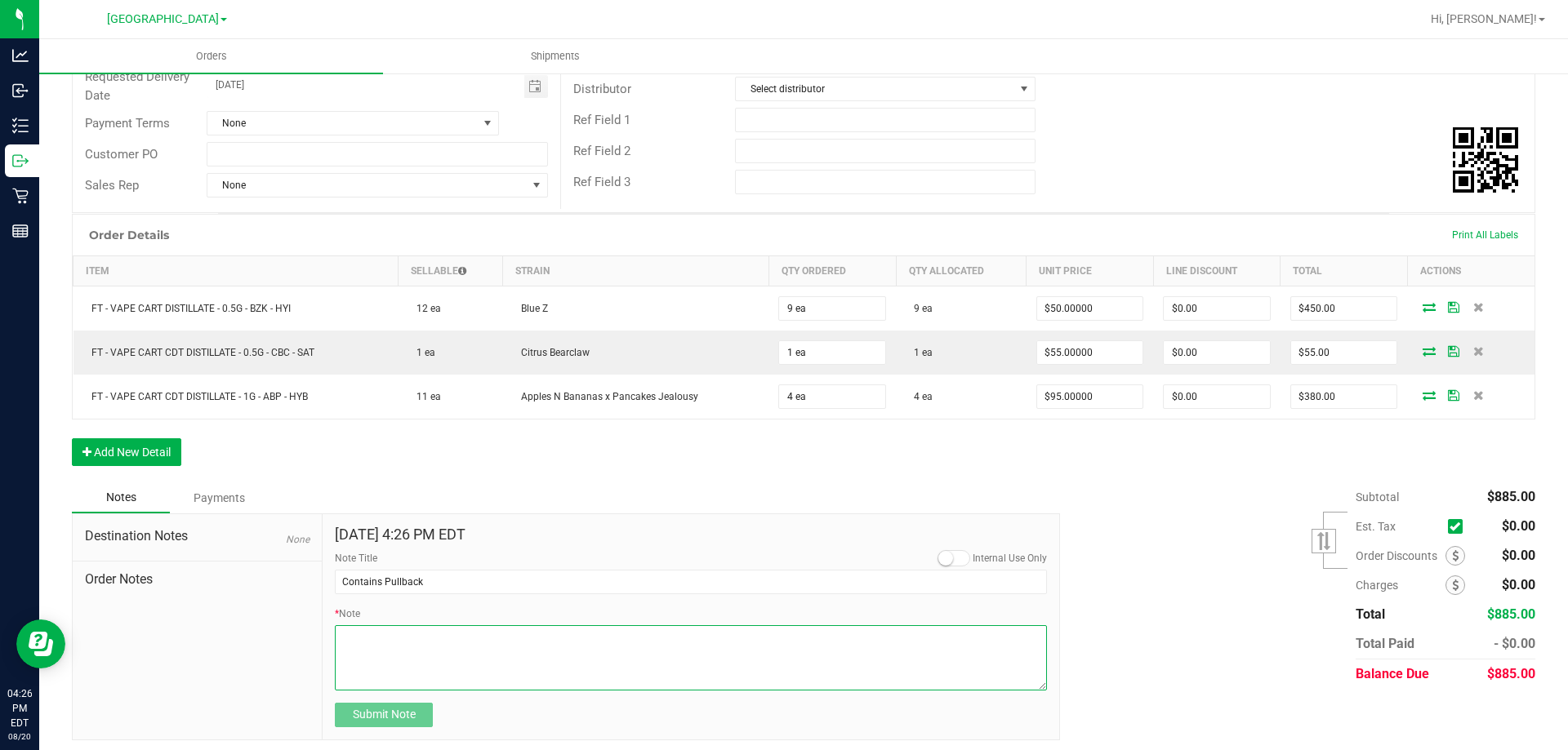
click at [505, 652] on textarea "* Note" at bounding box center [690, 658] width 712 height 65
type textarea "Old hardware pullback"
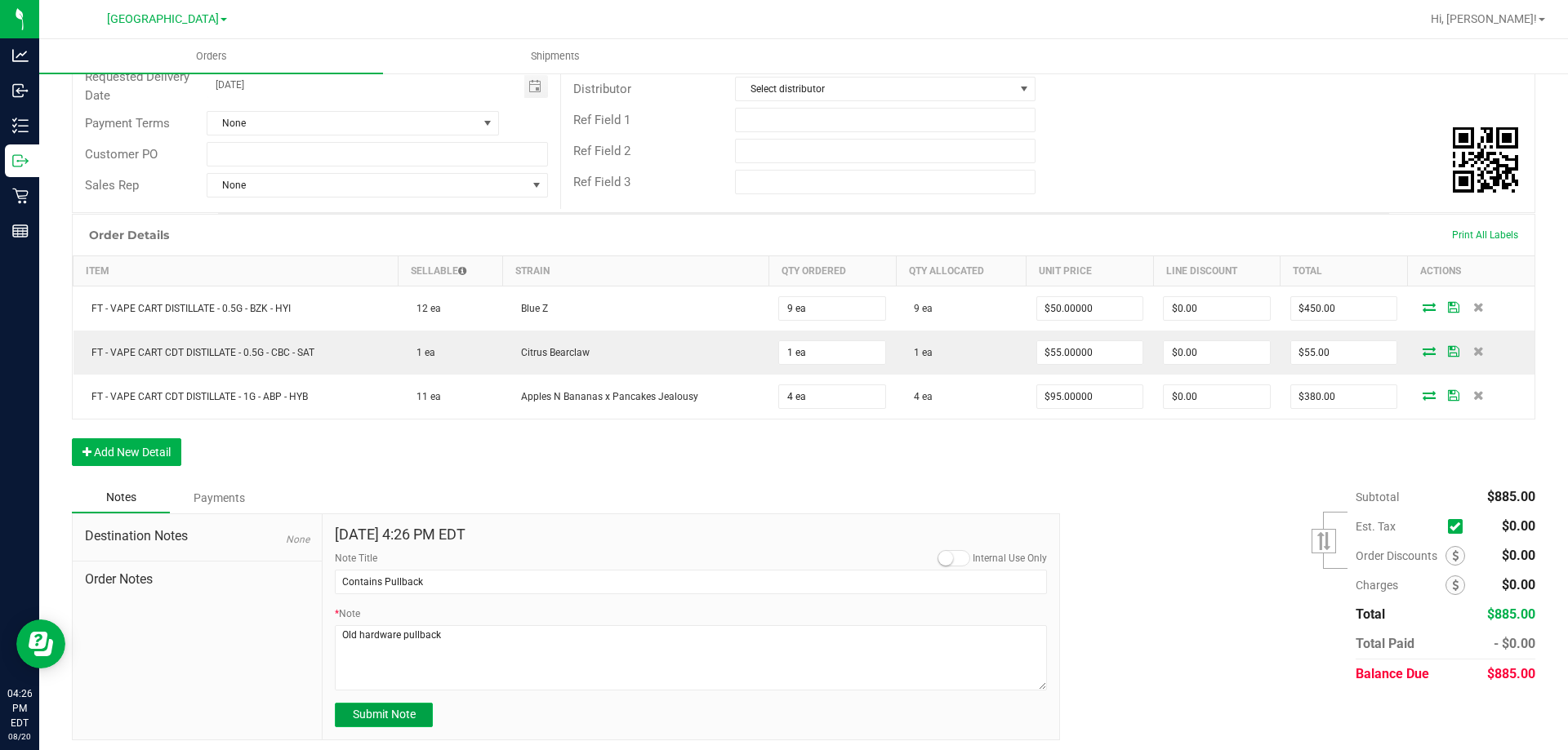
click at [371, 719] on span "Submit Note" at bounding box center [383, 713] width 63 height 13
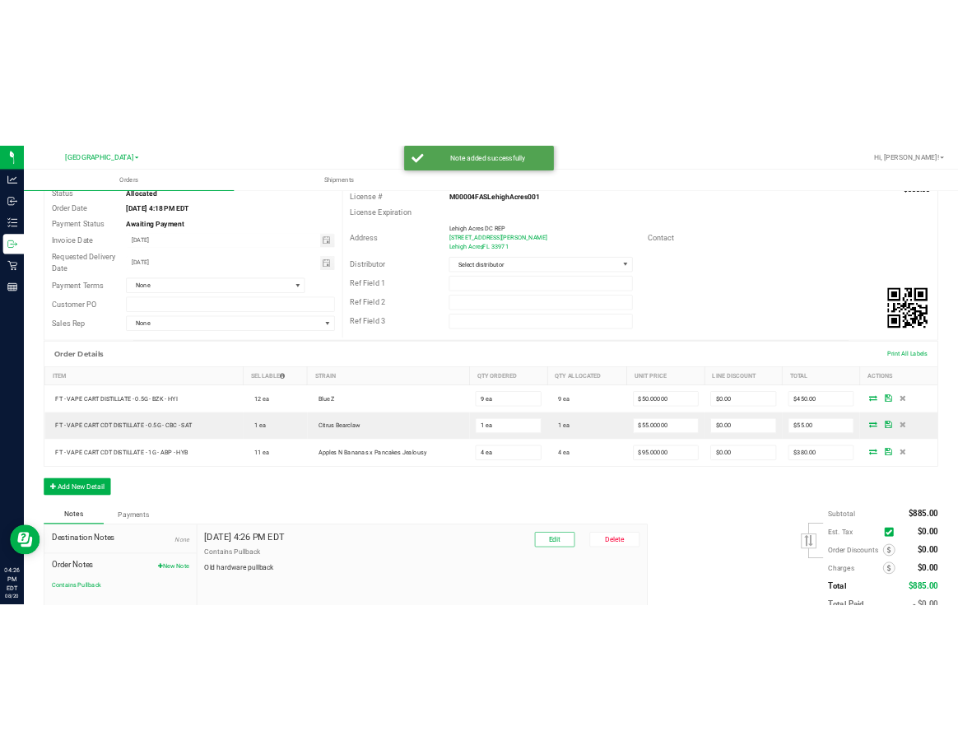
scroll to position [0, 0]
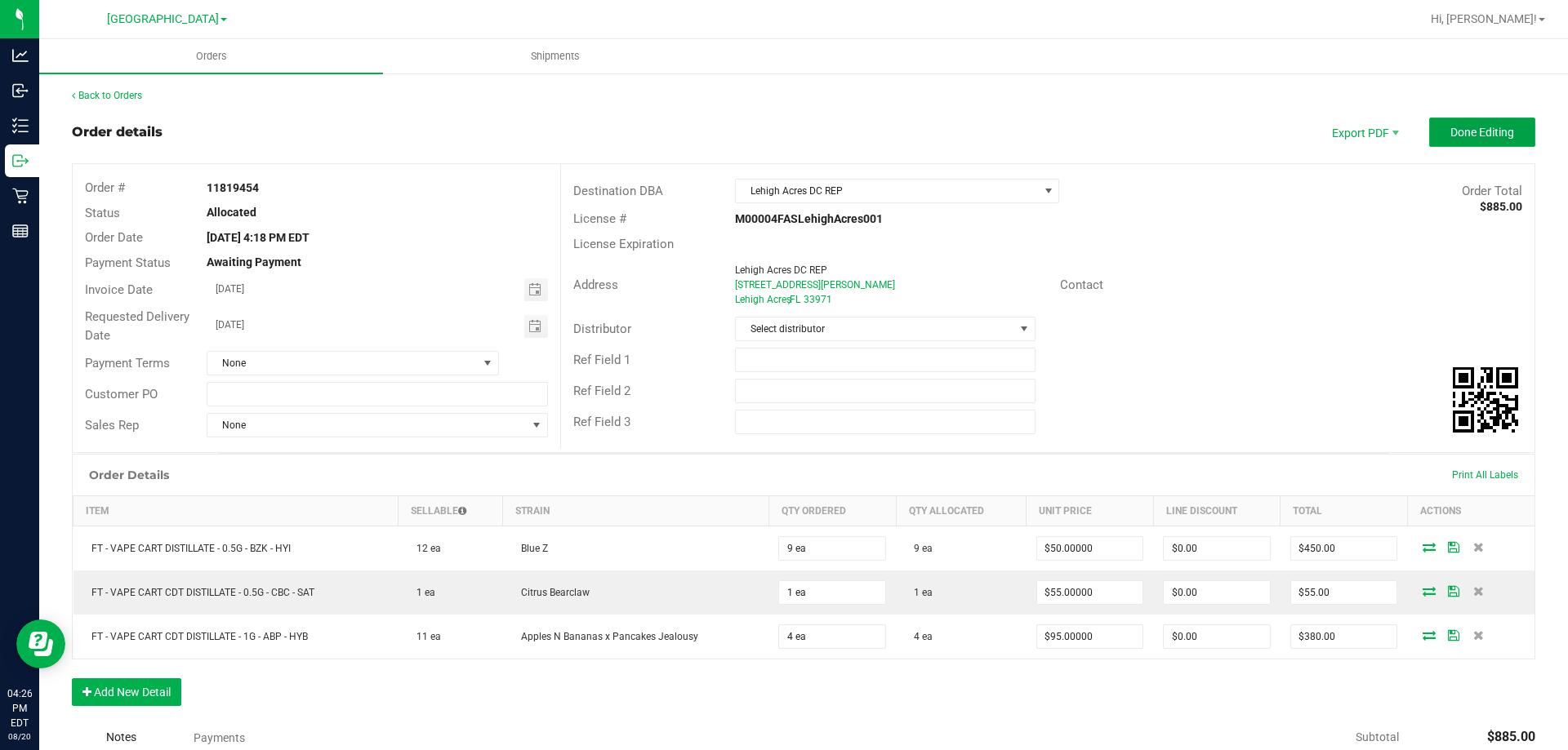
click at [1468, 138] on span "Done Editing" at bounding box center [1482, 132] width 64 height 13
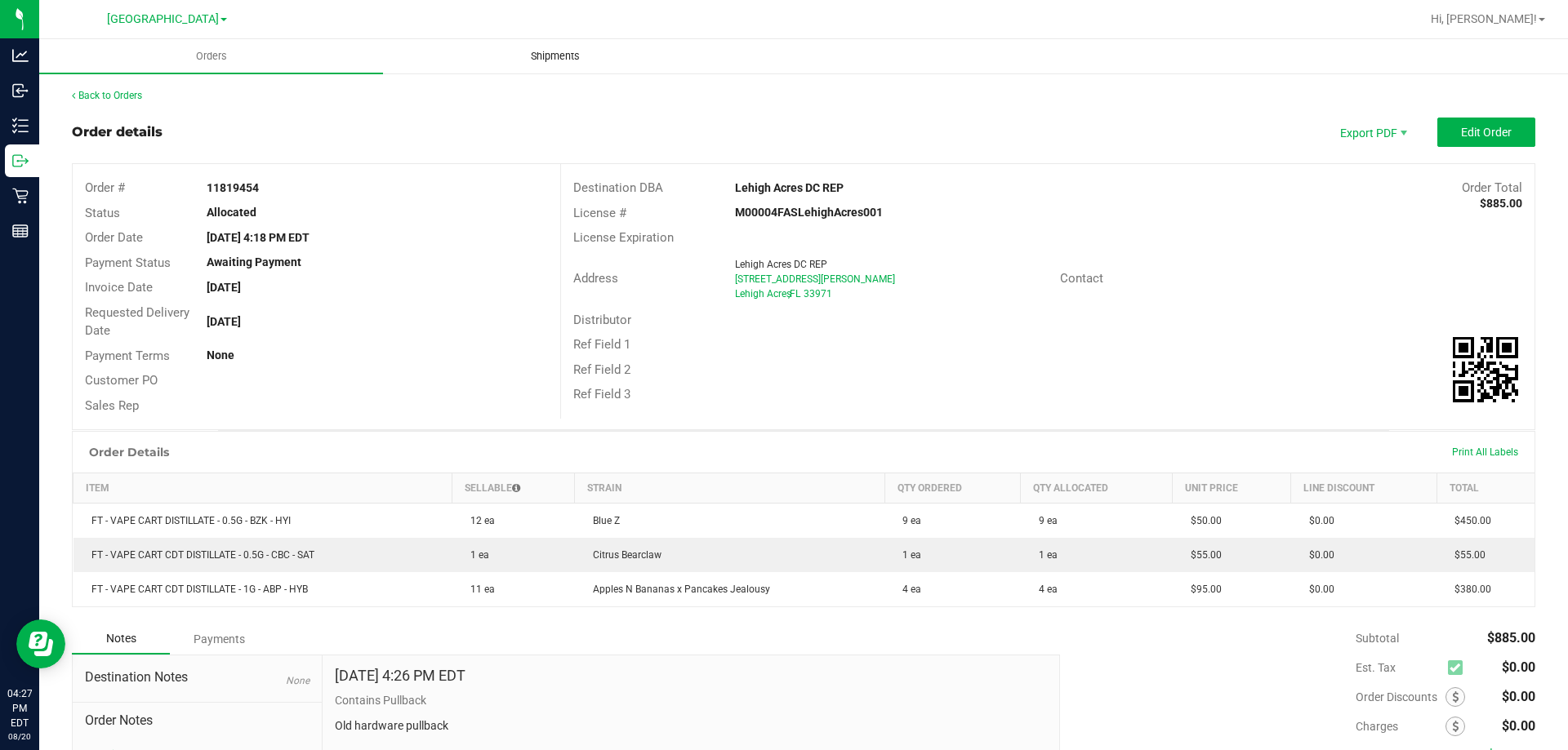
click at [548, 55] on span "Shipments" at bounding box center [556, 56] width 93 height 15
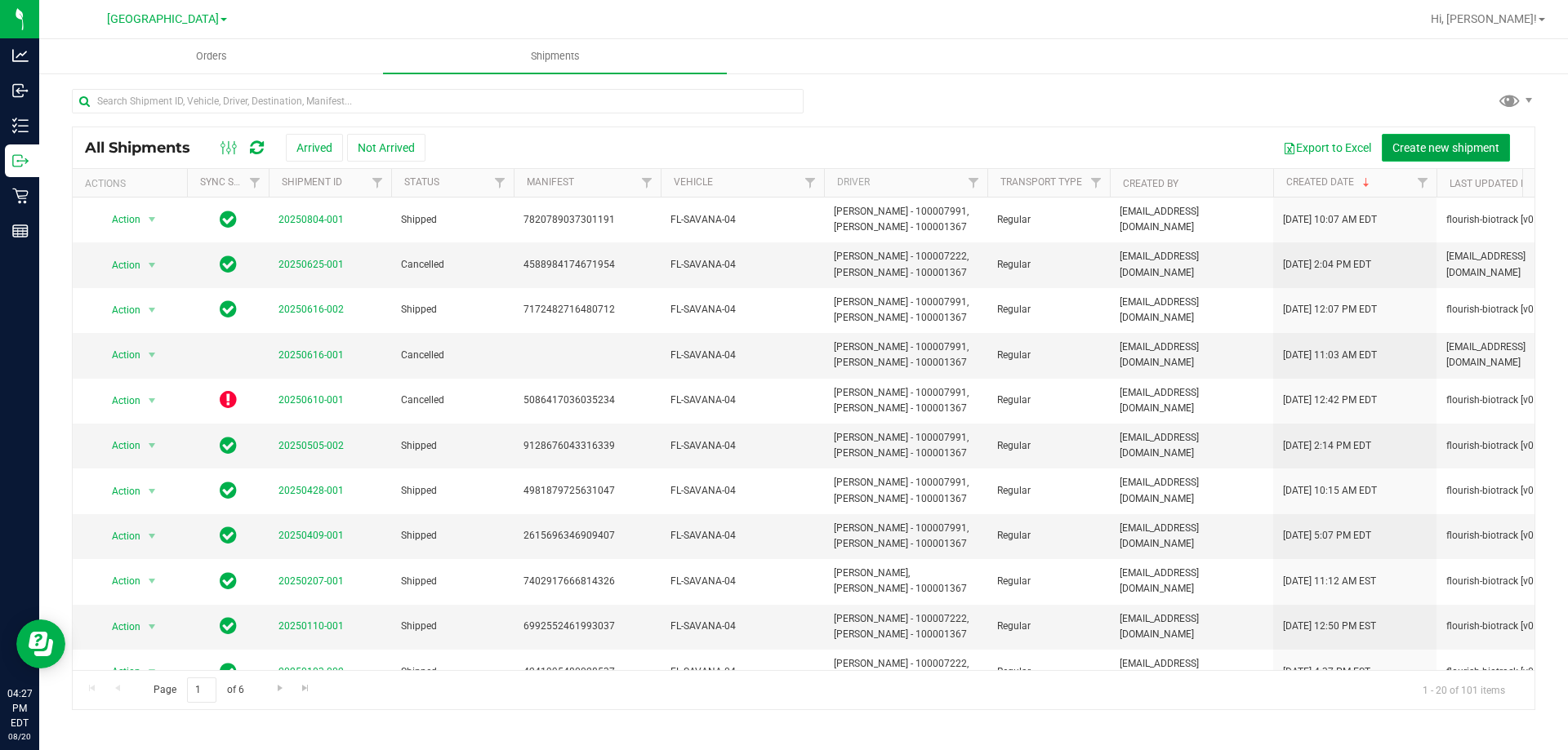
click at [1436, 148] on span "Create new shipment" at bounding box center [1446, 147] width 107 height 13
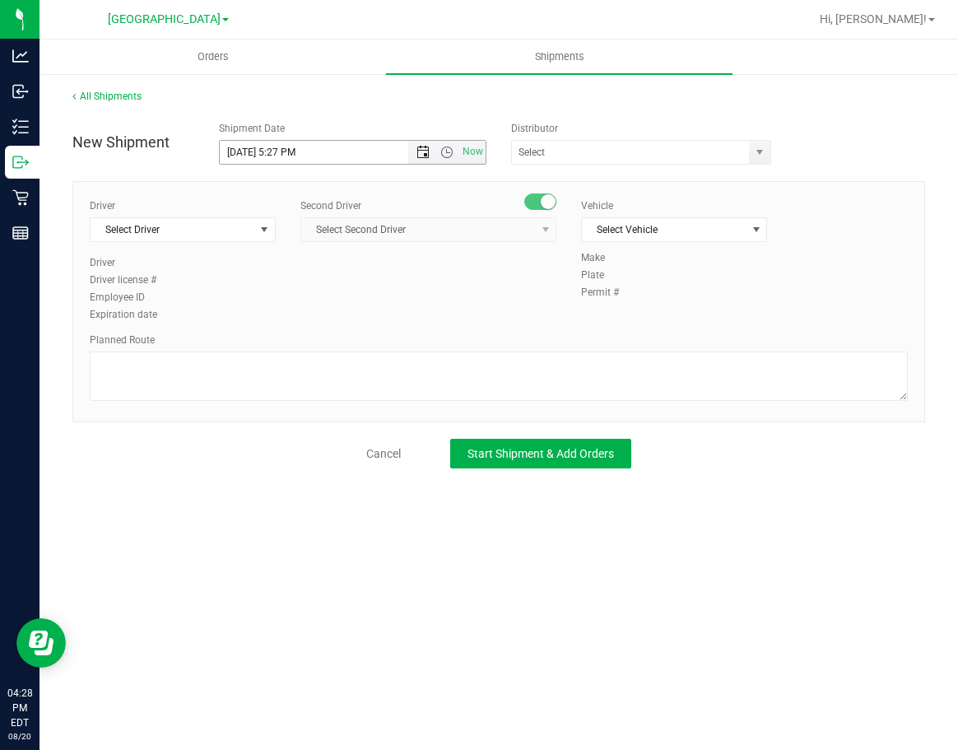
click at [417, 149] on span "Open the date view" at bounding box center [422, 152] width 13 height 13
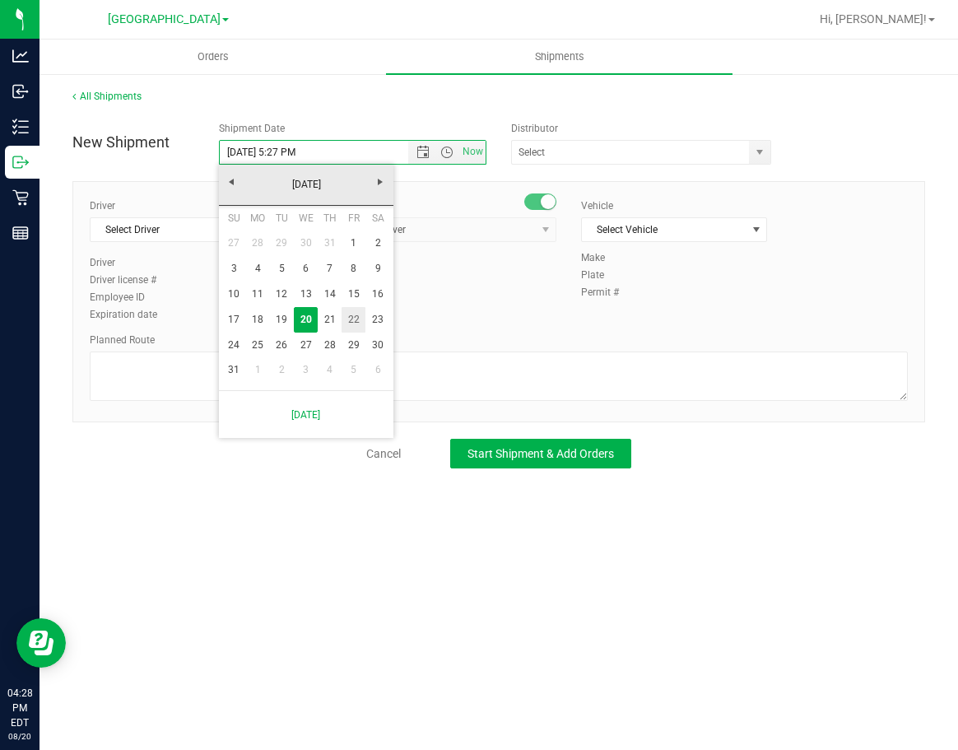
click at [355, 318] on link "22" at bounding box center [353, 320] width 24 height 26
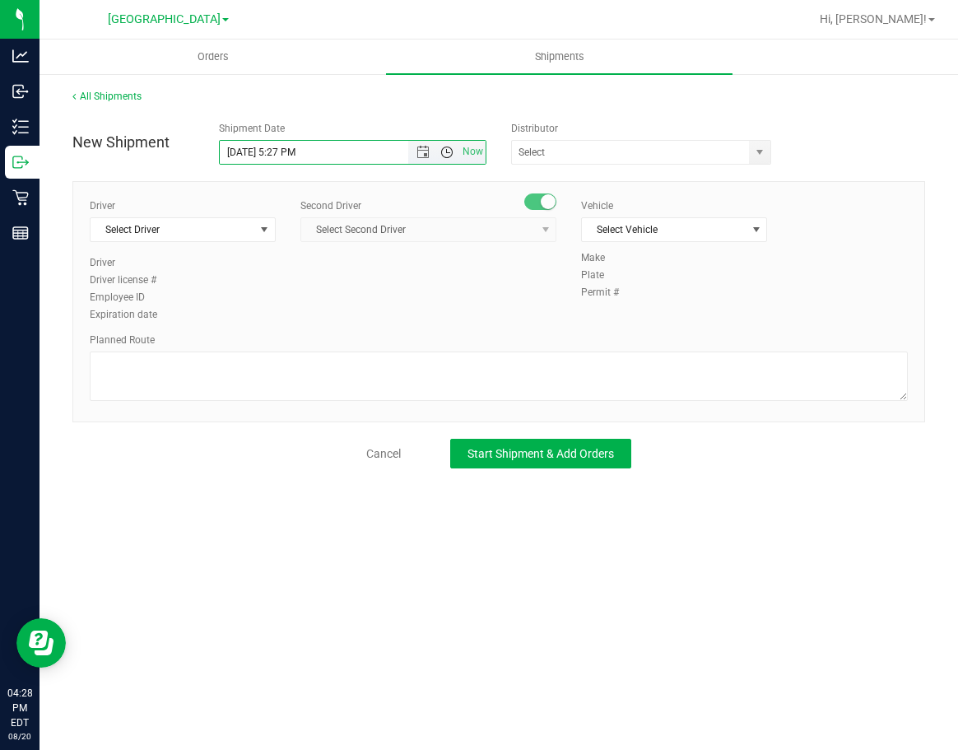
click at [451, 155] on span "Open the time view" at bounding box center [446, 152] width 13 height 13
click at [283, 250] on li "11:30 AM" at bounding box center [352, 254] width 264 height 21
type input "8/22/2025 11:30 AM"
click at [763, 150] on span "select" at bounding box center [759, 152] width 13 height 13
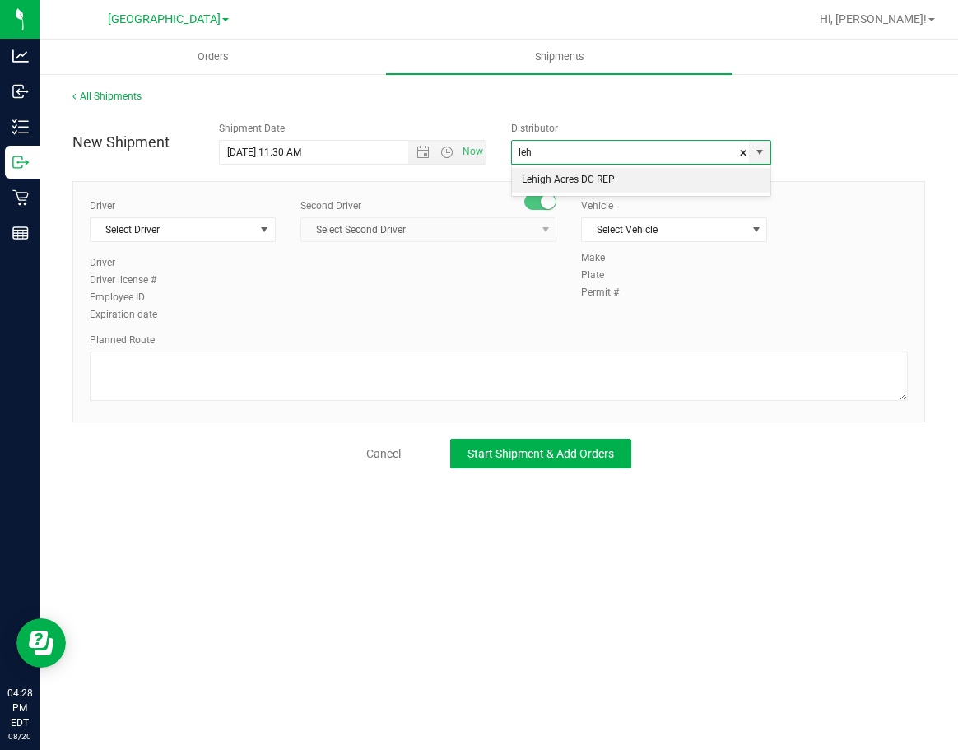
click at [650, 177] on li "Lehigh Acres DC REP" at bounding box center [641, 180] width 258 height 25
type input "Lehigh Acres DC REP"
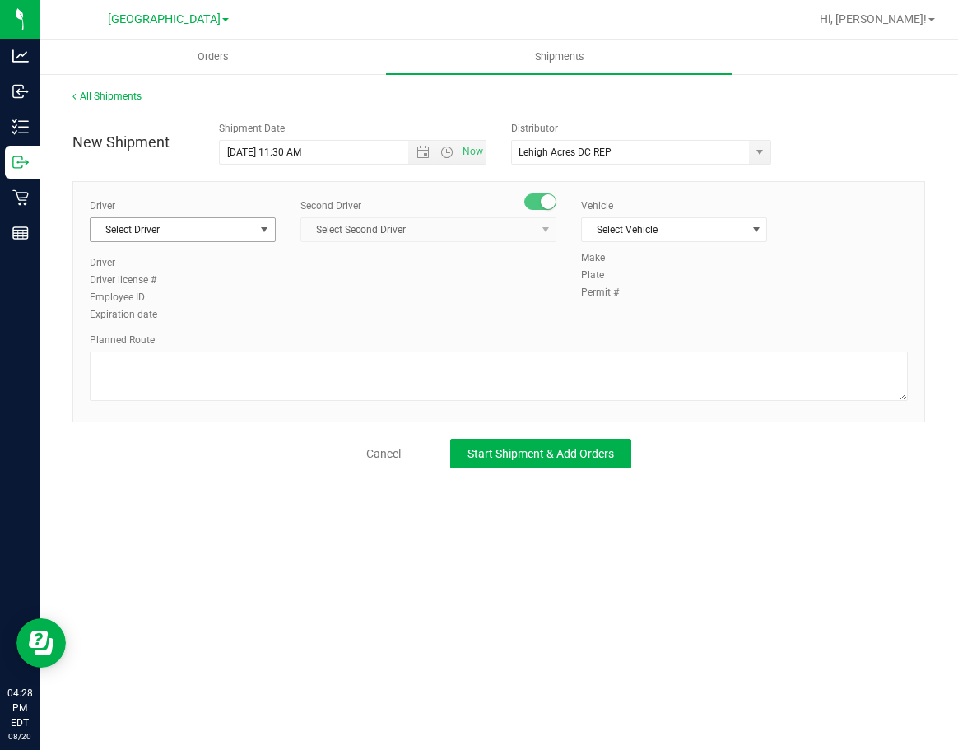
click at [264, 225] on span "select" at bounding box center [264, 229] width 13 height 13
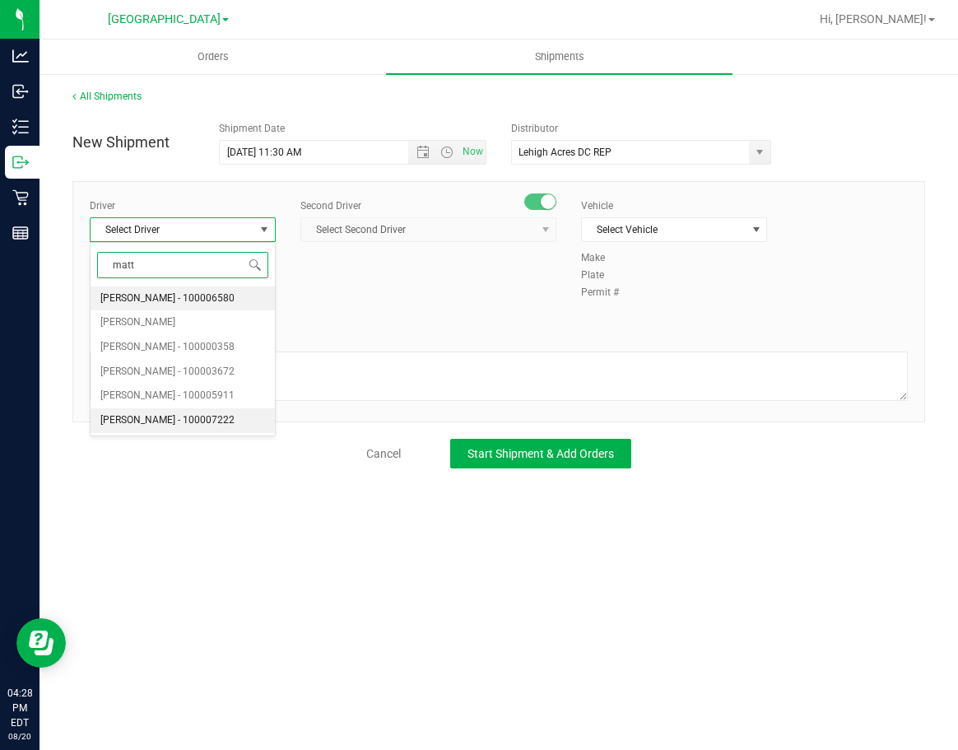
click at [198, 430] on span "Matthew Waite - 100007222" at bounding box center [167, 420] width 134 height 21
type input "matt"
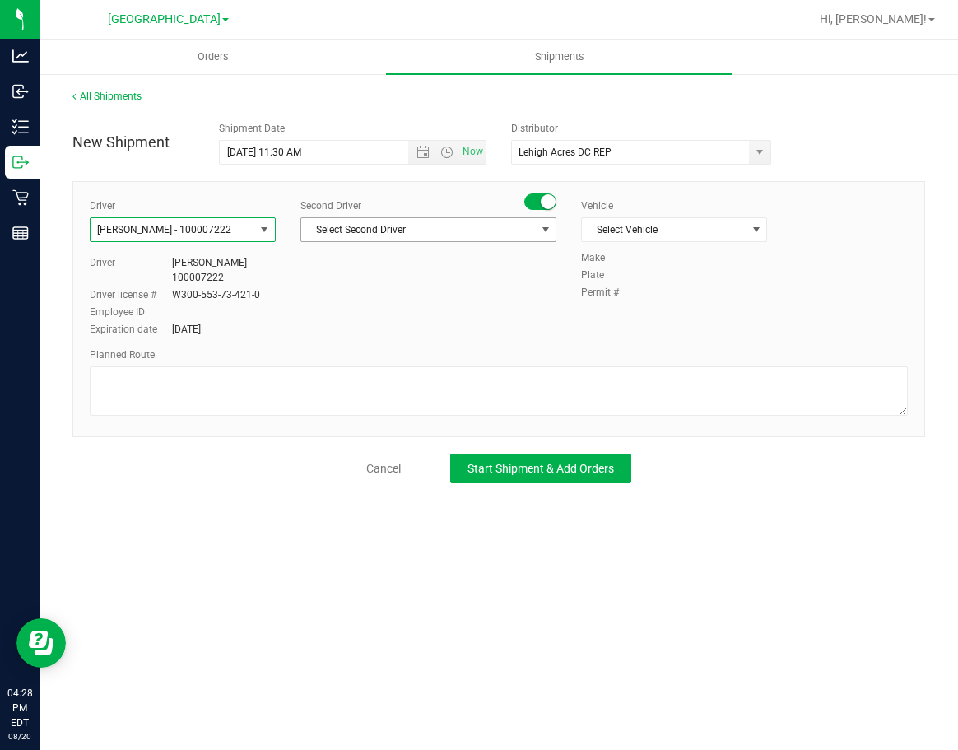
click at [421, 233] on span "Select Second Driver" at bounding box center [418, 229] width 234 height 23
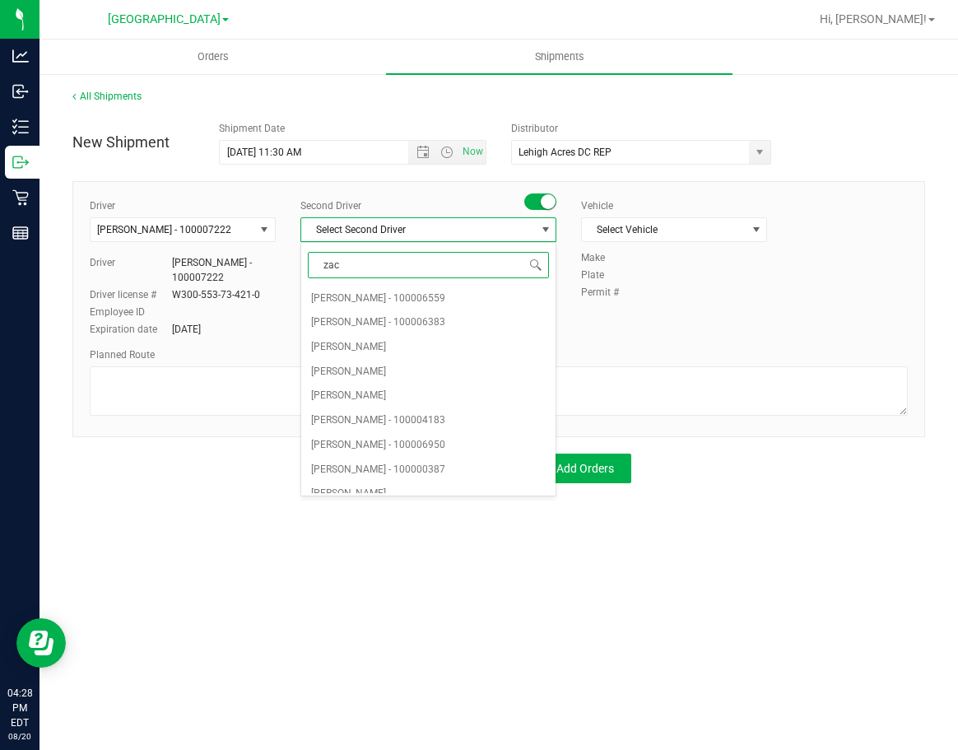
type input "zach"
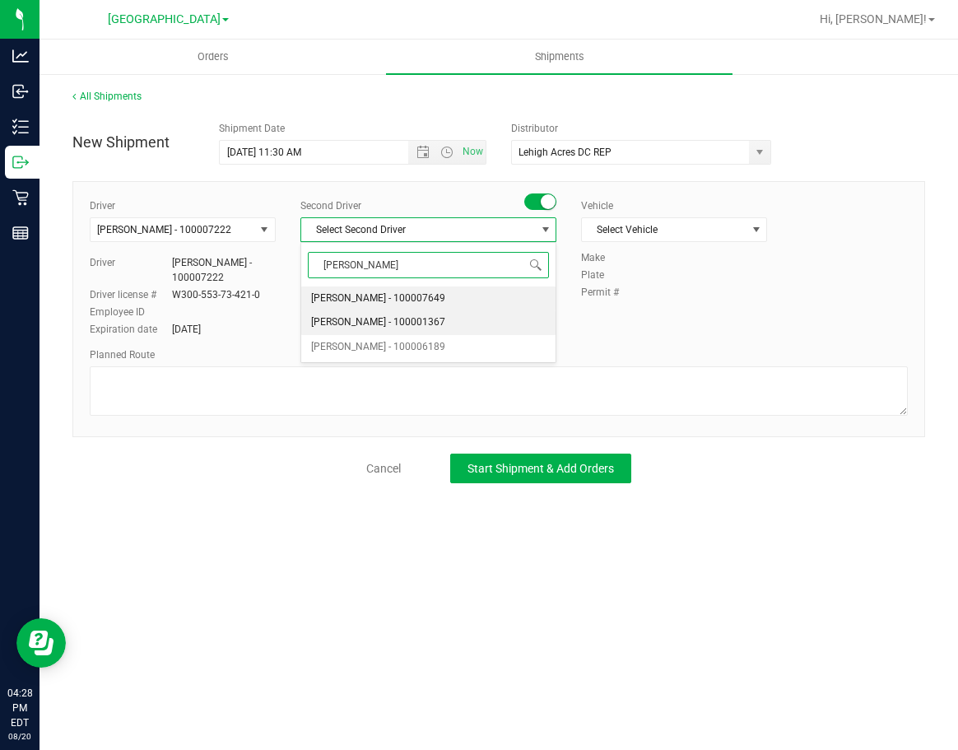
click at [403, 320] on span "Zachary Bradshaw - 100001367" at bounding box center [378, 322] width 134 height 21
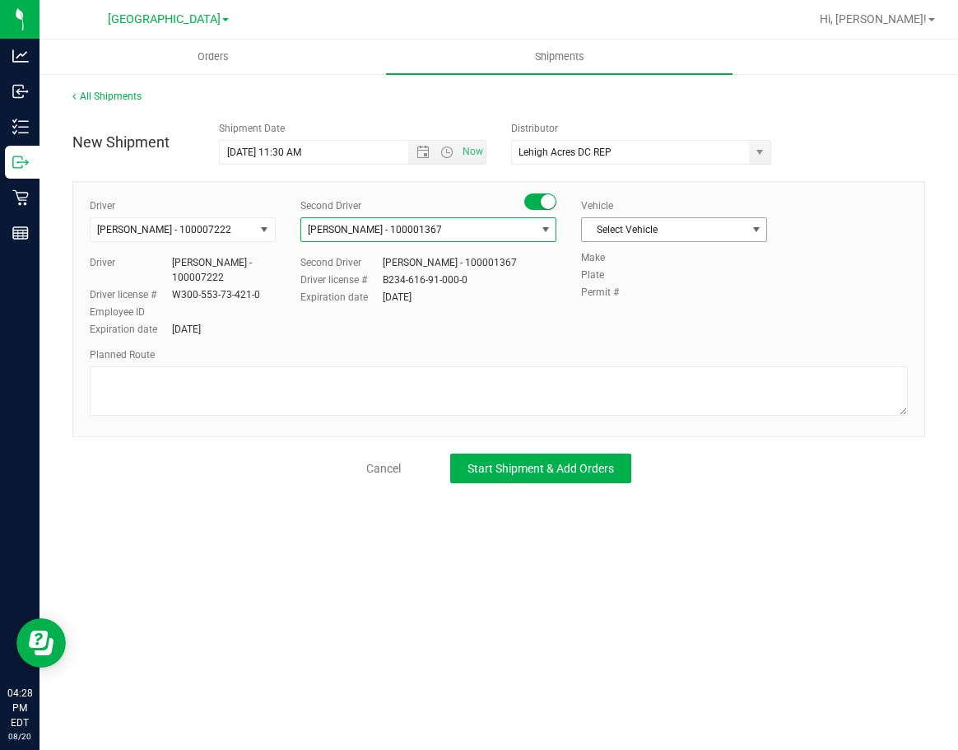
click at [729, 223] on span "Select Vehicle" at bounding box center [664, 229] width 164 height 23
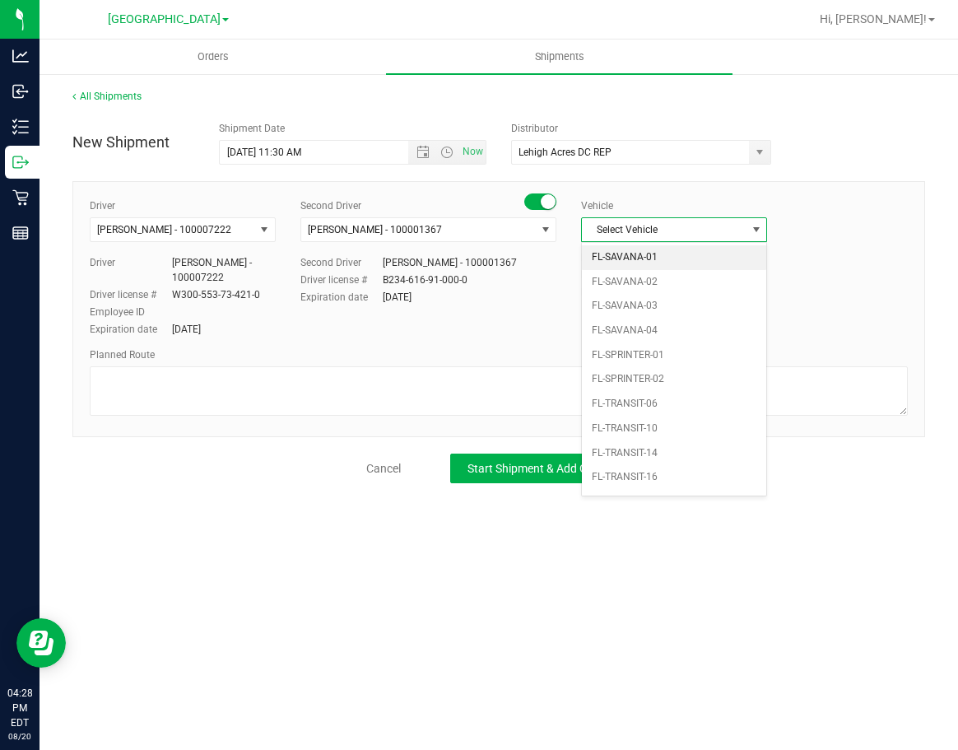
scroll to position [840, 0]
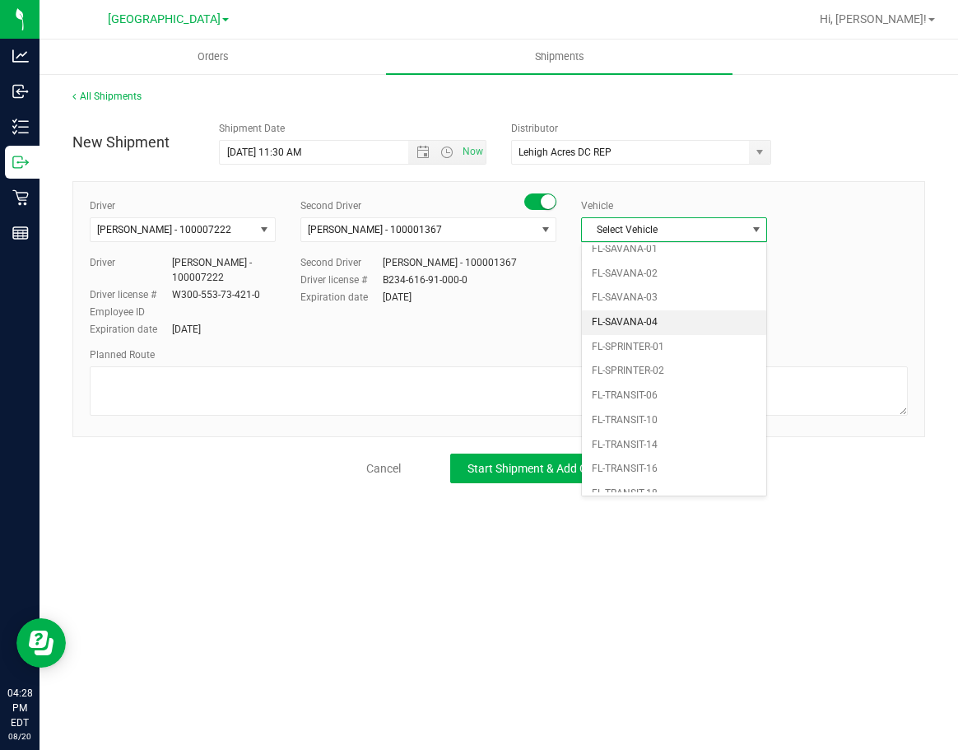
click at [649, 331] on li "FL-SAVANA-04" at bounding box center [674, 322] width 184 height 25
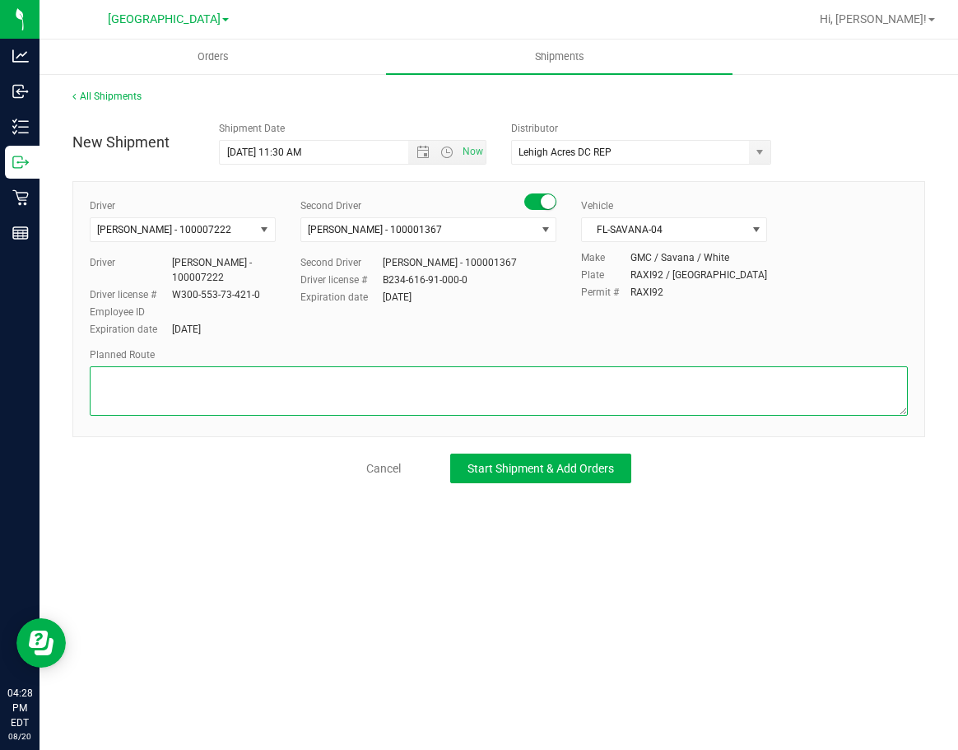
click at [185, 381] on textarea at bounding box center [499, 390] width 818 height 49
type textarea "NP > LH"
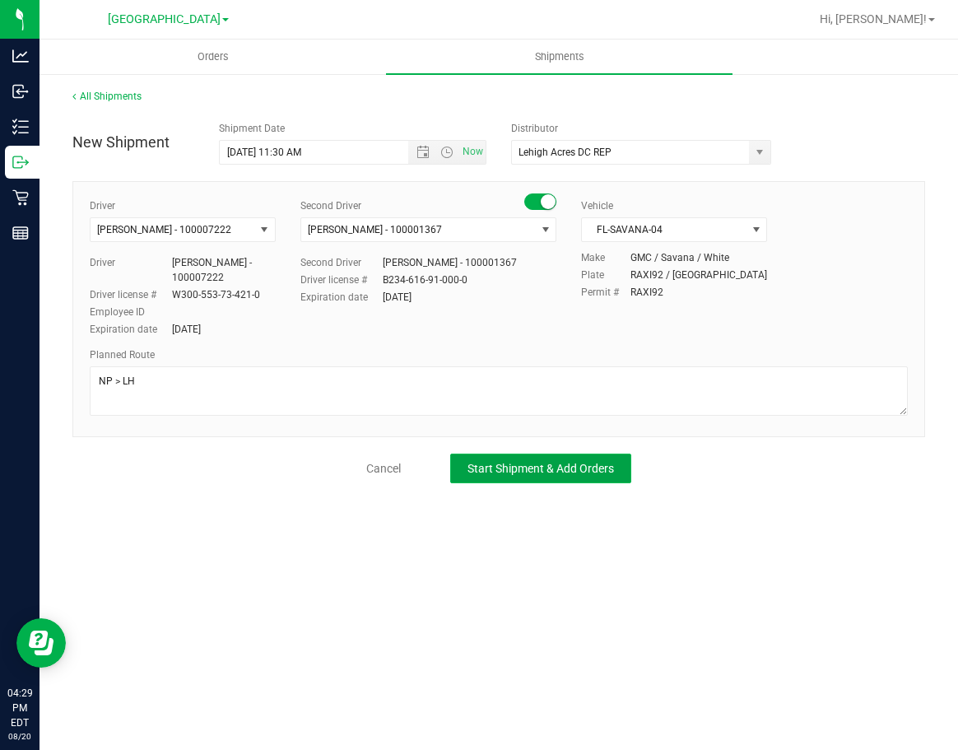
click at [573, 469] on span "Start Shipment & Add Orders" at bounding box center [540, 468] width 146 height 13
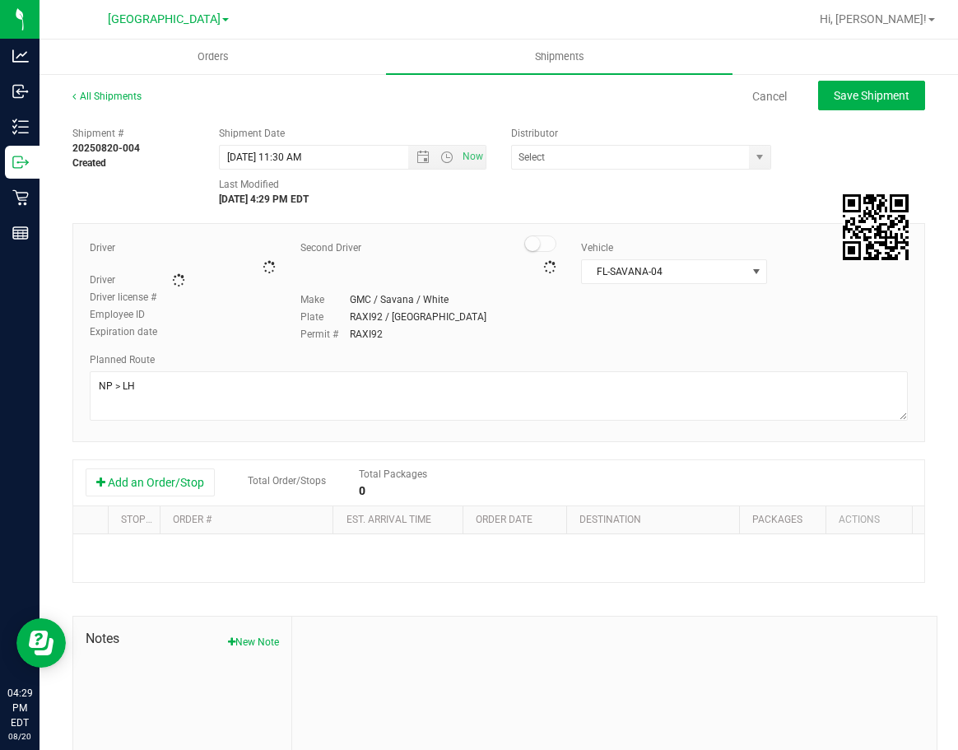
type input "Lehigh Acres DC REP"
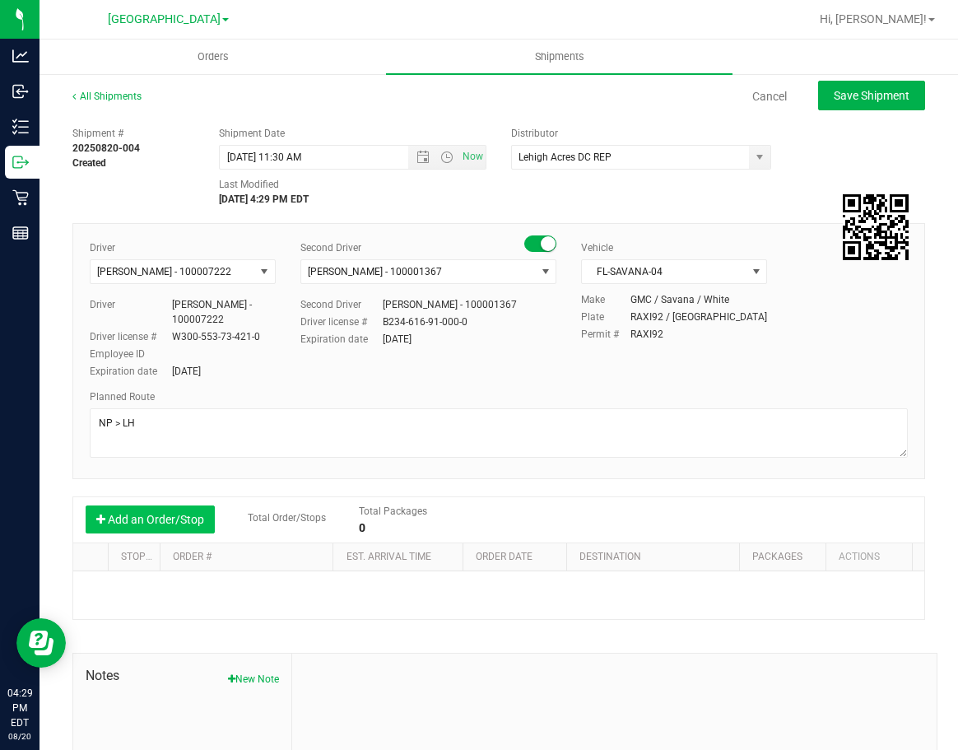
click at [165, 519] on button "Add an Order/Stop" at bounding box center [150, 519] width 129 height 28
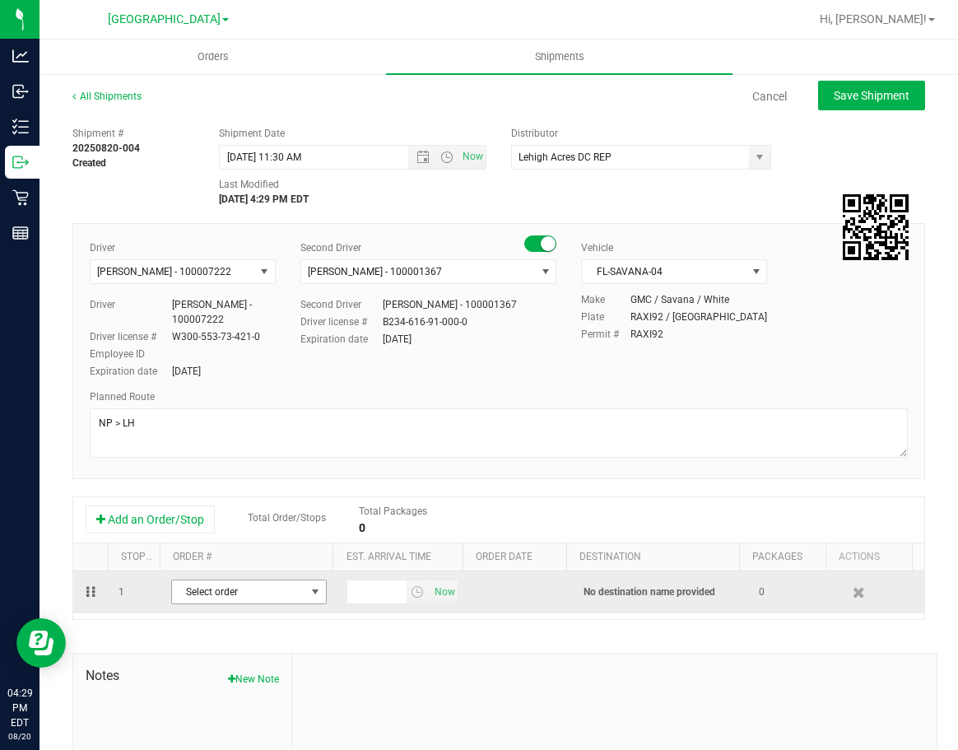
click at [292, 587] on span "Select order" at bounding box center [238, 591] width 133 height 23
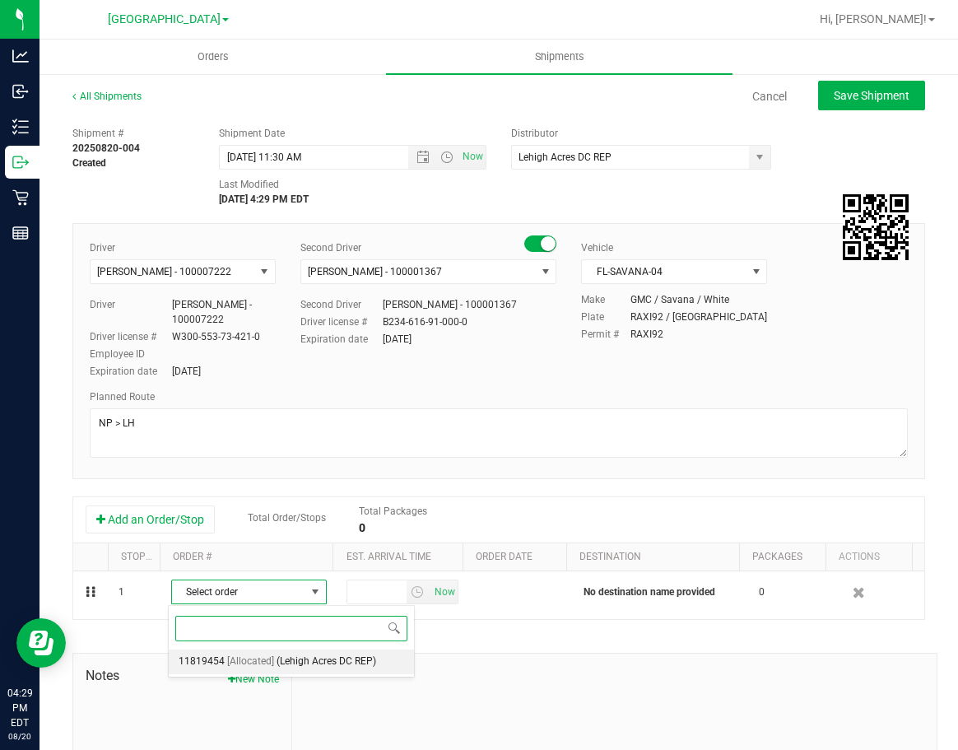
click at [276, 654] on span "(Lehigh Acres DC REP)" at bounding box center [326, 661] width 100 height 21
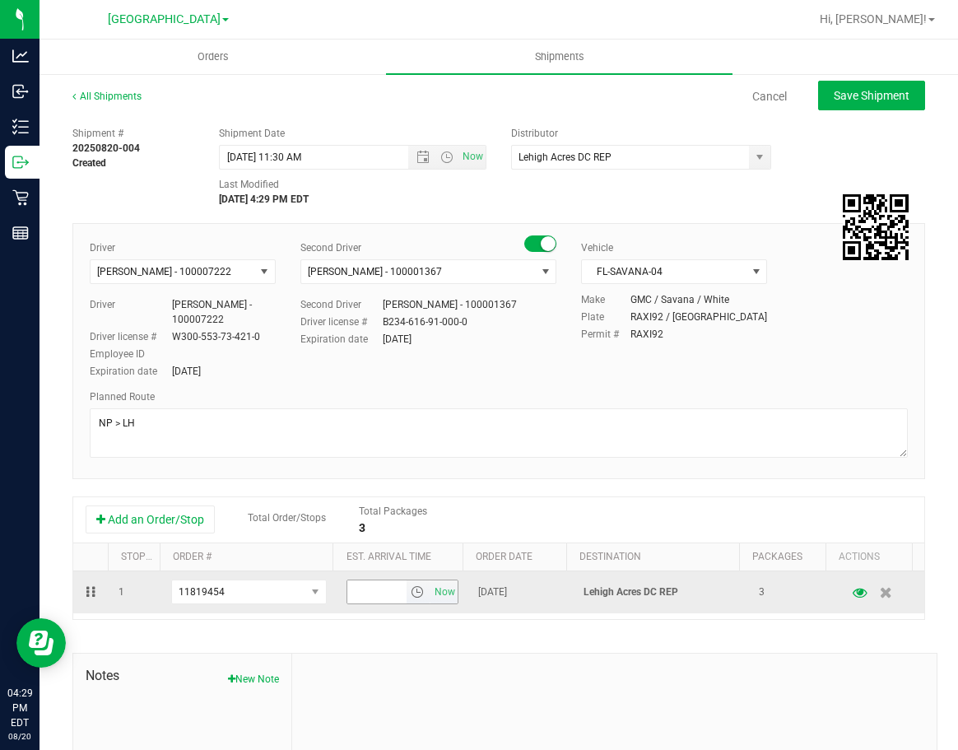
click at [411, 589] on span "select" at bounding box center [417, 591] width 13 height 13
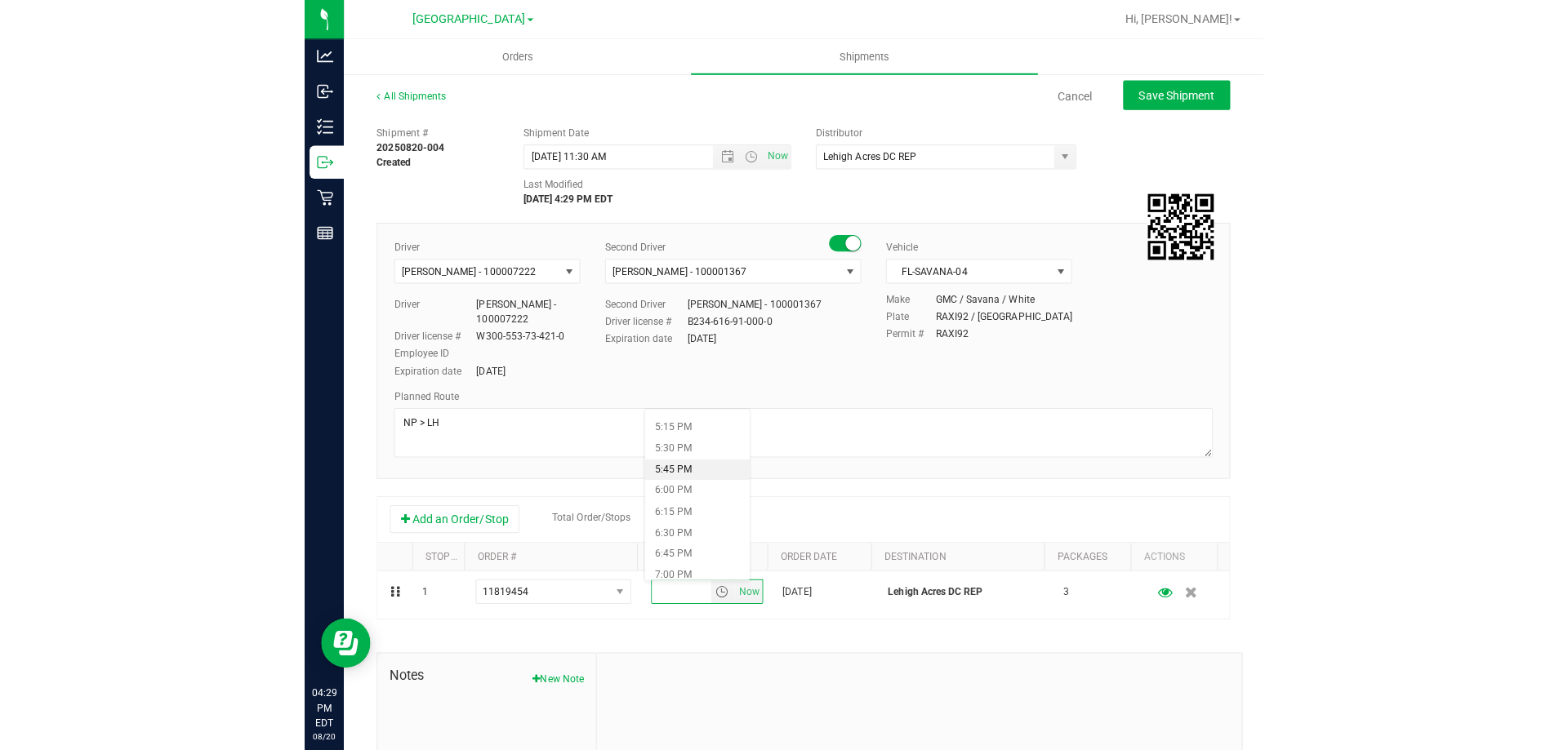
scroll to position [1469, 0]
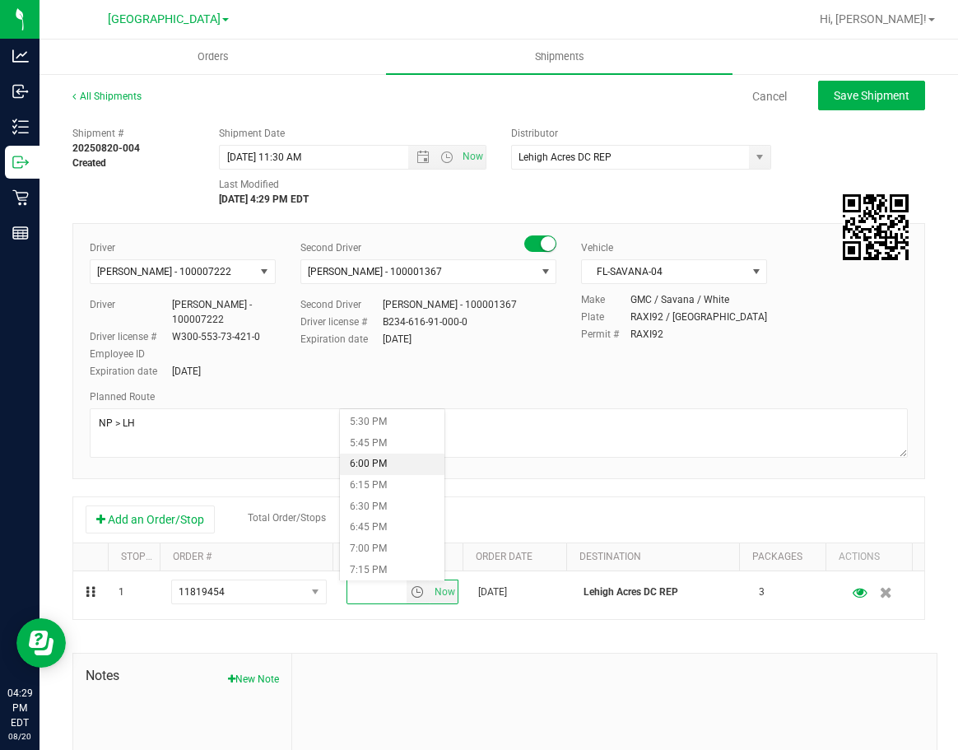
click at [385, 467] on li "6:00 PM" at bounding box center [392, 463] width 104 height 21
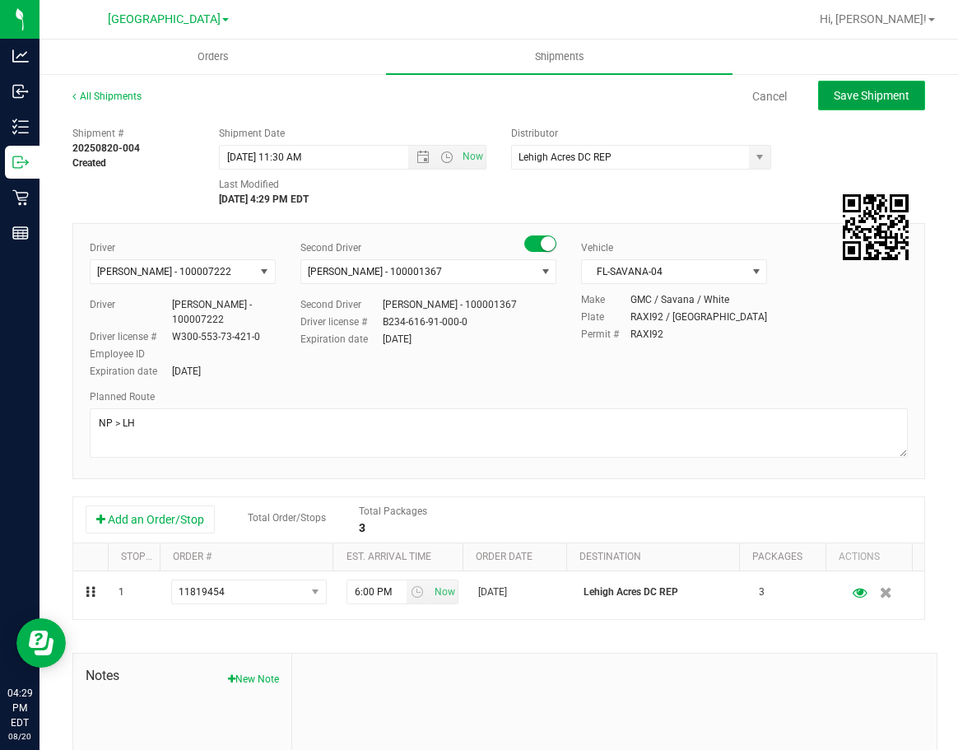
click at [850, 99] on span "Save Shipment" at bounding box center [872, 95] width 76 height 13
type input "8/22/2025 3:30 PM"
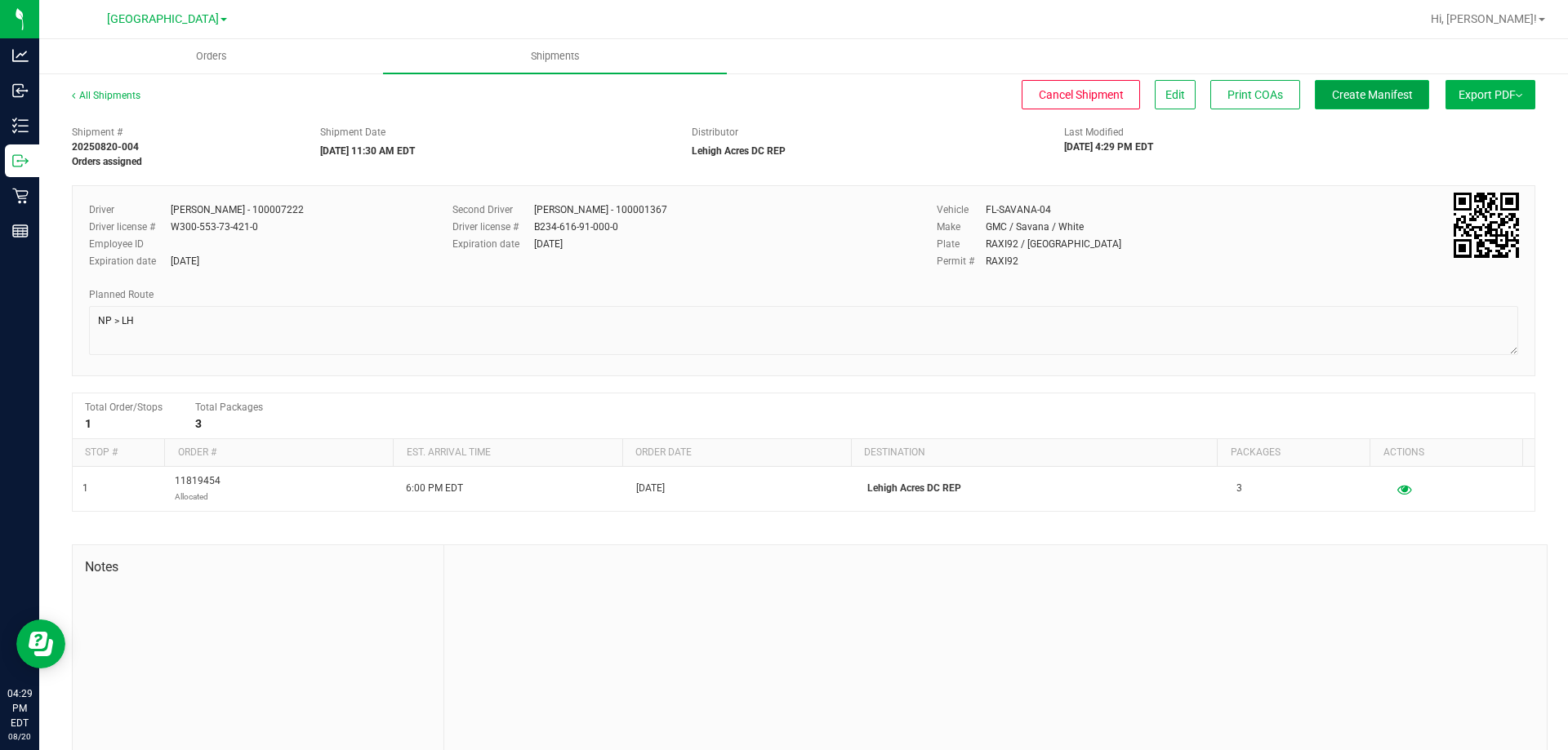
click at [1332, 96] on span "Create Manifest" at bounding box center [1372, 94] width 80 height 13
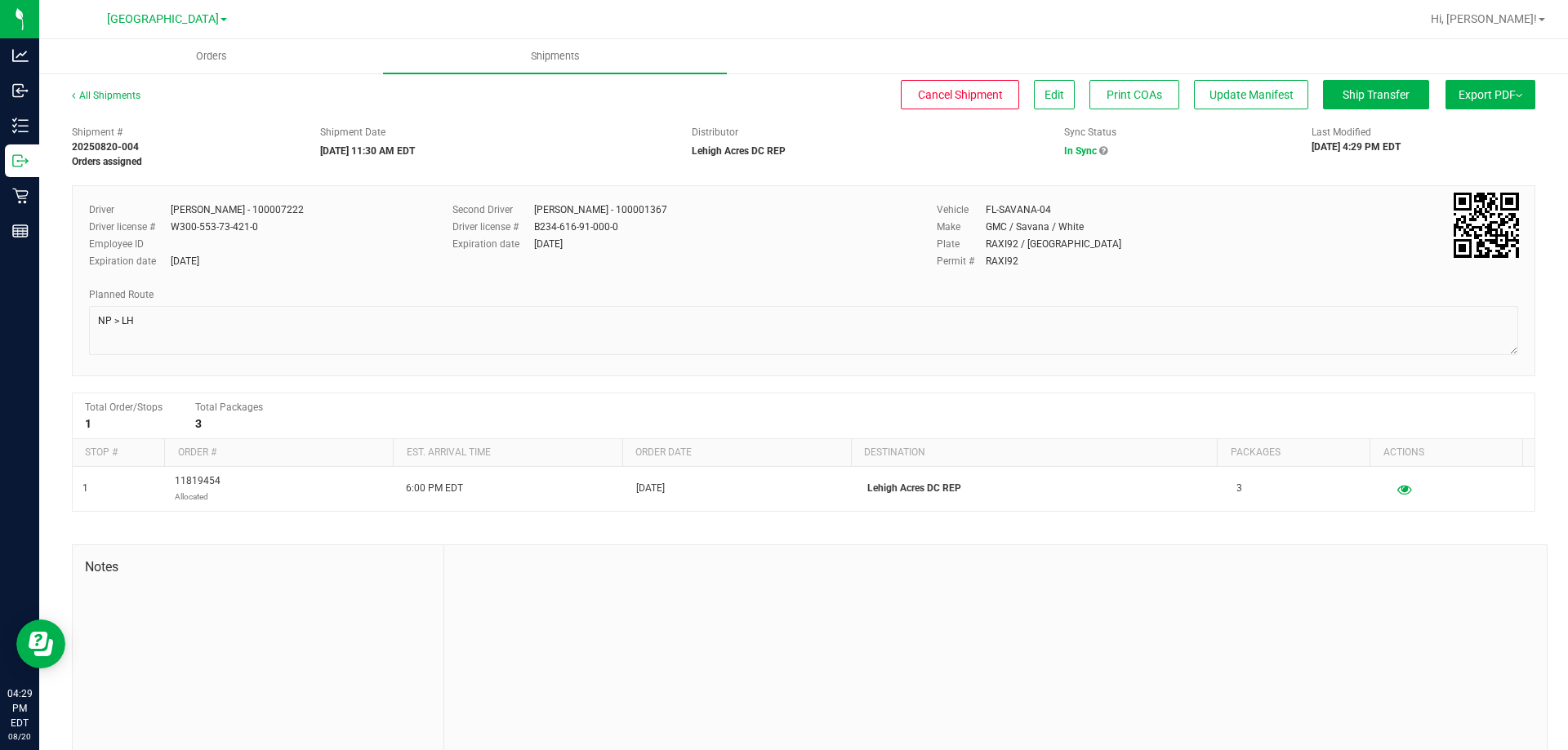
click at [1504, 99] on button "Export PDF" at bounding box center [1490, 95] width 90 height 30
click at [1495, 126] on span "Manifest by Package ID" at bounding box center [1466, 131] width 103 height 12
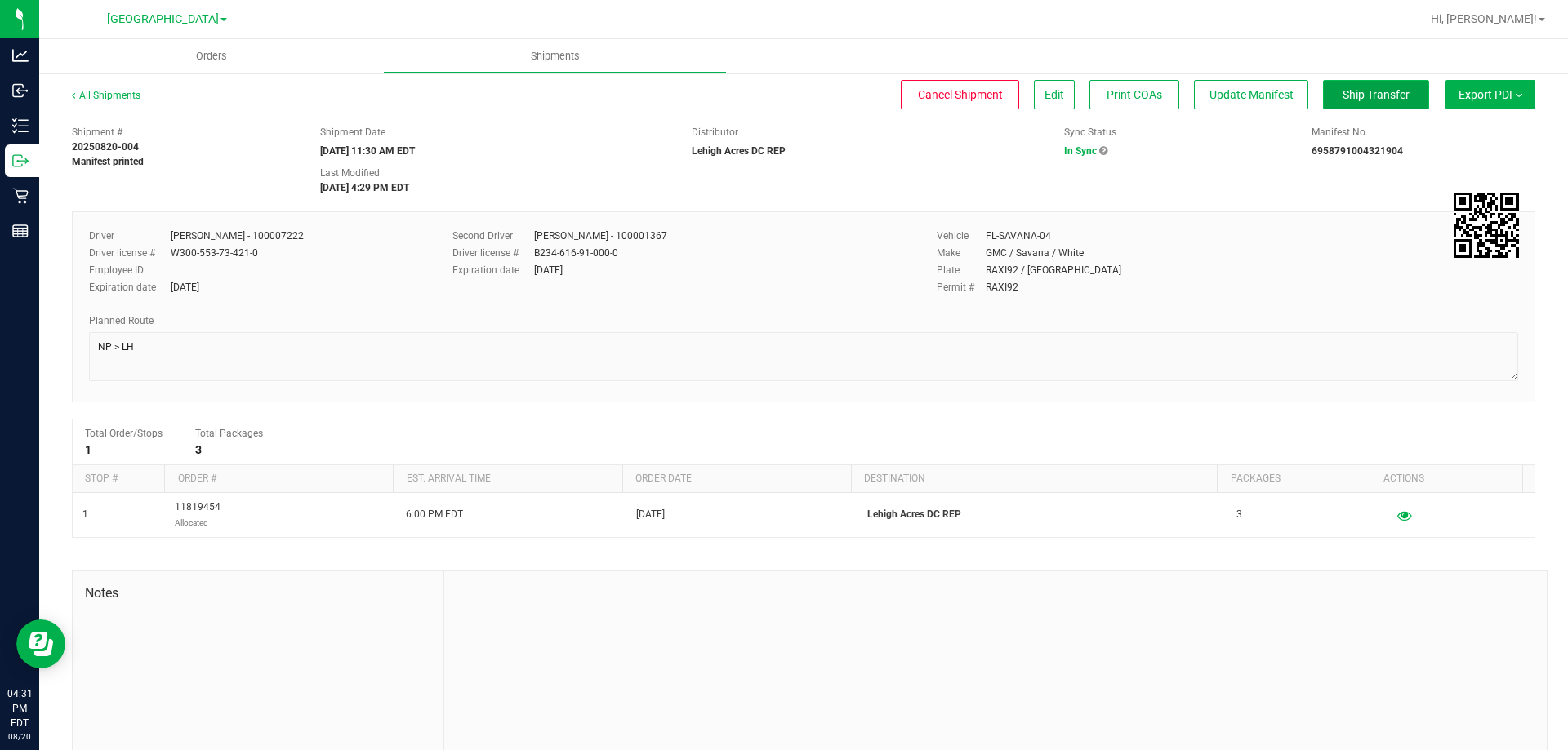
click at [1345, 93] on span "Ship Transfer" at bounding box center [1375, 94] width 66 height 13
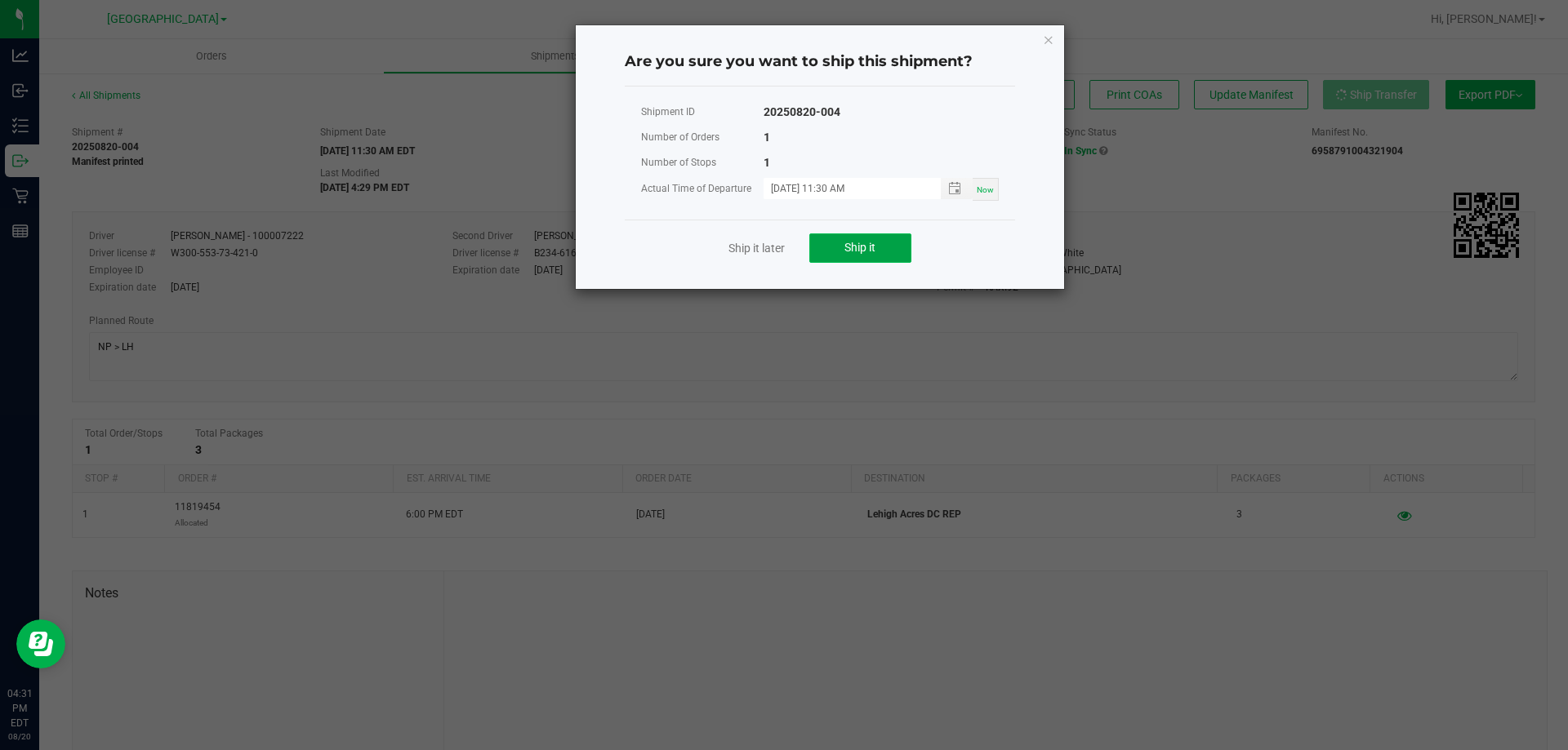
click at [855, 240] on button "Ship it" at bounding box center [859, 248] width 102 height 30
